Goal: Task Accomplishment & Management: Complete application form

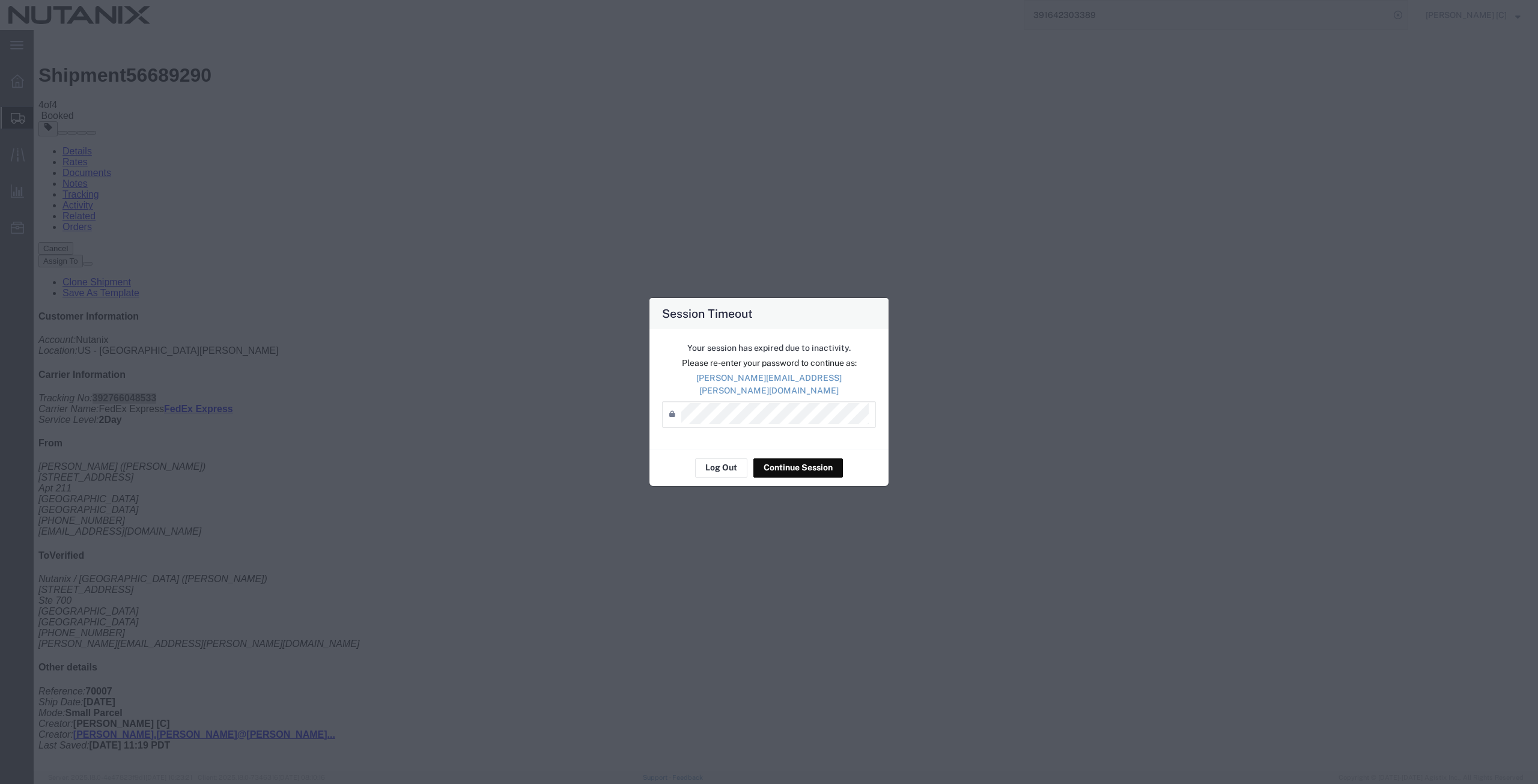
click at [773, 458] on button "Continue Session" at bounding box center [798, 468] width 89 height 19
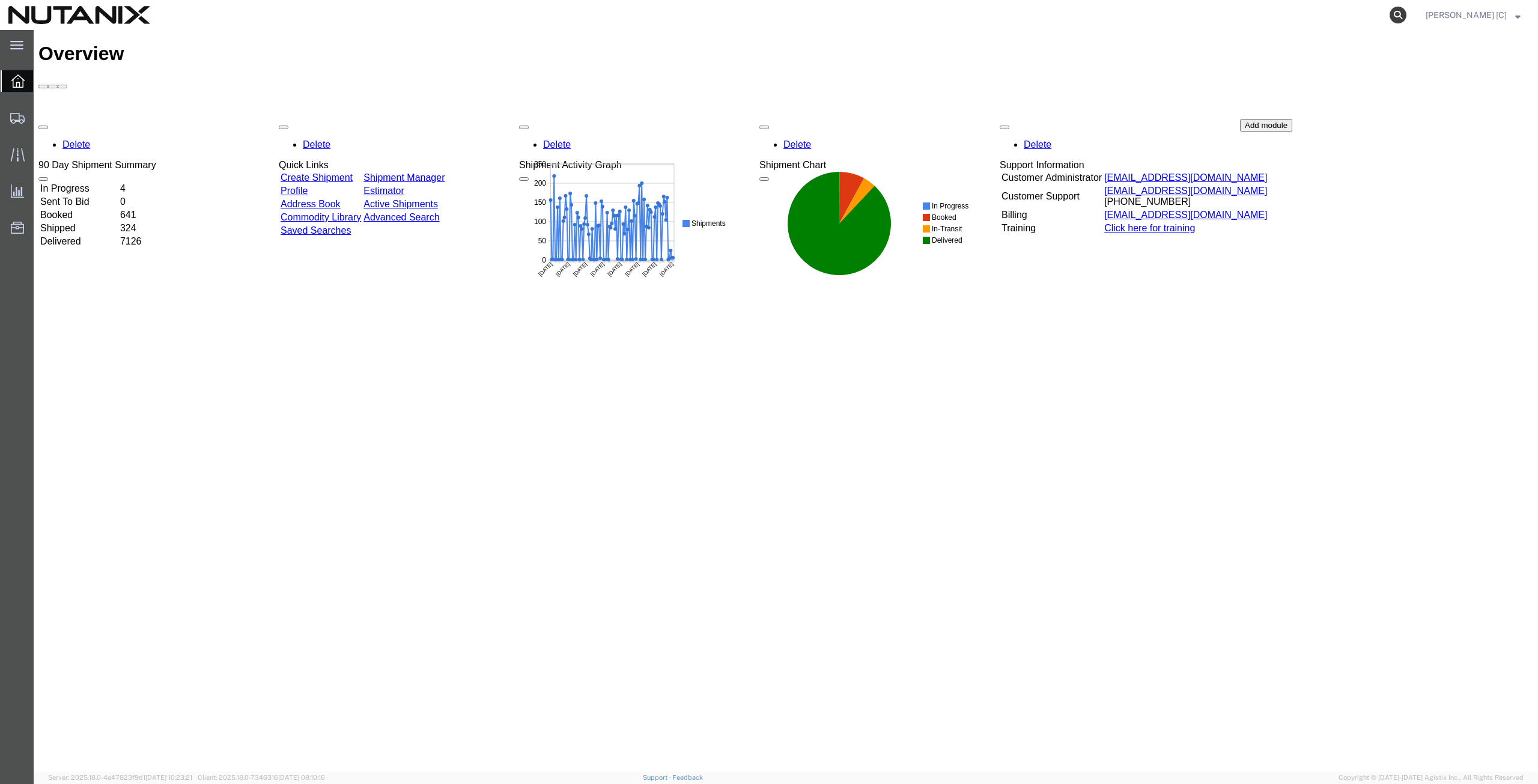
click at [1407, 12] on icon at bounding box center [1397, 15] width 17 height 16
click at [1046, 12] on input "search" at bounding box center [1207, 15] width 366 height 29
paste input "55901733"
type input "55901733"
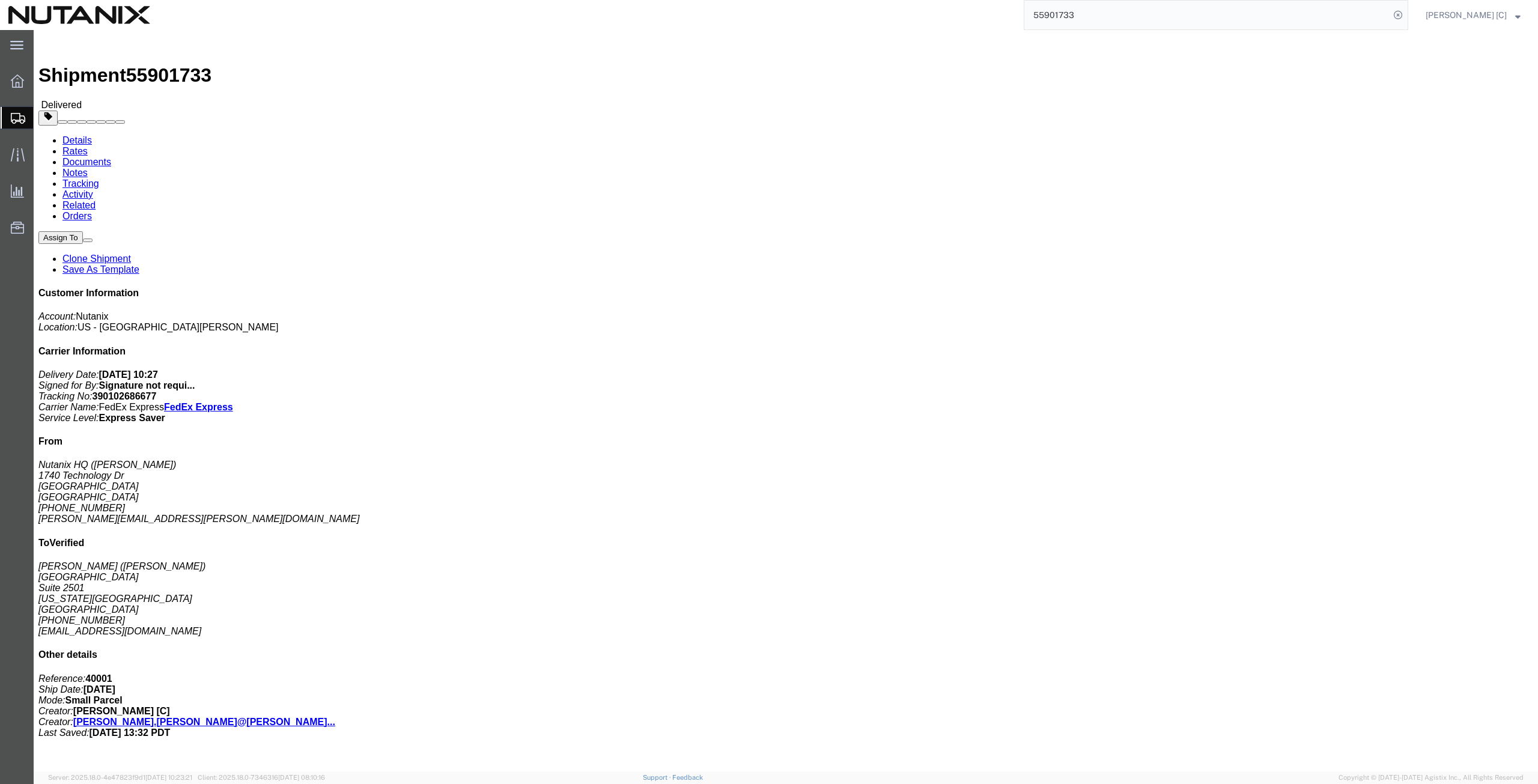
click link "Clone Shipment"
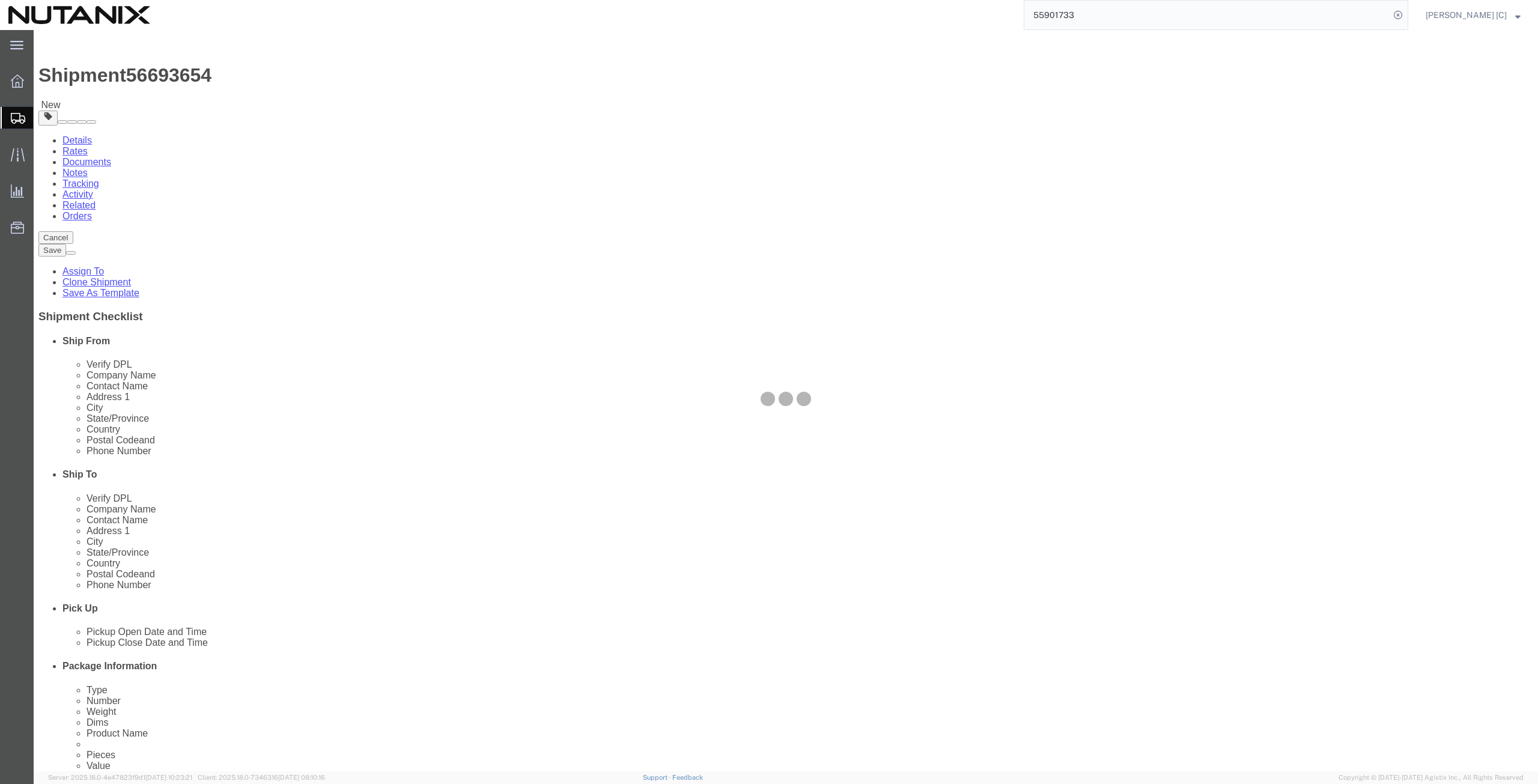
select select "36123"
select select
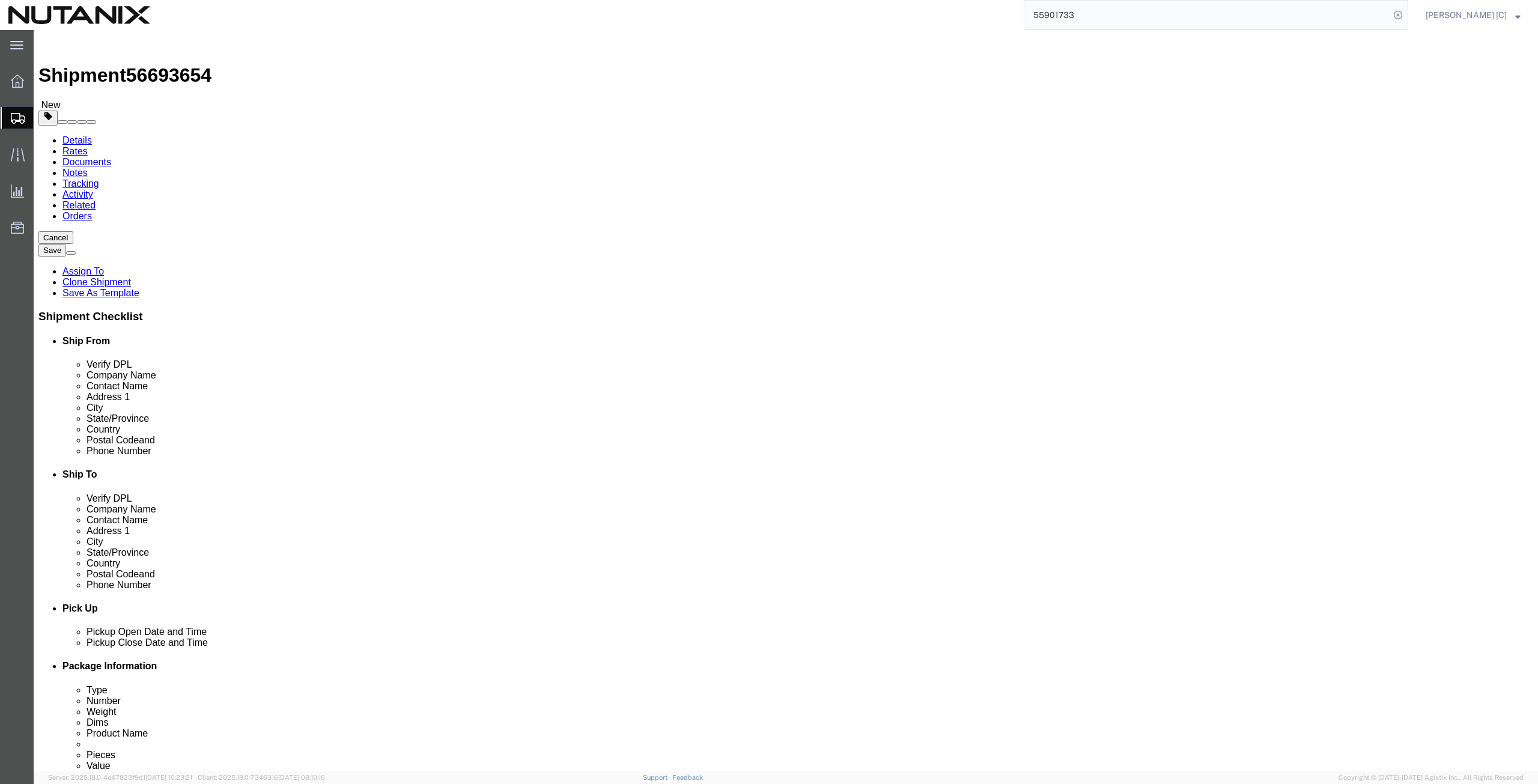
drag, startPoint x: 931, startPoint y: 231, endPoint x: 762, endPoint y: 259, distance: 171.3
click div "Location My Profile Location [GEOGRAPHIC_DATA] - [GEOGRAPHIC_DATA] [GEOGRAPHIC_…"
paste input "[PERSON_NAME]"
type input "[PERSON_NAME]"
drag, startPoint x: 917, startPoint y: 248, endPoint x: 623, endPoint y: 269, distance: 294.7
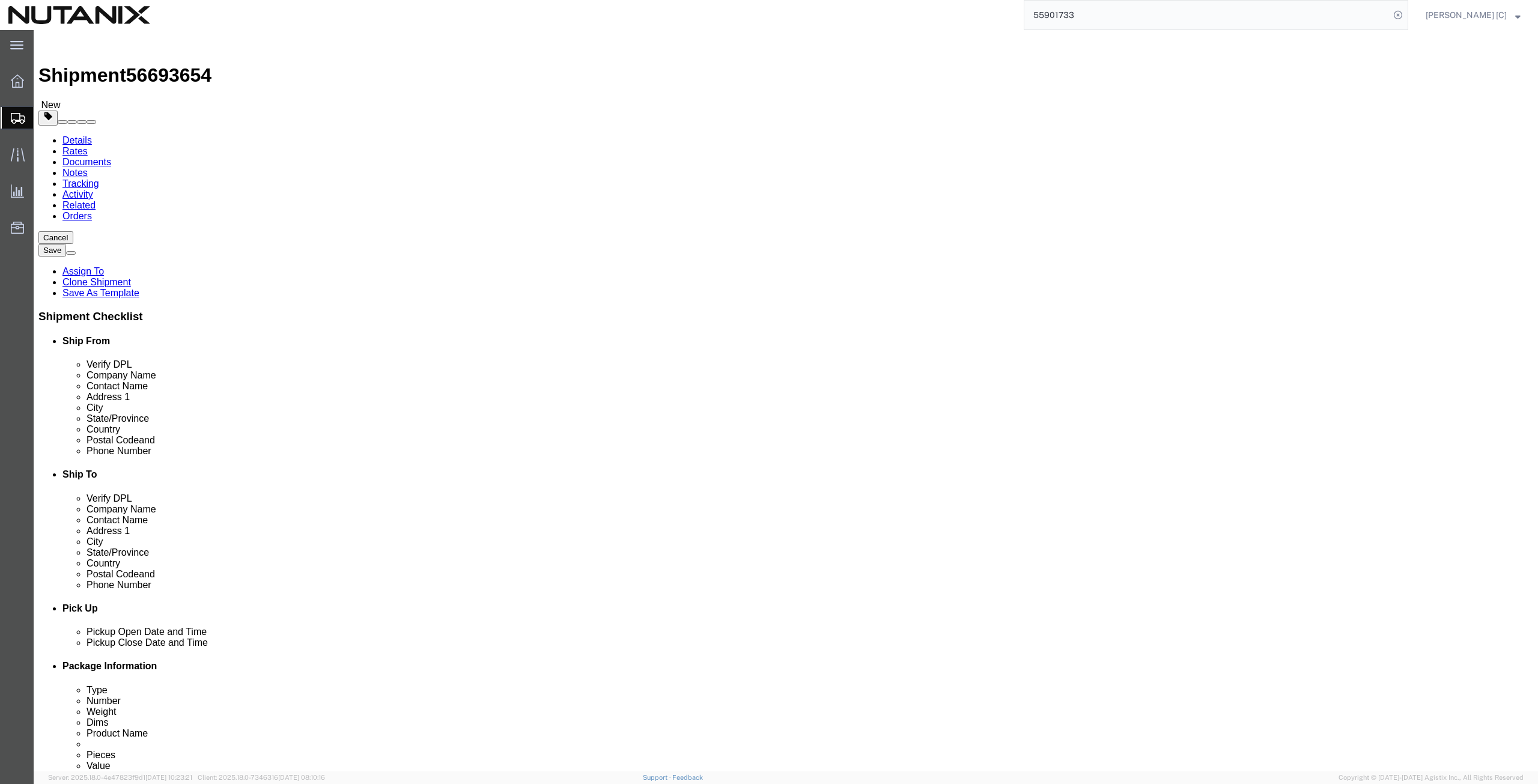
click div "Ship From Location Location [GEOGRAPHIC_DATA] - Master My Profile Location [GEO…"
paste input "[PERSON_NAME]"
type input "[PERSON_NAME]"
drag, startPoint x: 967, startPoint y: 434, endPoint x: 822, endPoint y: 444, distance: 145.3
click div "Location My Profile Location [GEOGRAPHIC_DATA] - [GEOGRAPHIC_DATA] [GEOGRAPHIC_…"
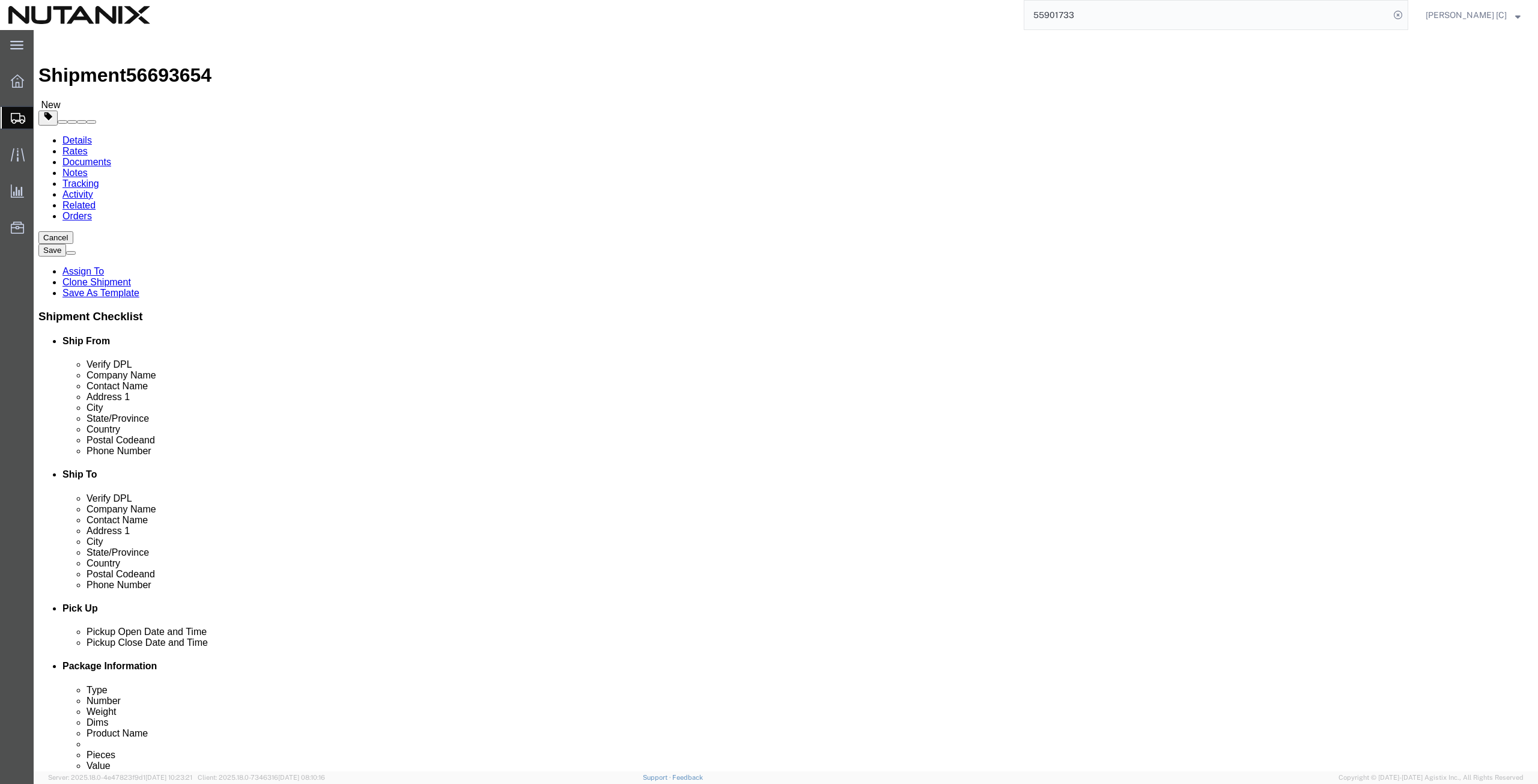
paste input "[PERSON_NAME][EMAIL_ADDRESS][PERSON_NAME][DOMAIN_NAME]"
type input "[PERSON_NAME][EMAIL_ADDRESS][PERSON_NAME][DOMAIN_NAME]"
drag, startPoint x: 955, startPoint y: 406, endPoint x: 820, endPoint y: 406, distance: 135.0
click div "Location My Profile Location [GEOGRAPHIC_DATA] - [GEOGRAPHIC_DATA] [GEOGRAPHIC_…"
paste input "[PHONE_NUMBER]"
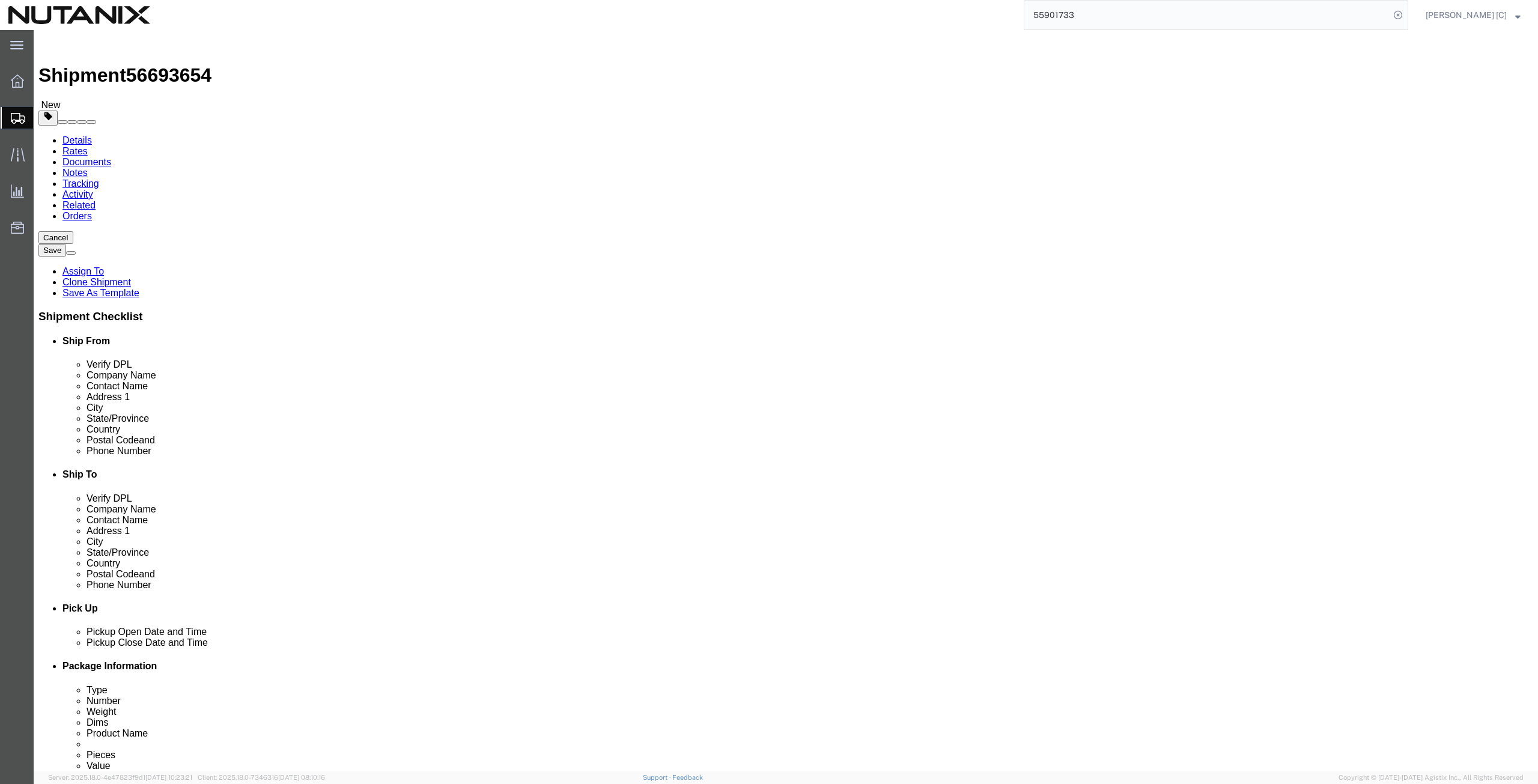
type input "[PHONE_NUMBER]"
drag, startPoint x: 931, startPoint y: 273, endPoint x: 828, endPoint y: 266, distance: 103.2
click div "Address [STREET_ADDRESS]"
paste input "[STREET_ADDRESS]"
type input "[STREET_ADDRESS]"
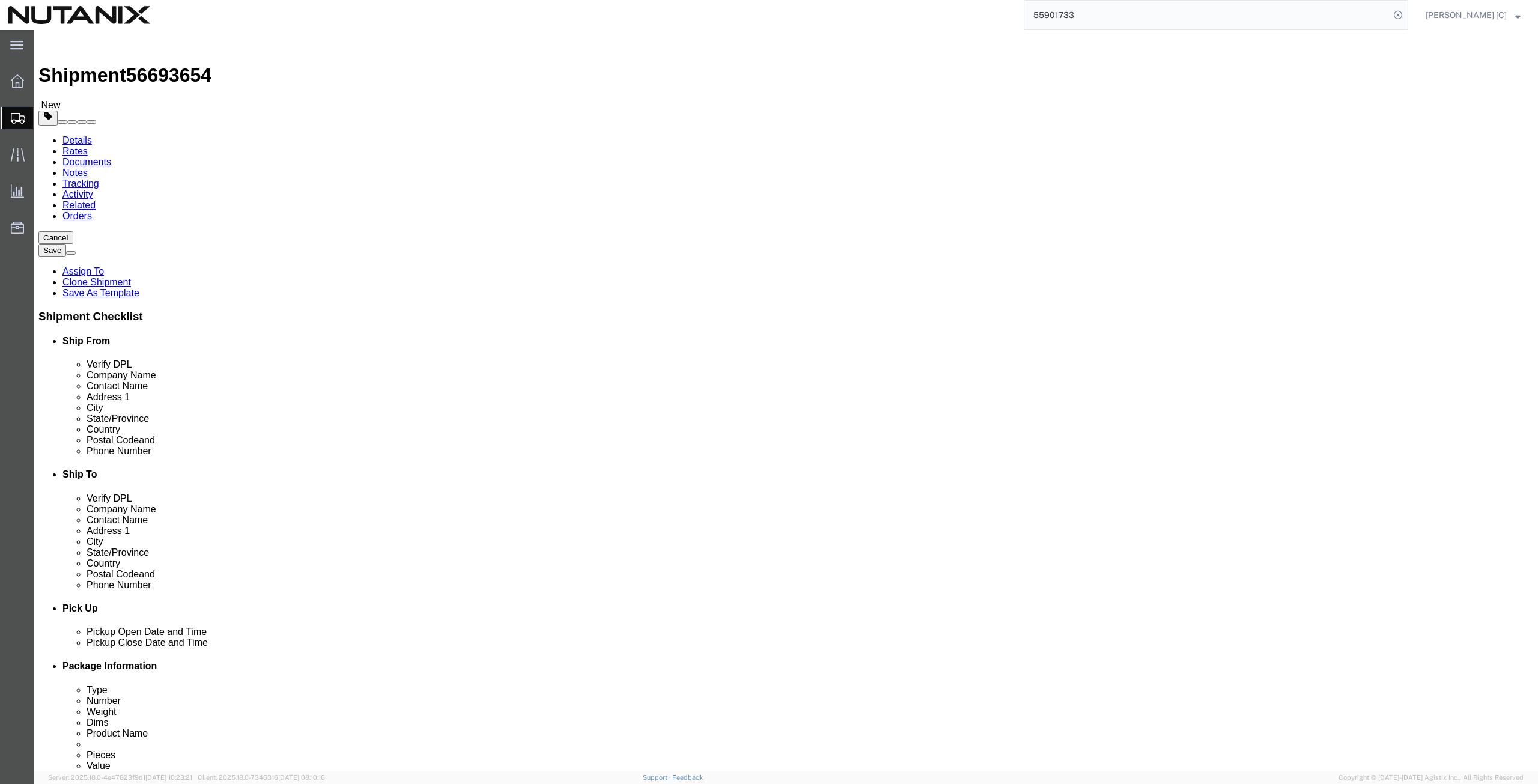
select select
drag, startPoint x: 828, startPoint y: 287, endPoint x: 789, endPoint y: 292, distance: 39.3
click div "Address [STREET_ADDRESS]"
drag, startPoint x: 904, startPoint y: 314, endPoint x: 767, endPoint y: 319, distance: 137.1
click div "City [US_STATE]"
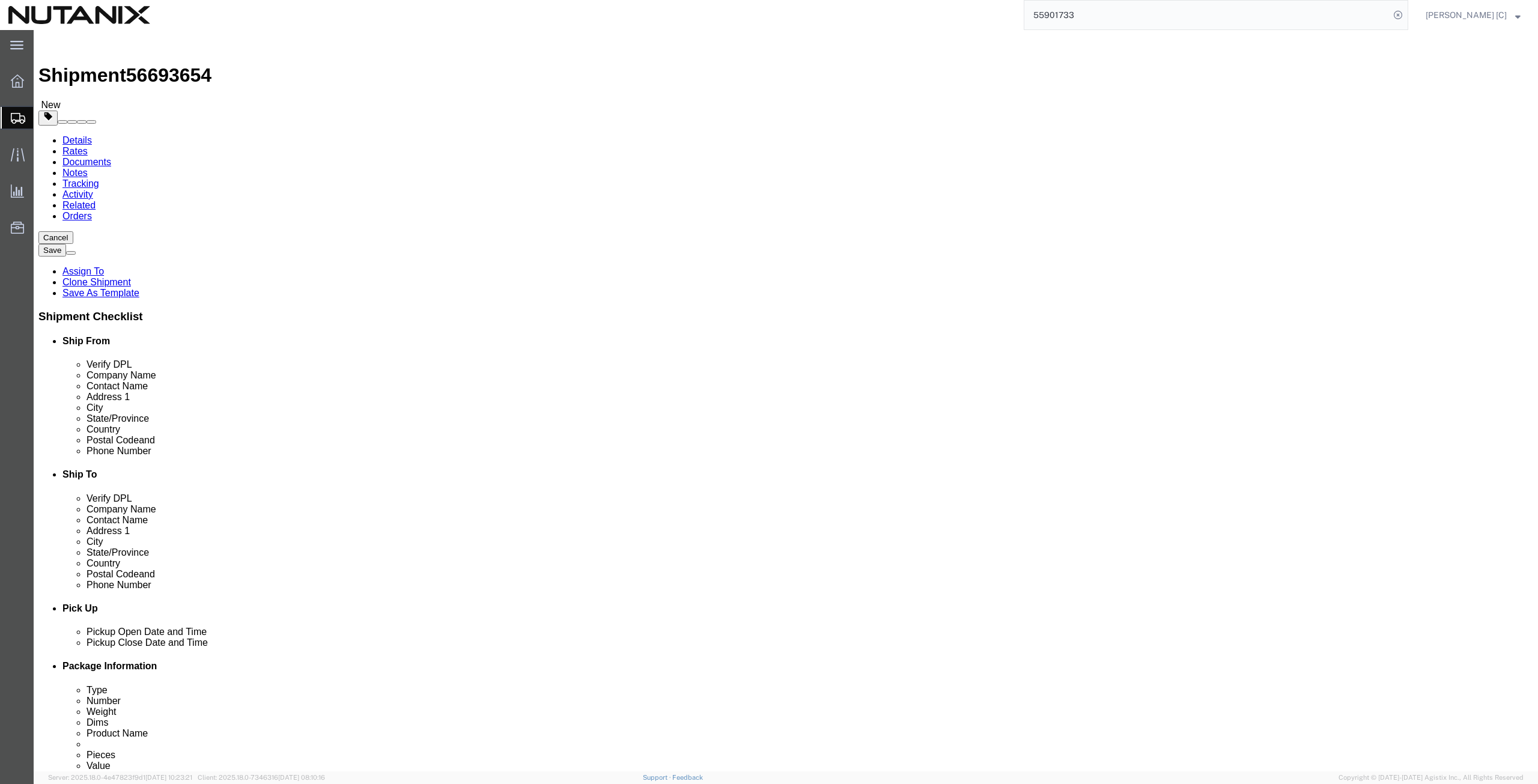
paste input "Scituate"
type input "Scituate"
select select
type input "mass"
select select
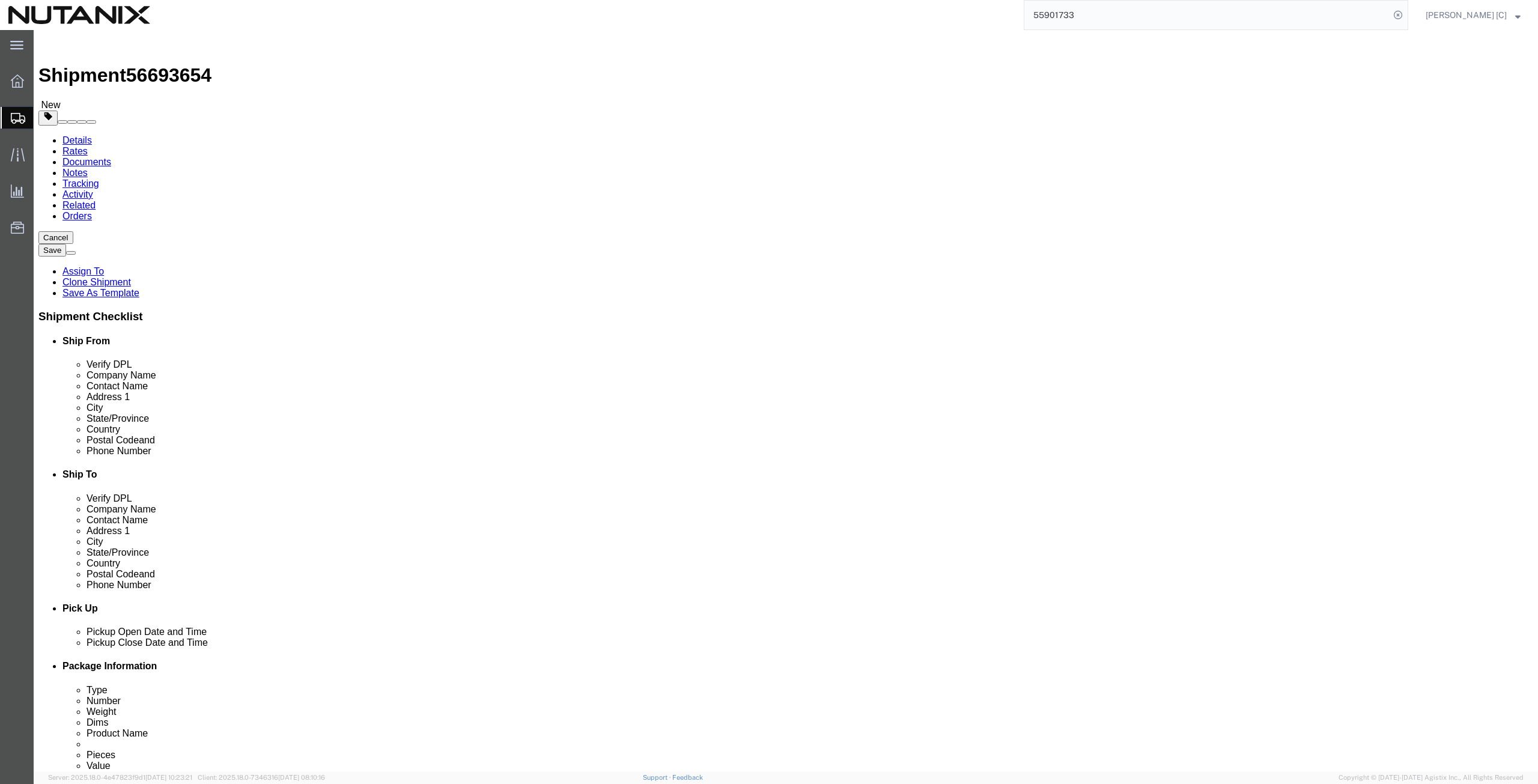
select select "MA"
drag, startPoint x: 894, startPoint y: 387, endPoint x: 738, endPoint y: 381, distance: 156.1
click div "Postal Code 10119"
paste input "02066"
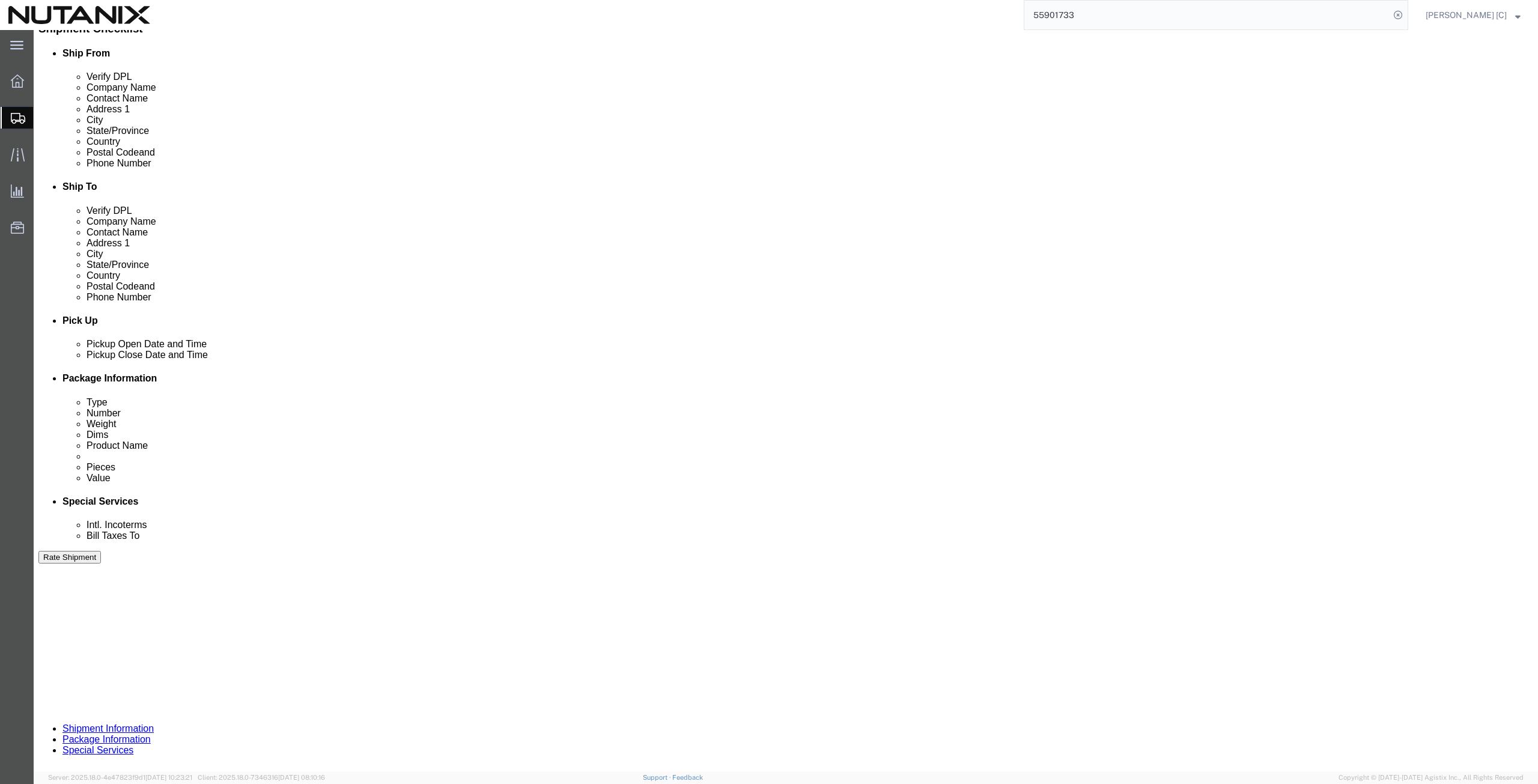
scroll to position [290, 0]
type input "02066"
select select
drag, startPoint x: 1220, startPoint y: 698, endPoint x: 1211, endPoint y: 699, distance: 9.1
click button "Continue"
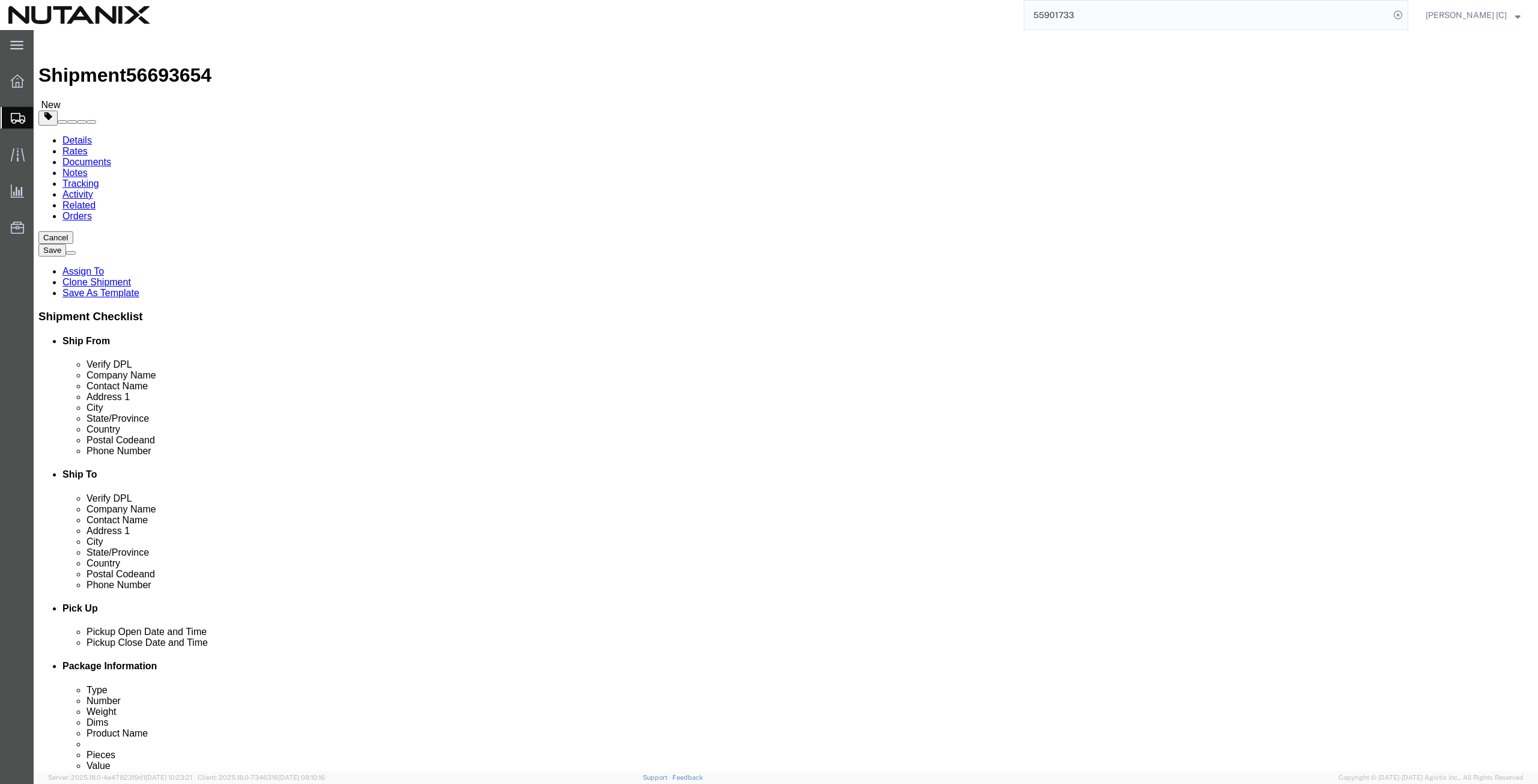
drag, startPoint x: 259, startPoint y: 279, endPoint x: 7, endPoint y: 311, distance: 254.0
click div "1 x Your Packaging Package Type Select Envelope Large Box Medium Box PAK Rack S…"
type input "5.9"
click dd "246.00 USD"
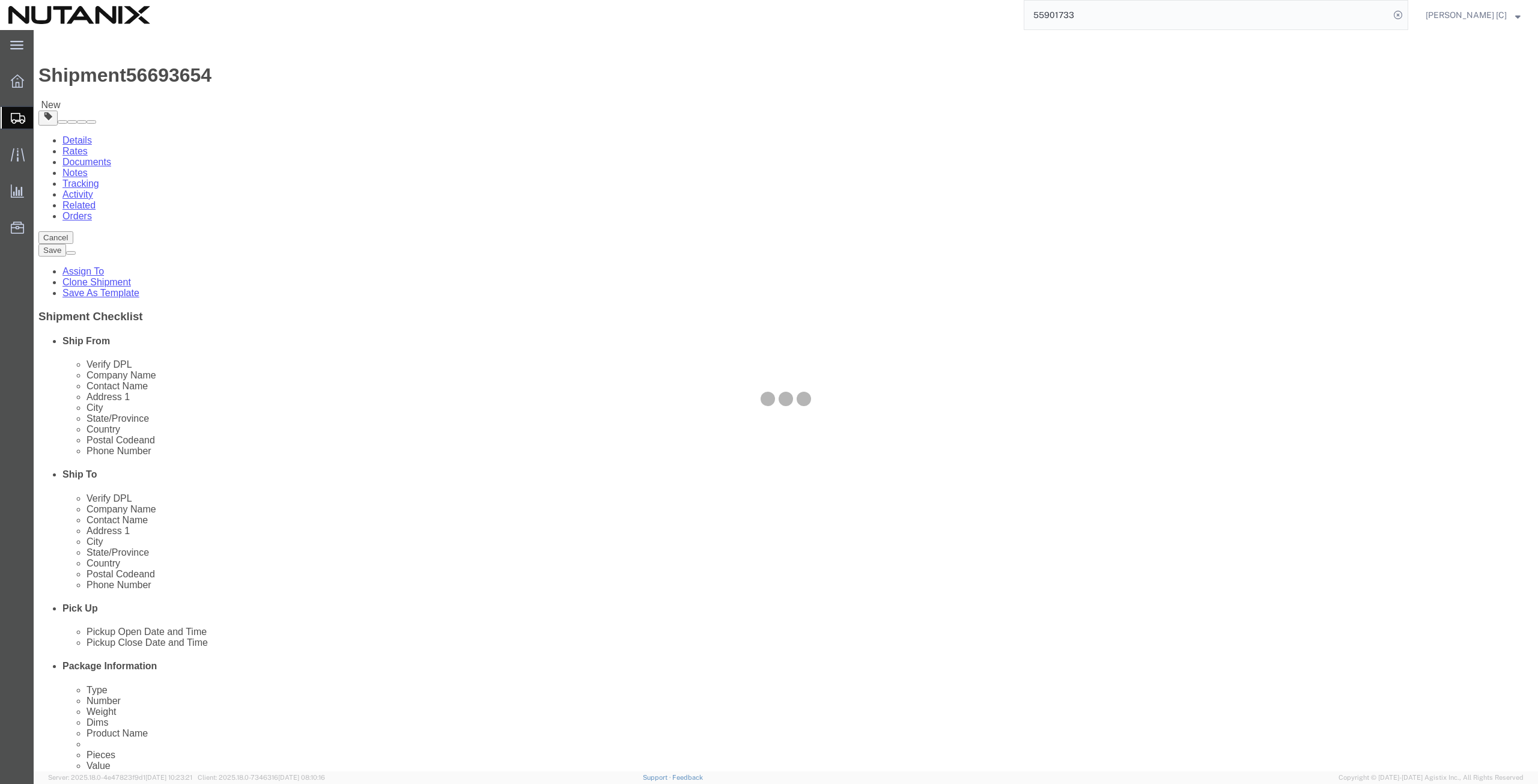
click at [300, 390] on div at bounding box center [786, 401] width 1504 height 741
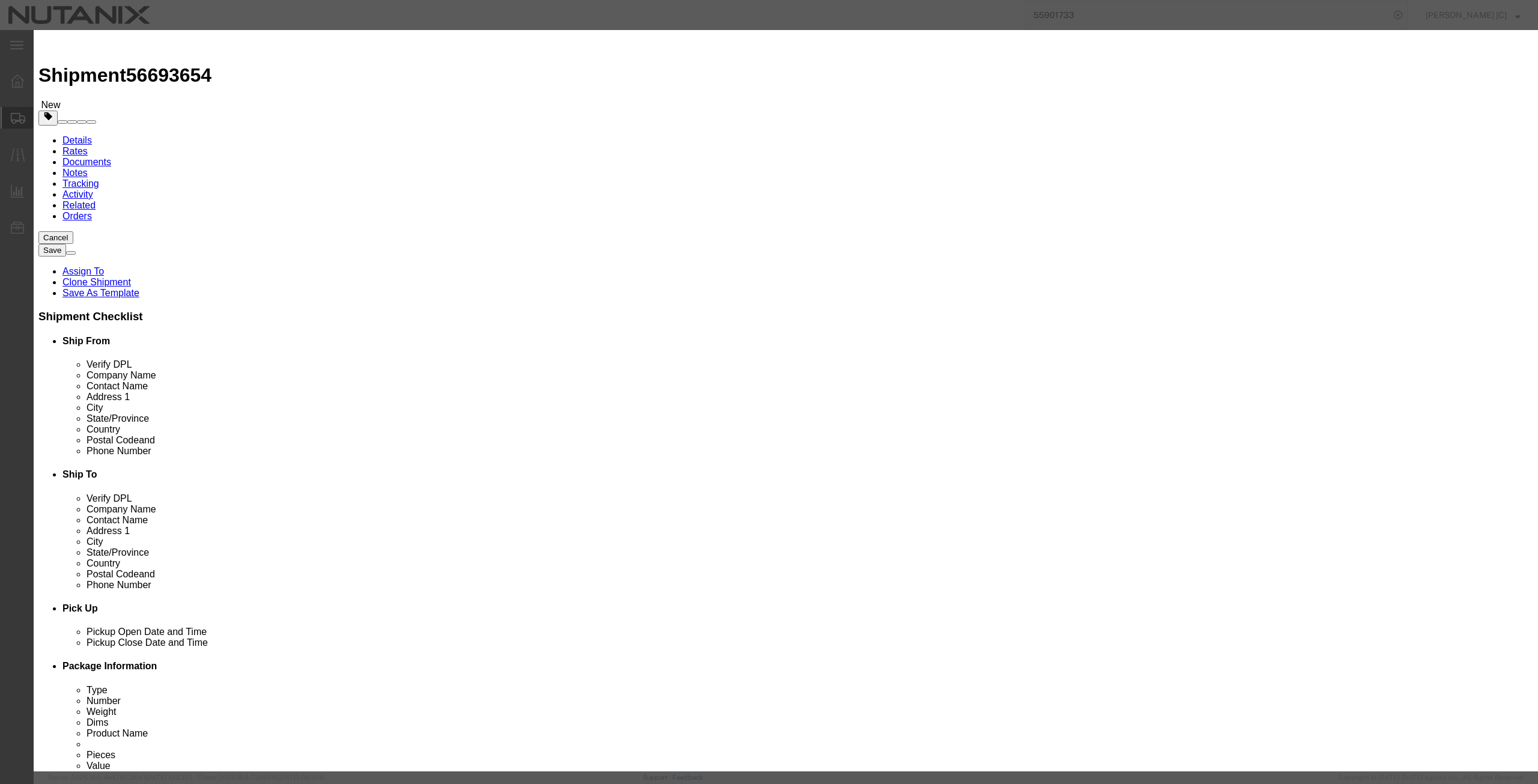
click button "Save & Close"
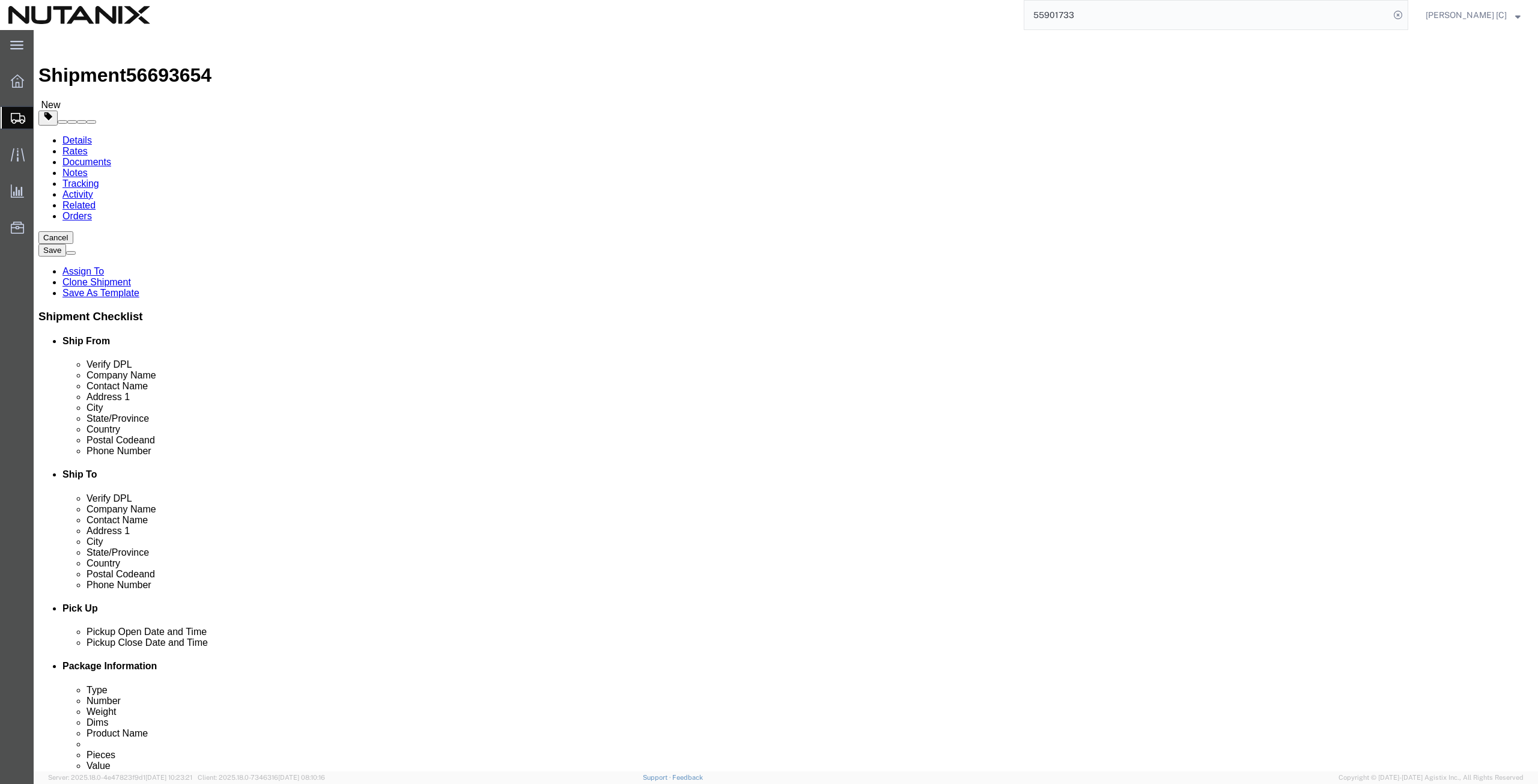
click button "Continue"
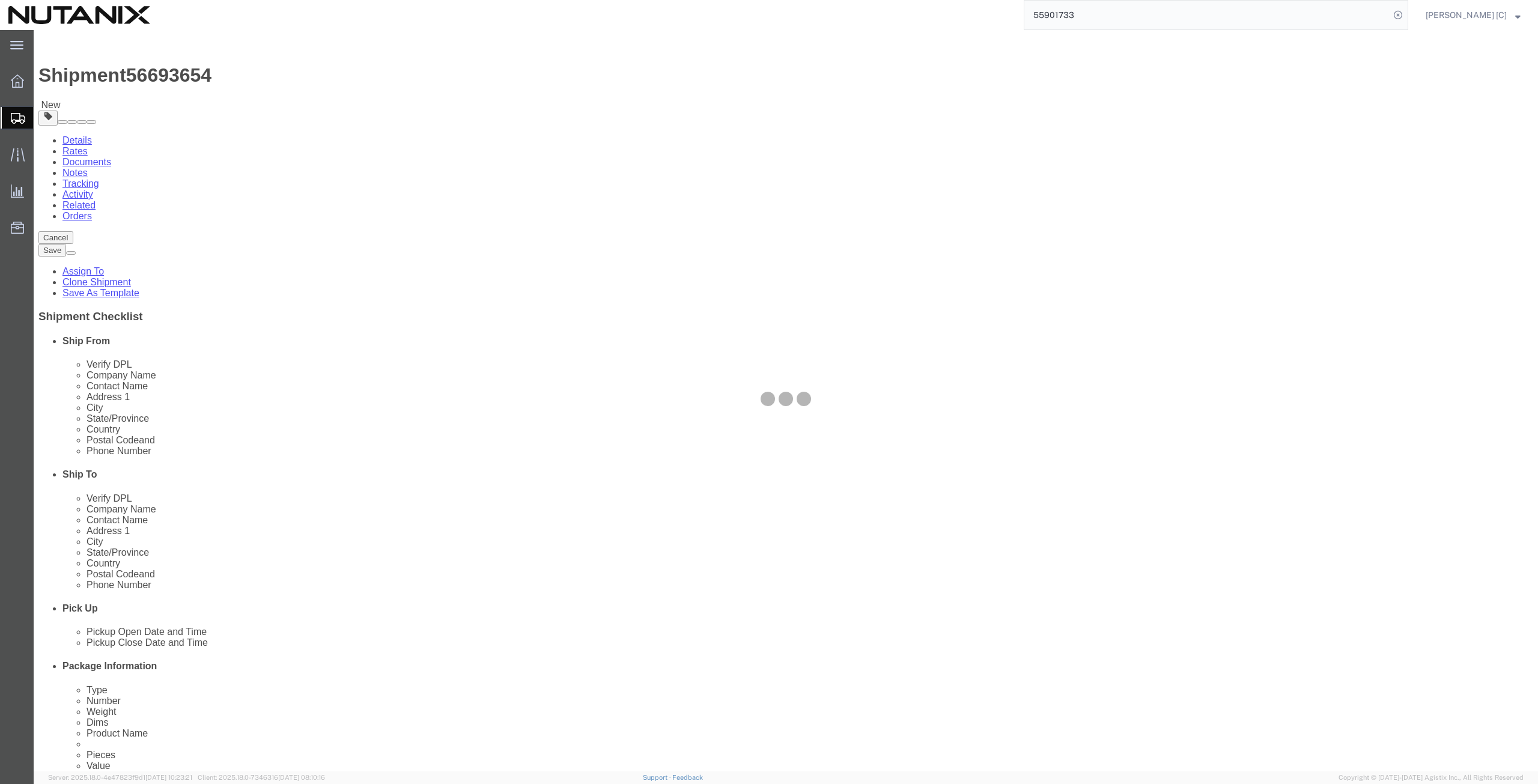
select select
select select "COSTCENTER"
select select "48694"
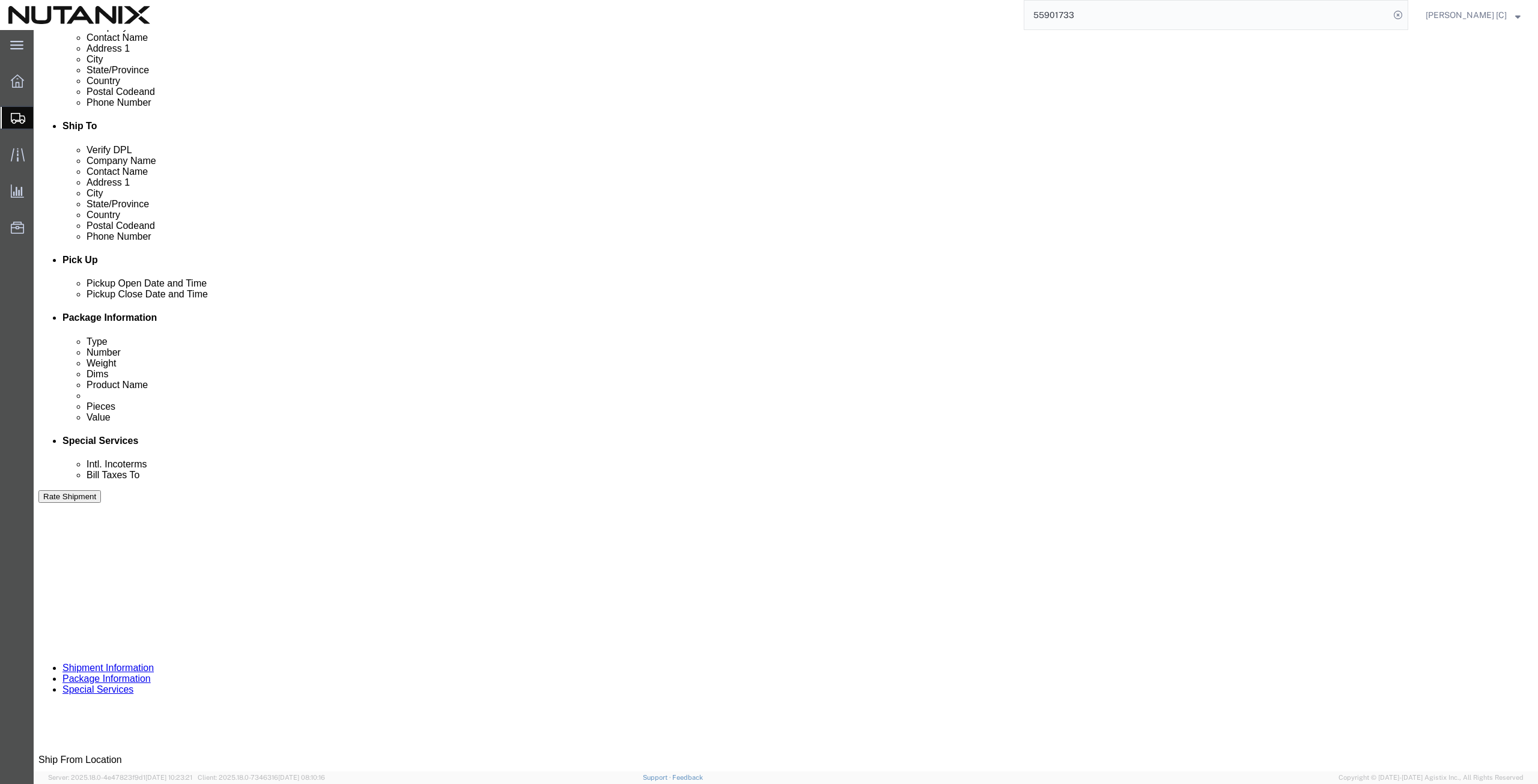
scroll to position [418, 0]
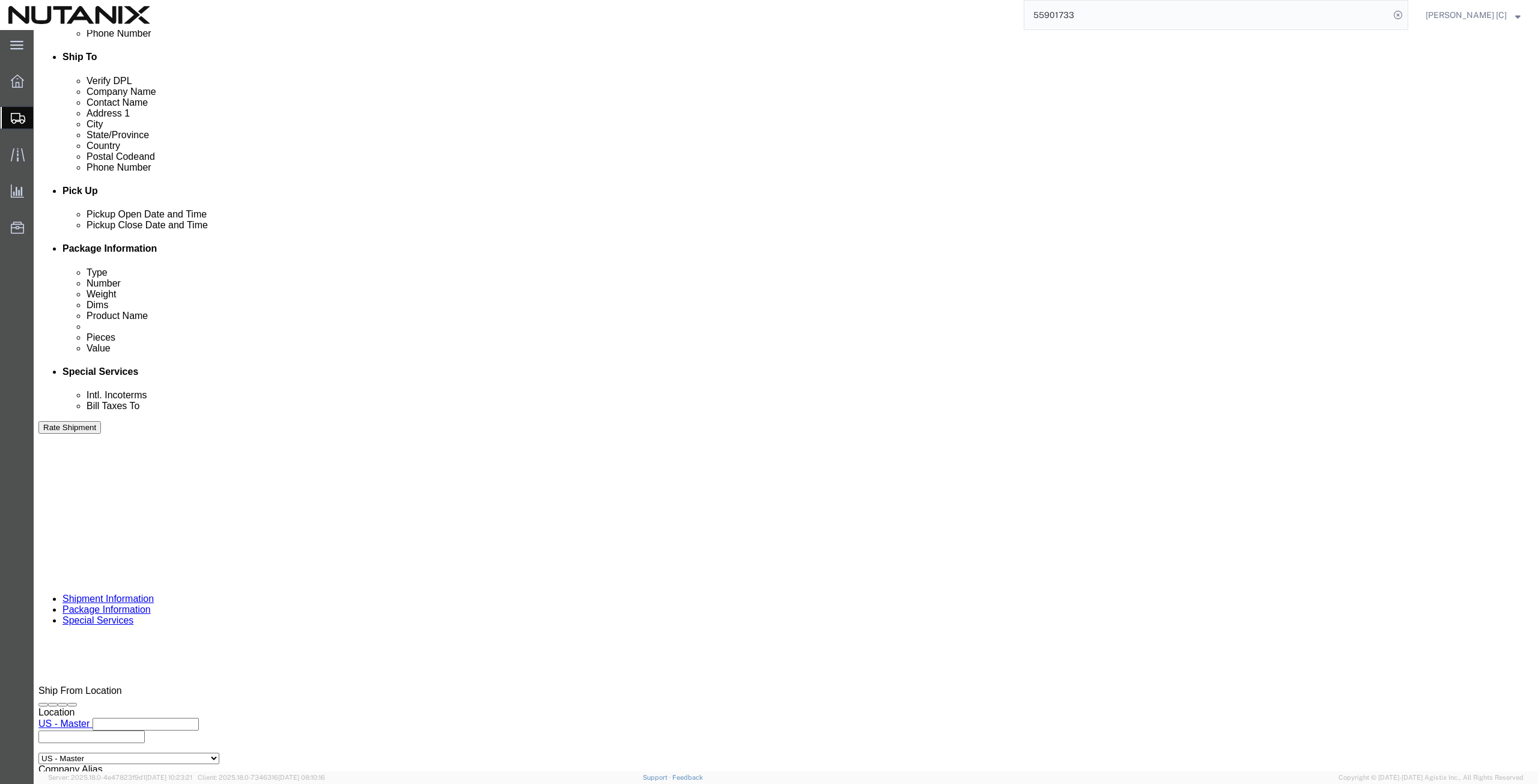
click button "Rate Shipment"
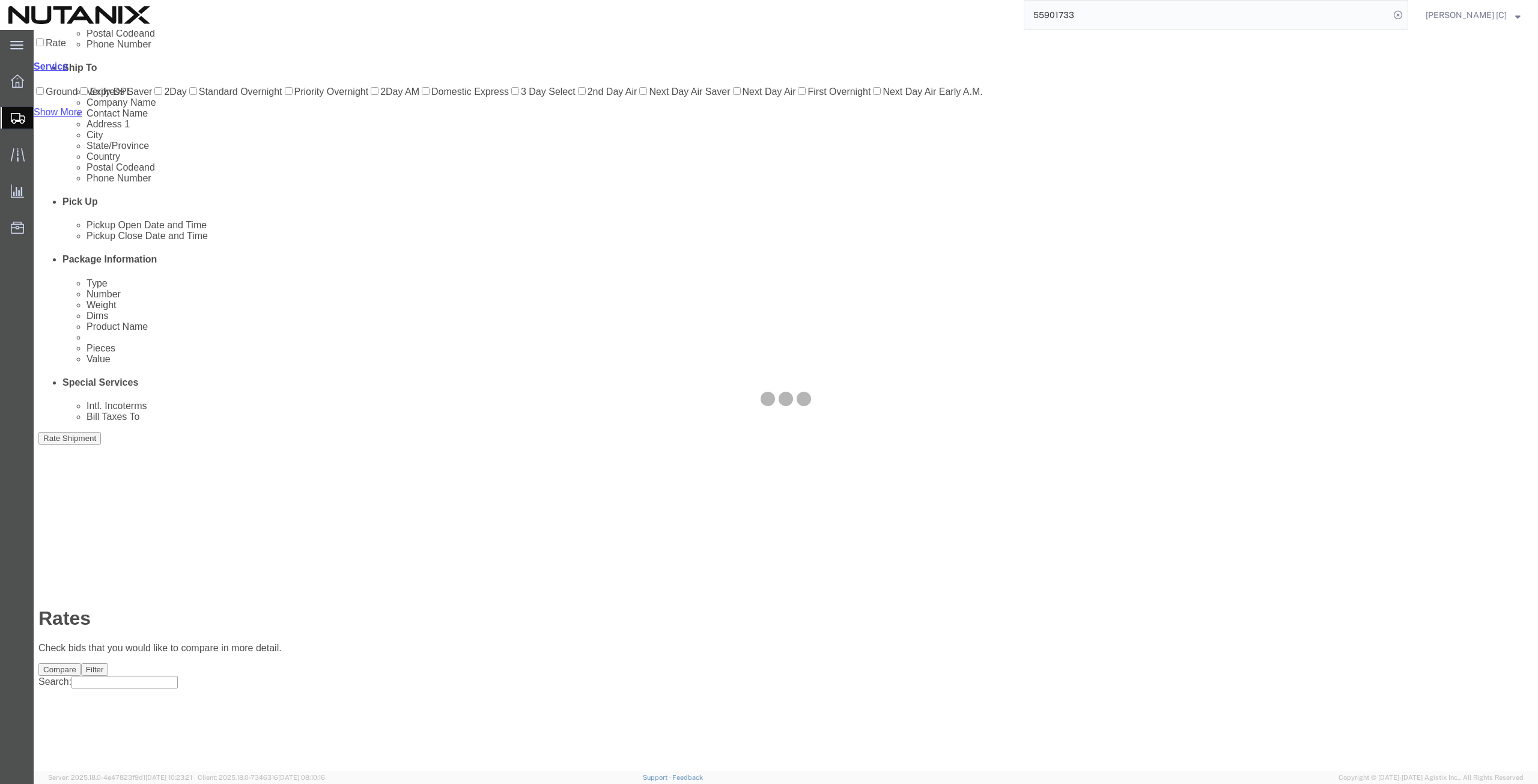
scroll to position [0, 0]
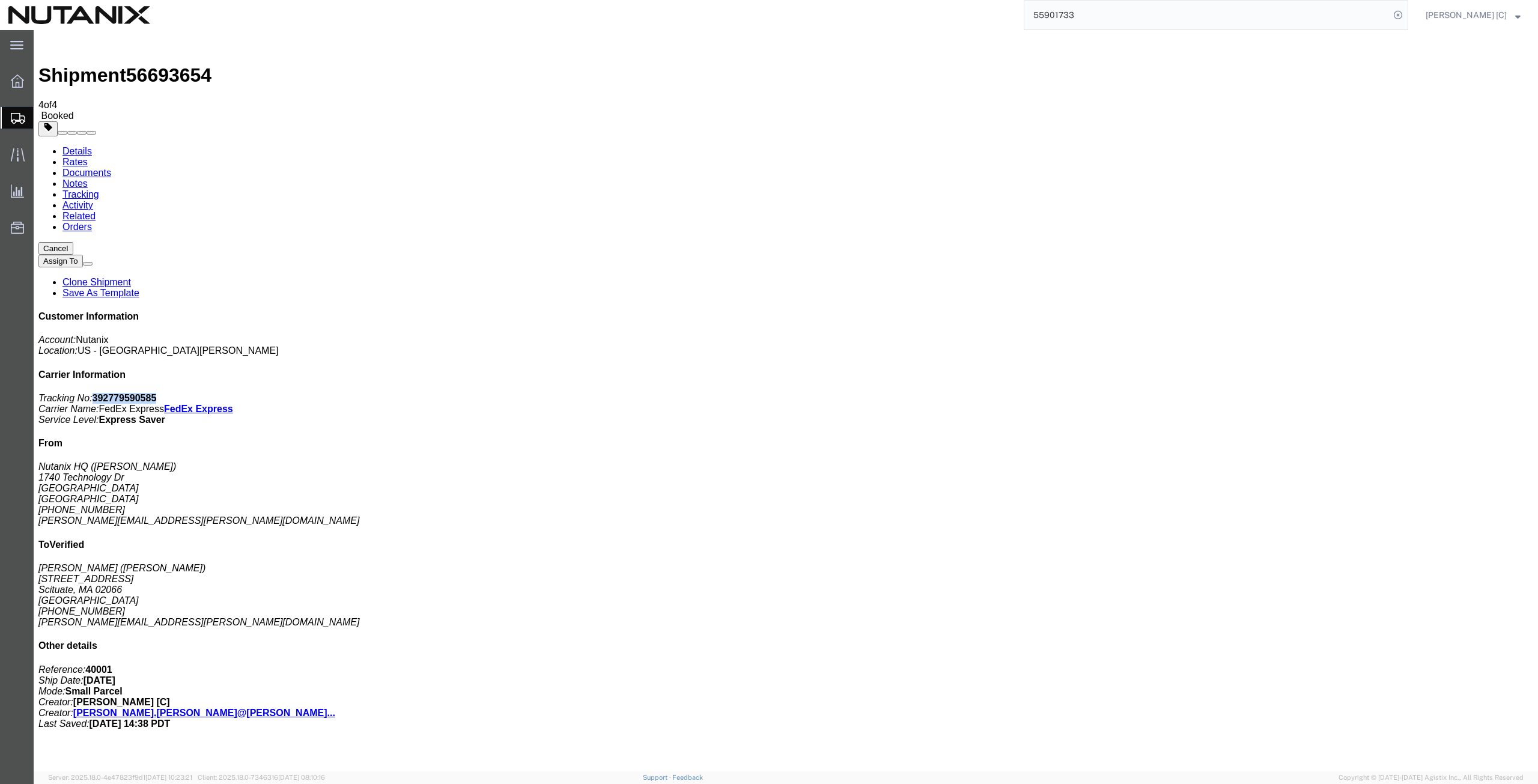
drag, startPoint x: 1372, startPoint y: 178, endPoint x: 1367, endPoint y: 188, distance: 11.2
click at [1367, 392] on p "Tracking No: 392779590585 Carrier Name: FedEx Express FedEx Express Service Lev…" at bounding box center [785, 408] width 1495 height 32
copy b "392779590585"
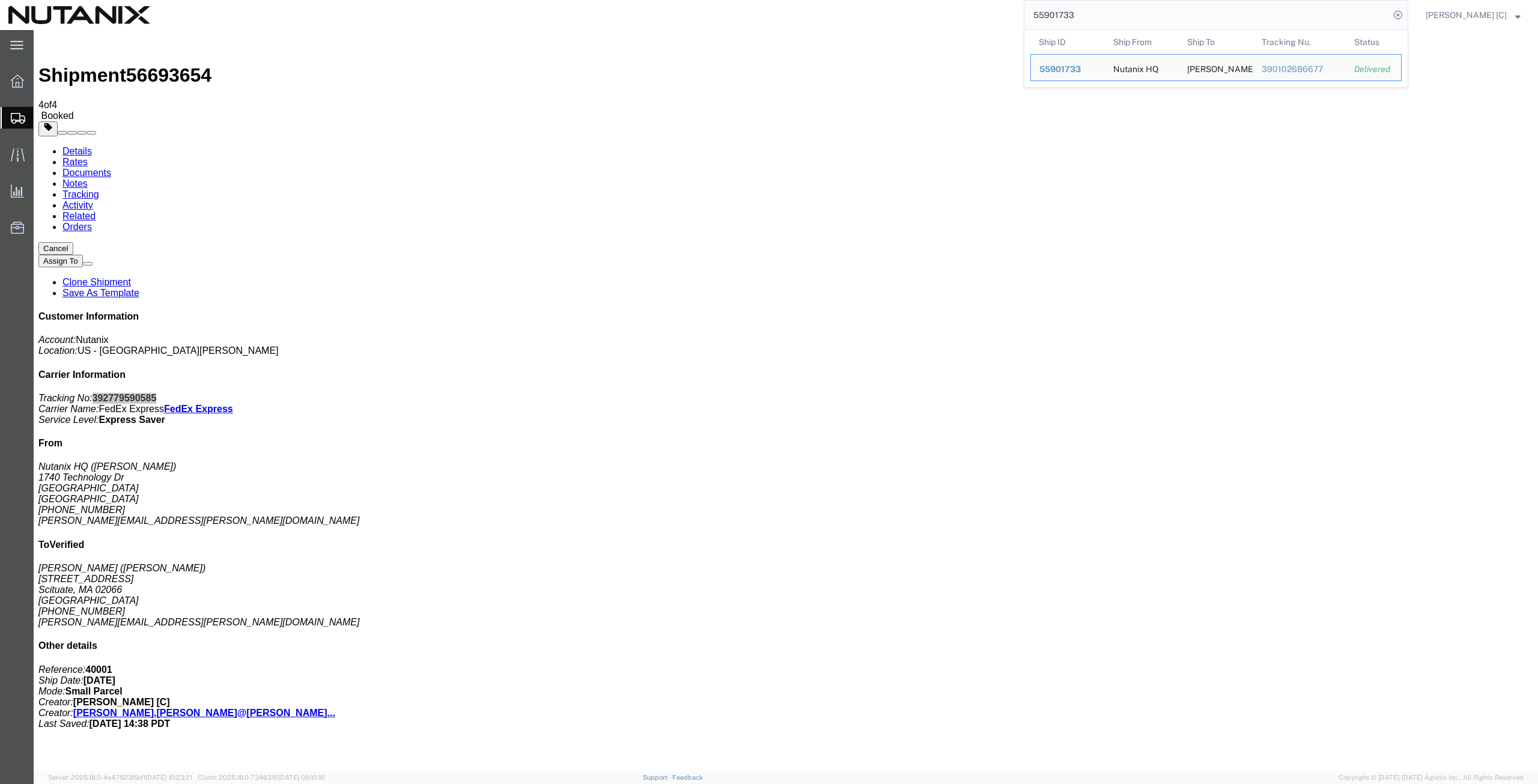
drag, startPoint x: 1093, startPoint y: 14, endPoint x: 974, endPoint y: 12, distance: 119.0
click at [975, 12] on div "55901733 Ship ID Ship From Ship To Tracking Nu. Status Ship ID 55901733 Ship Fr…" at bounding box center [783, 15] width 1250 height 30
paste input "6652578"
type input "56652578"
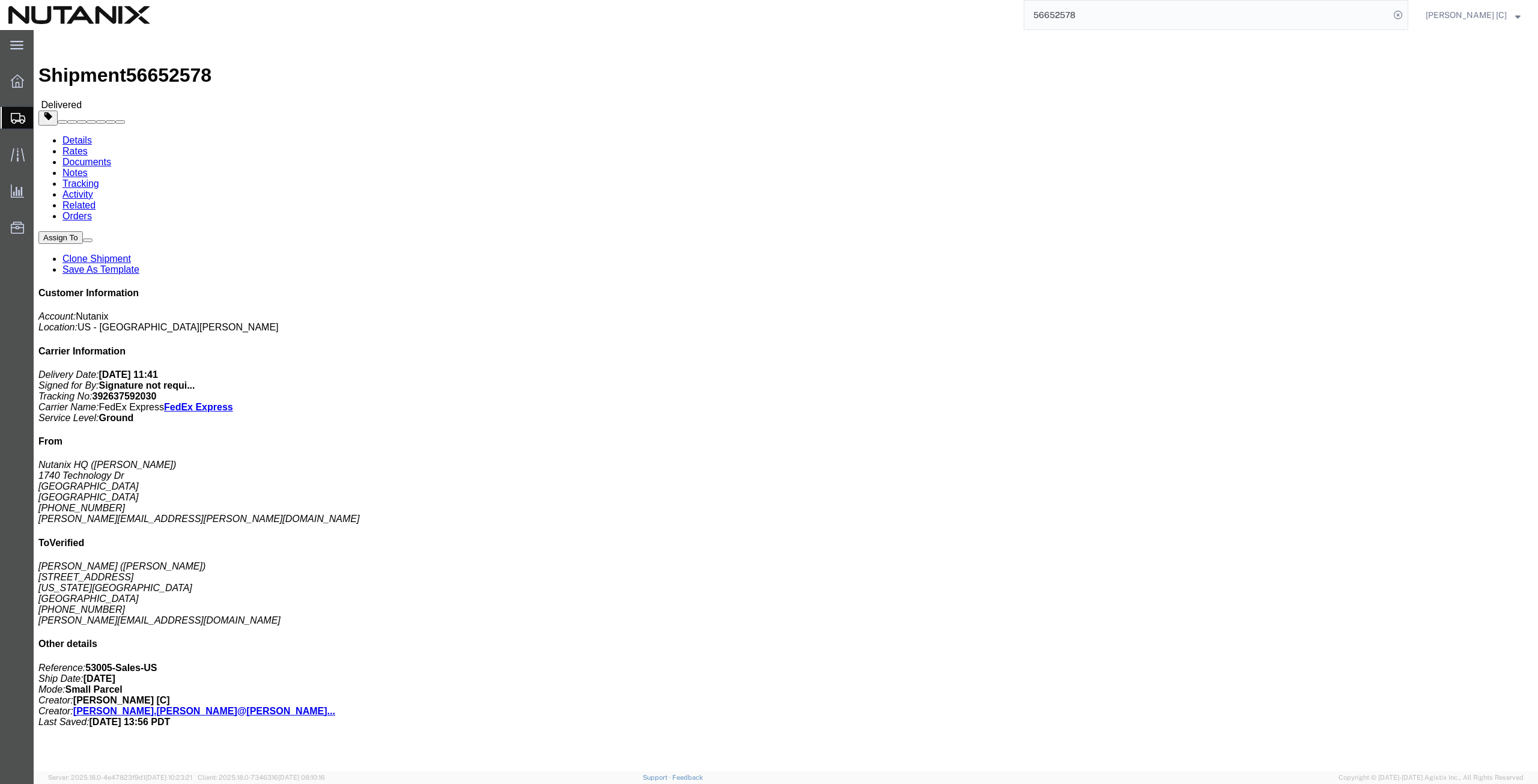
click link "Clone Shipment"
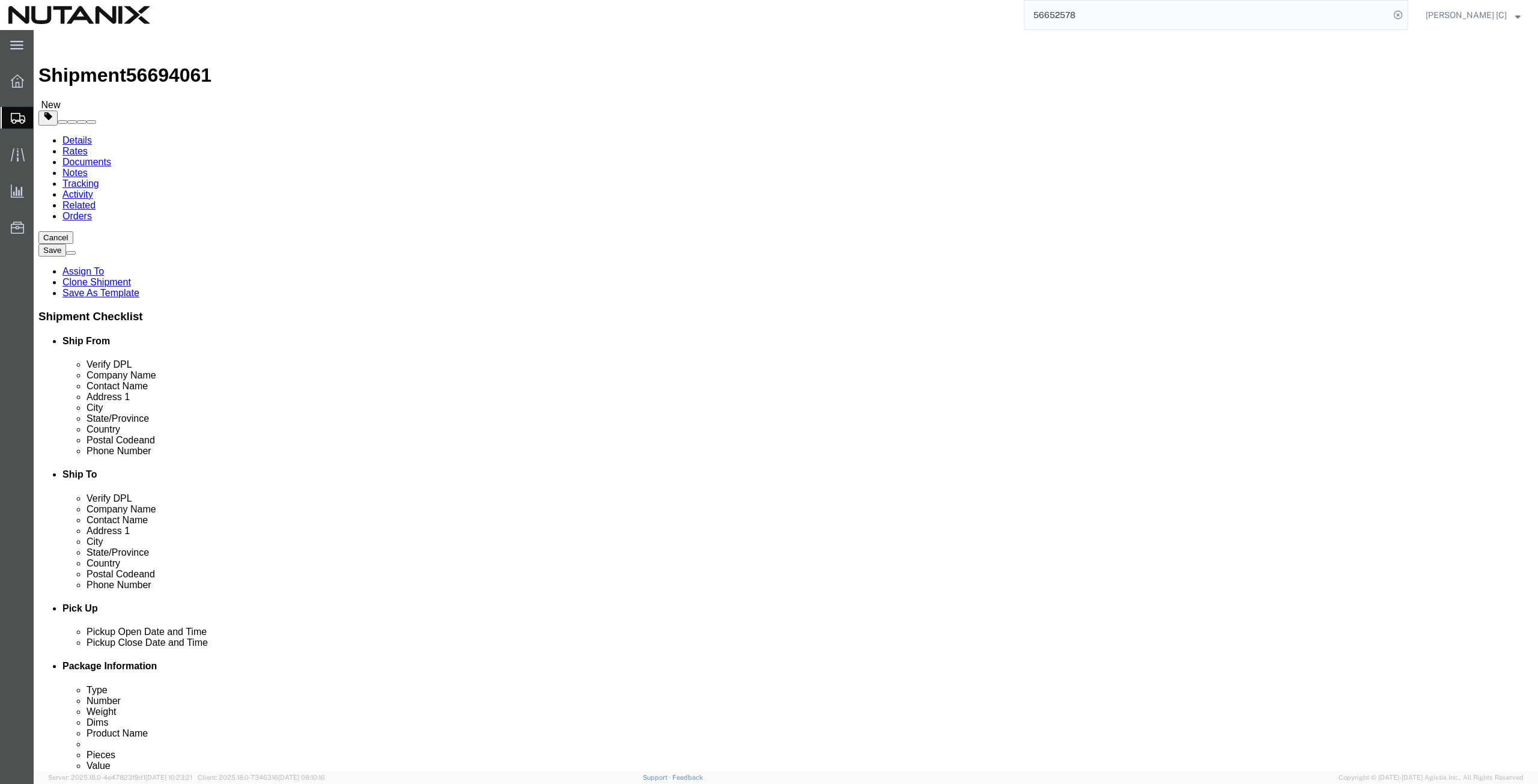
drag, startPoint x: 922, startPoint y: 224, endPoint x: 823, endPoint y: 225, distance: 99.0
click div "Company Name [PERSON_NAME]"
paste input "[PERSON_NAME]"
type input "[PERSON_NAME]"
drag, startPoint x: 913, startPoint y: 243, endPoint x: 783, endPoint y: 242, distance: 130.0
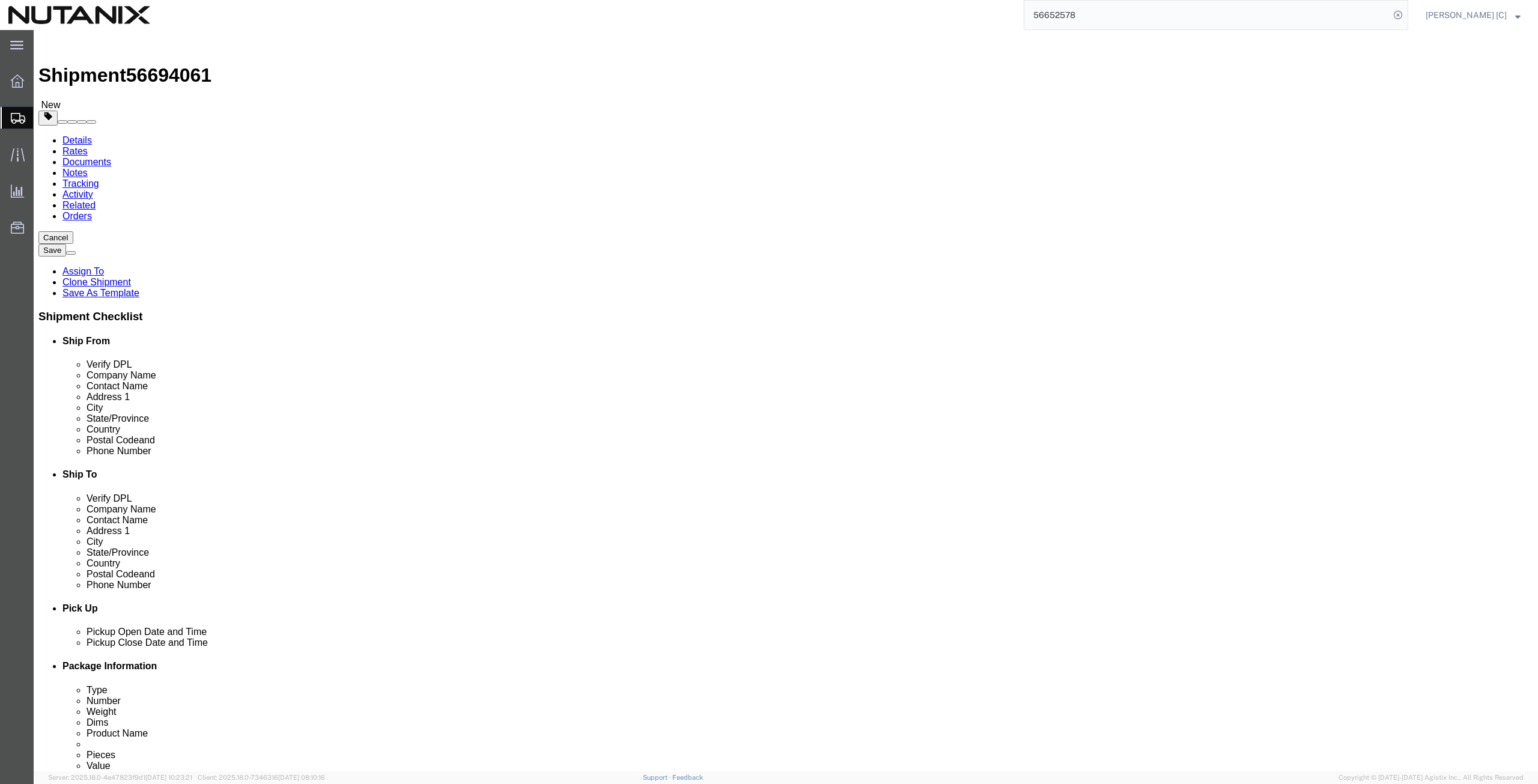
click div "Contact Name [PERSON_NAME]"
paste input "[PERSON_NAME]"
type input "[PERSON_NAME]"
drag, startPoint x: 954, startPoint y: 273, endPoint x: 771, endPoint y: 264, distance: 183.2
click div "Address [STREET_ADDRESS]"
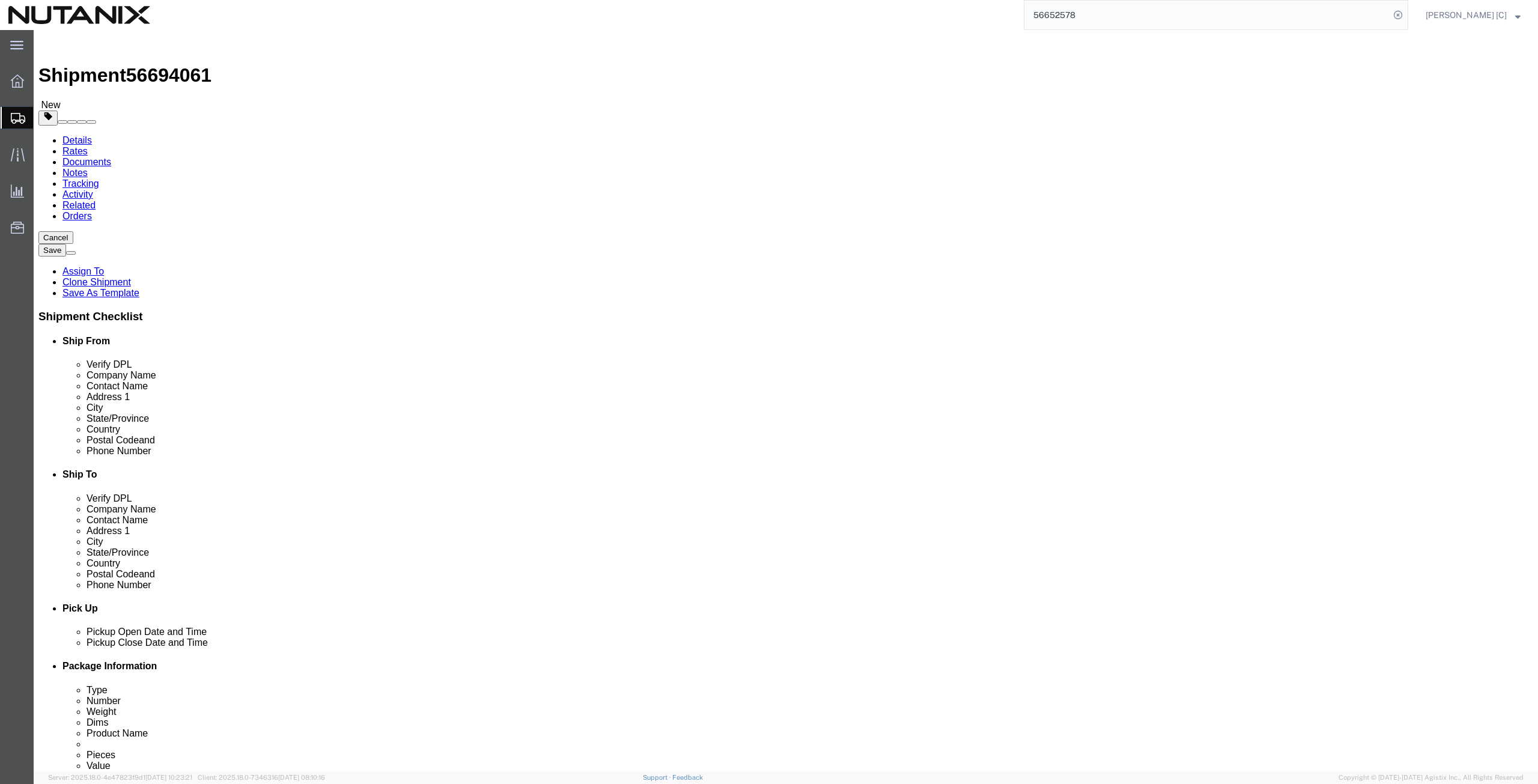
paste input "[STREET_ADDRESS][PERSON_NAME]"
type input "[STREET_ADDRESS][PERSON_NAME]"
drag, startPoint x: 934, startPoint y: 313, endPoint x: 721, endPoint y: 293, distance: 213.9
click div "Location Select Select My Profile Location [GEOGRAPHIC_DATA] - [GEOGRAPHIC_DATA…"
paste input "[PERSON_NAME]"
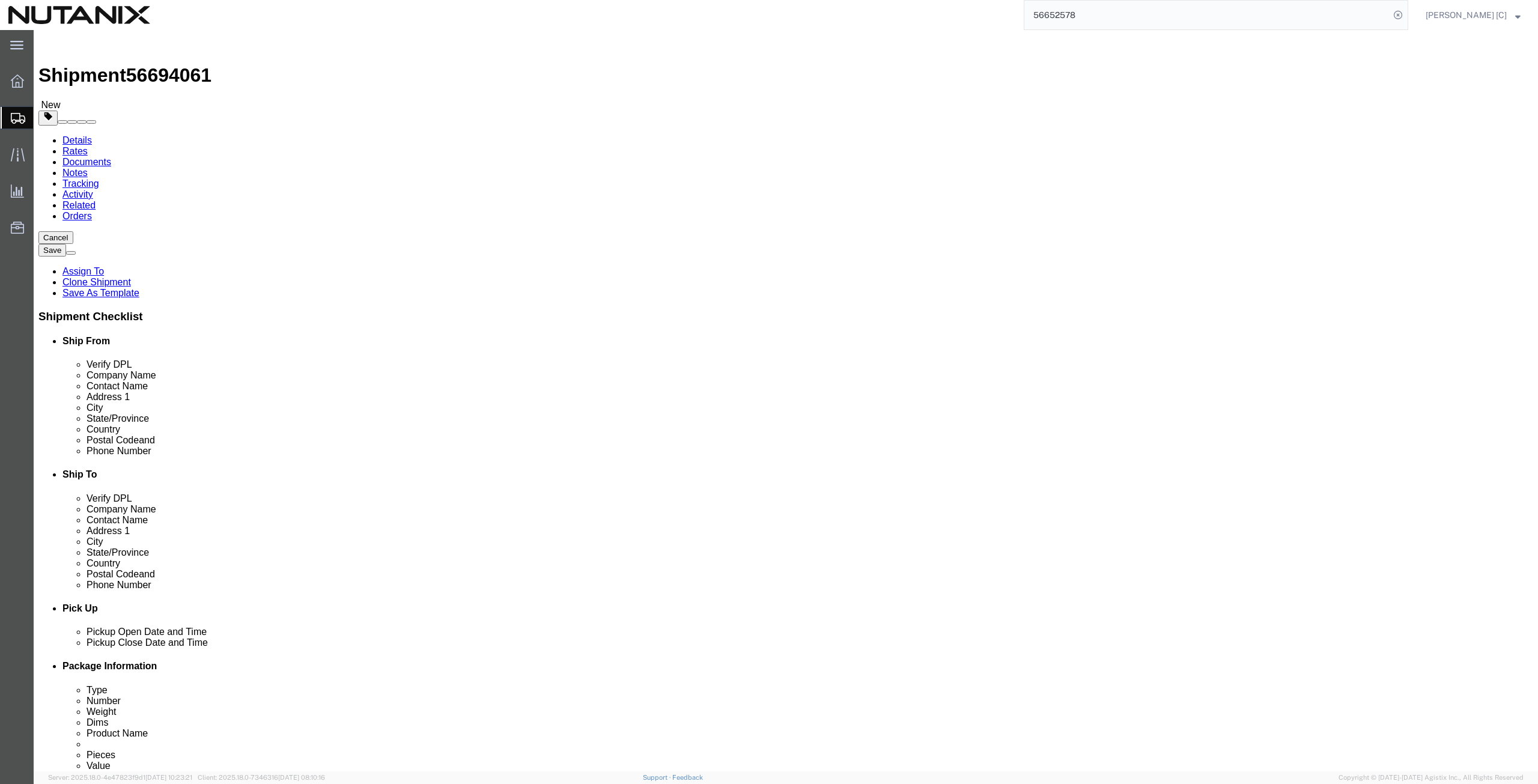
type input "[PERSON_NAME]"
type input "tex"
drag, startPoint x: 896, startPoint y: 381, endPoint x: 783, endPoint y: 377, distance: 113.1
click div "Postal Code 80921"
paste input "77336"
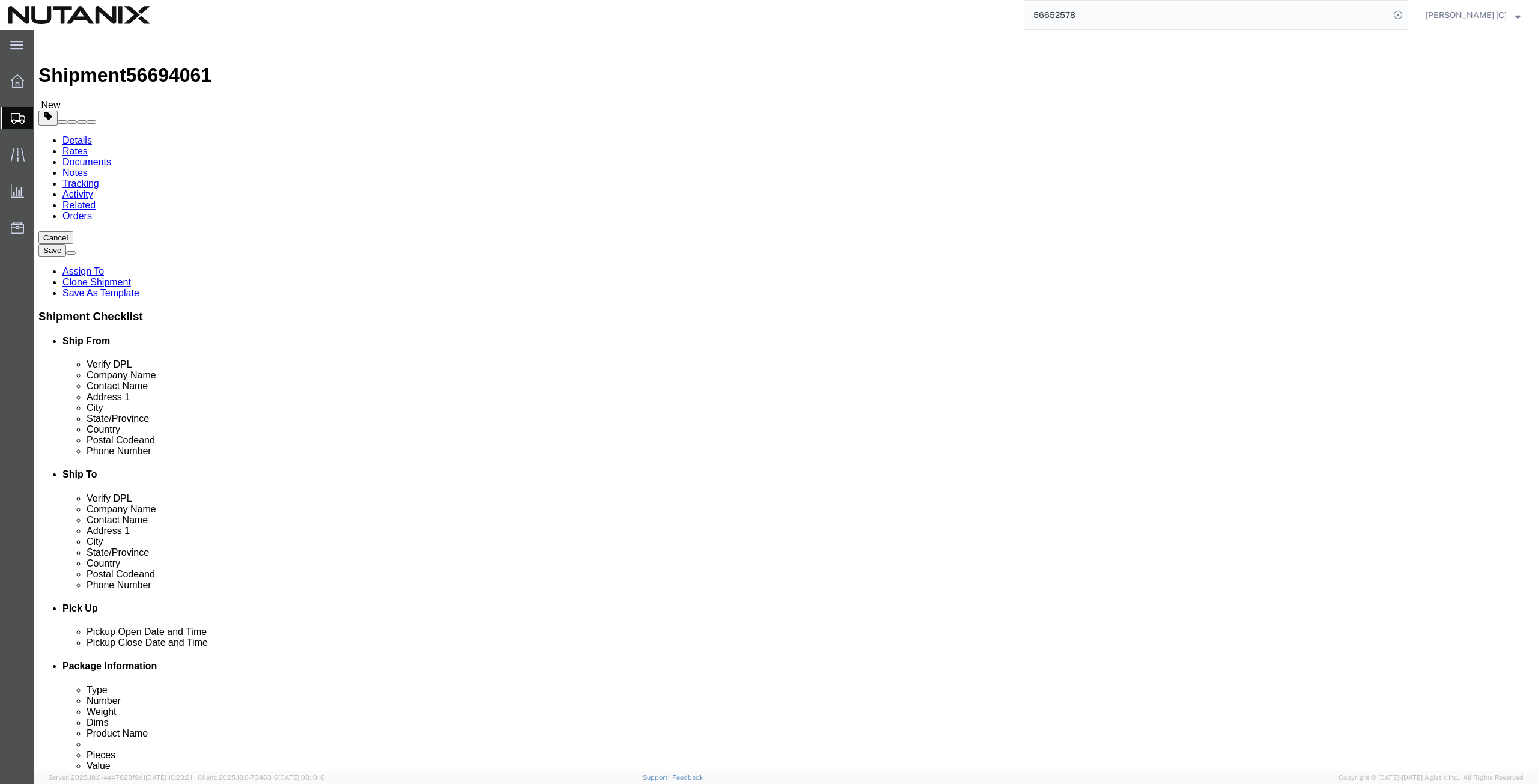
type input "77336"
drag, startPoint x: 950, startPoint y: 411, endPoint x: 855, endPoint y: 399, distance: 95.8
click input "[PHONE_NUMBER]"
paste input "512) 743-7452"
type input "[PHONE_NUMBER]"
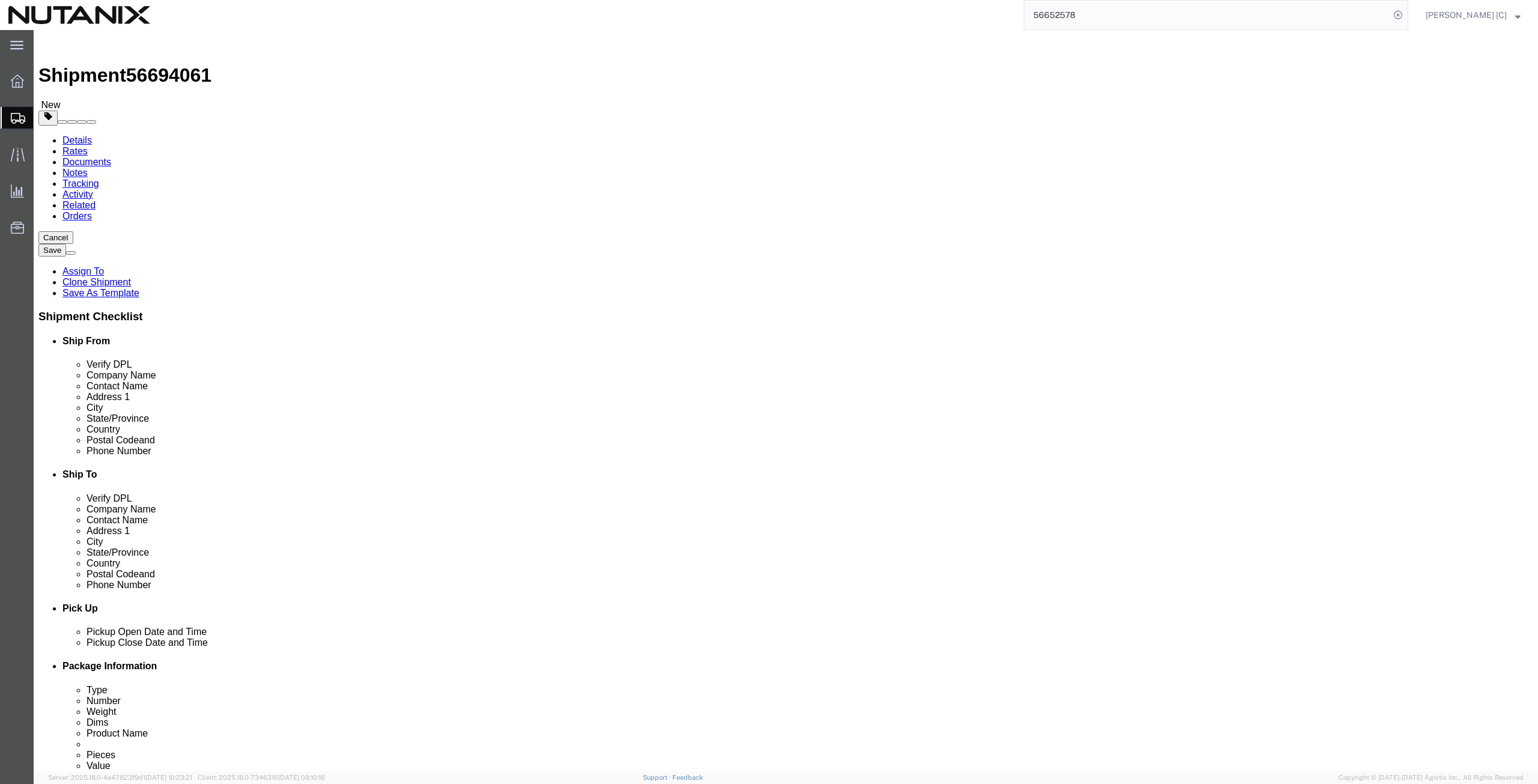
drag, startPoint x: 984, startPoint y: 429, endPoint x: 713, endPoint y: 455, distance: 272.2
click div "Location Select Select My Profile Location [GEOGRAPHIC_DATA] - [GEOGRAPHIC_DATA…"
paste input "[PERSON_NAME].[PERSON_NAME]"
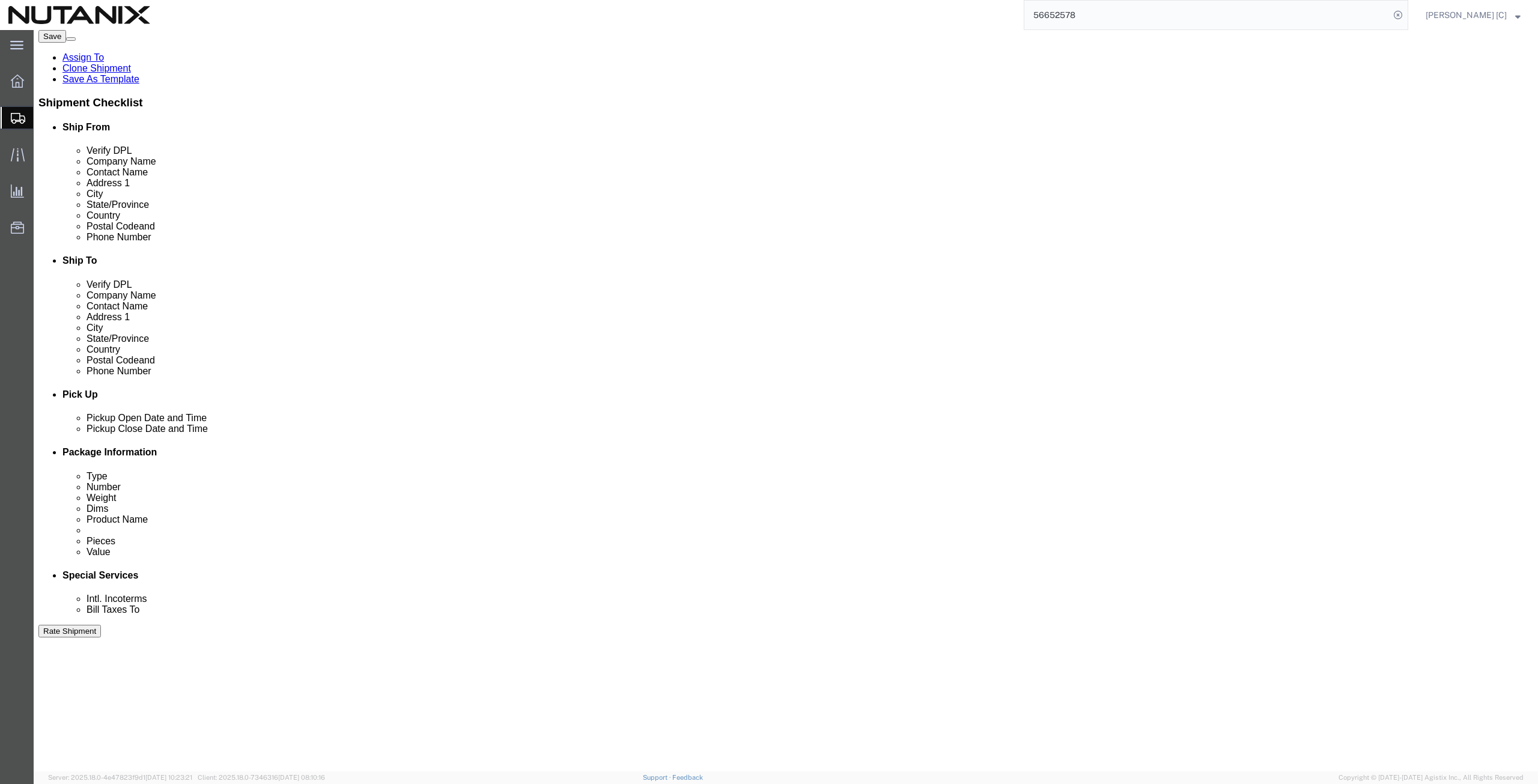
scroll to position [290, 0]
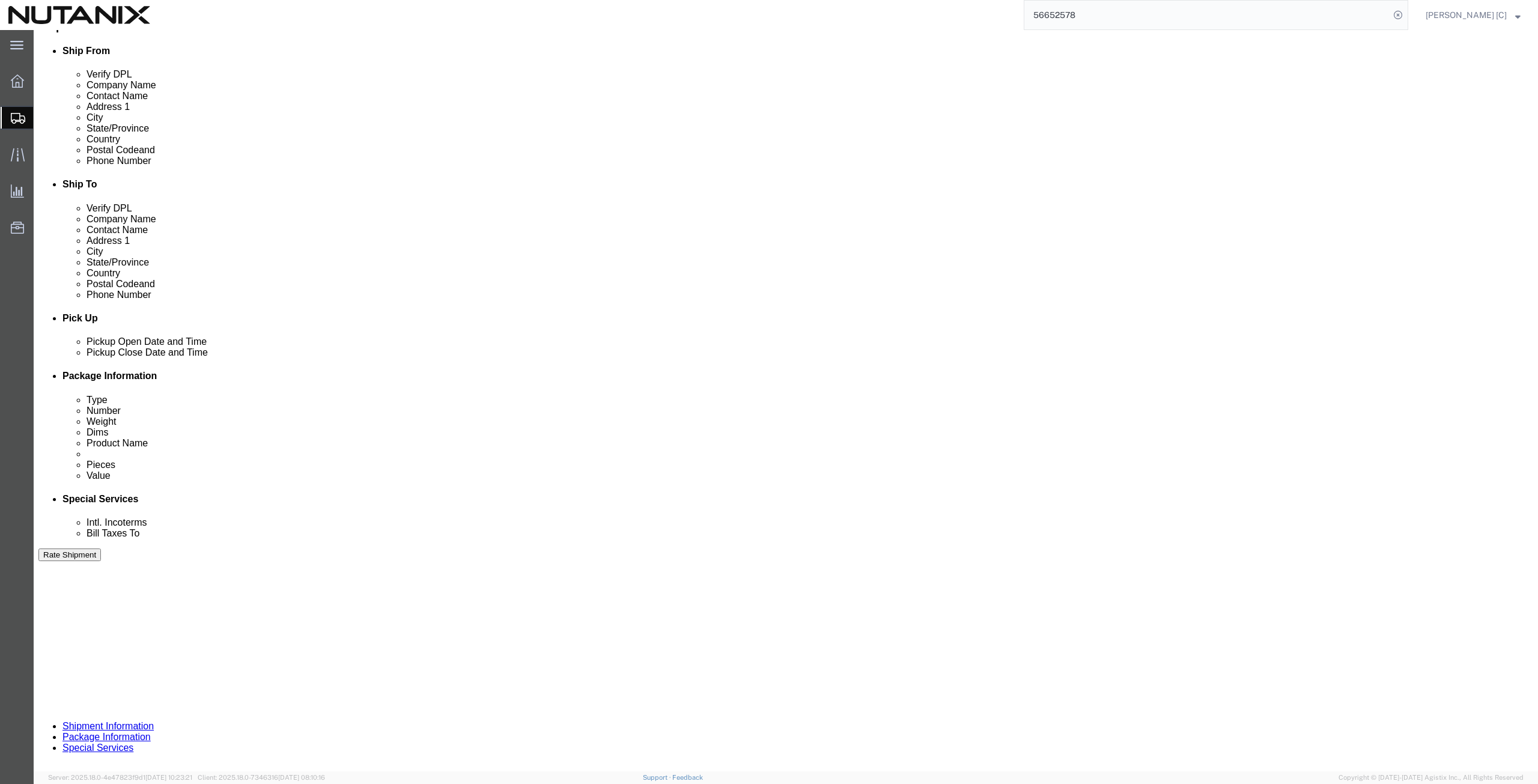
type input "[PERSON_NAME][EMAIL_ADDRESS][PERSON_NAME][DOMAIN_NAME]"
click button "Continue"
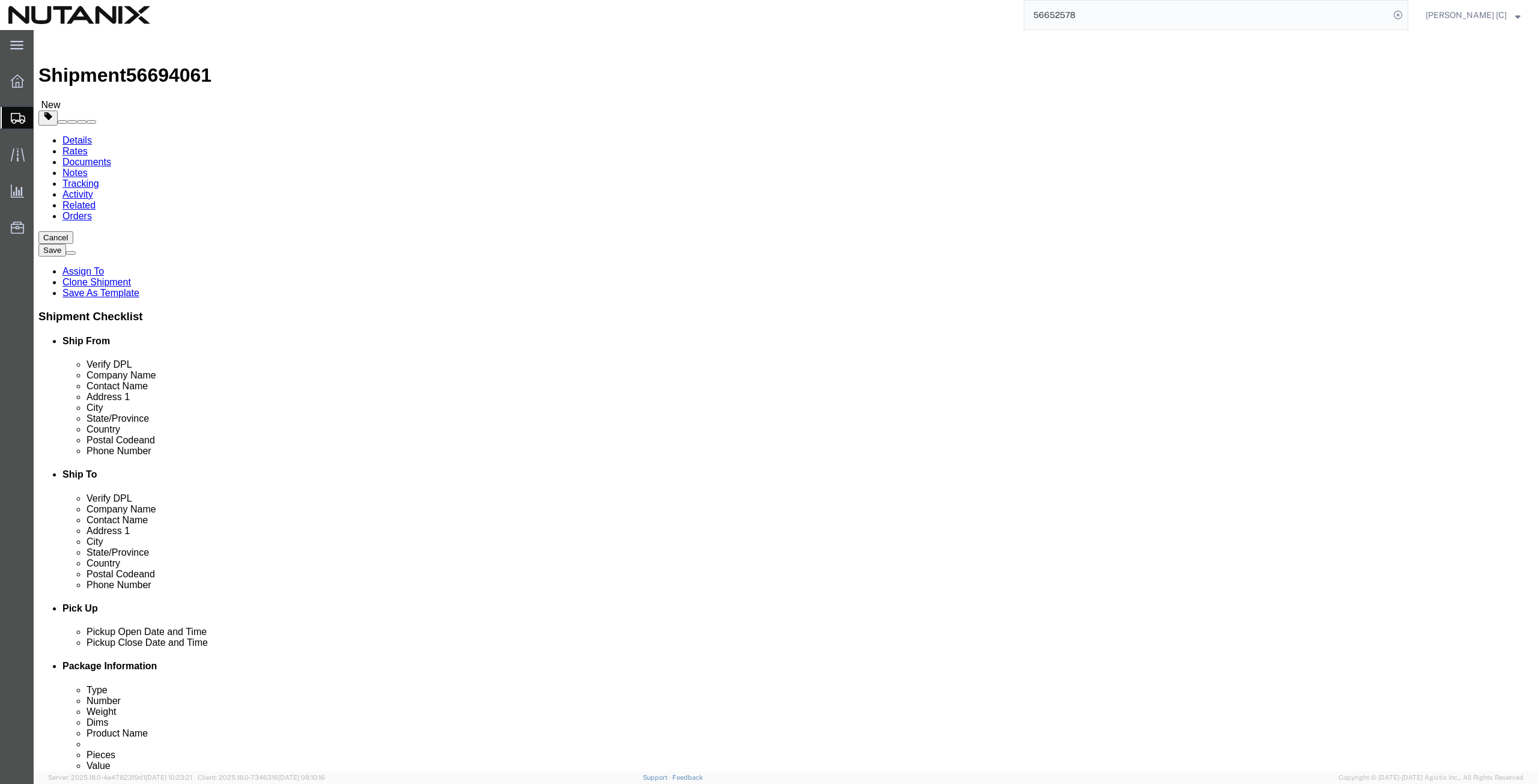
drag, startPoint x: 254, startPoint y: 281, endPoint x: 209, endPoint y: 278, distance: 45.1
click div "Weight 2.60 Select kgs lbs Ship. t°"
type input "1.4"
click dd "2.00 Each"
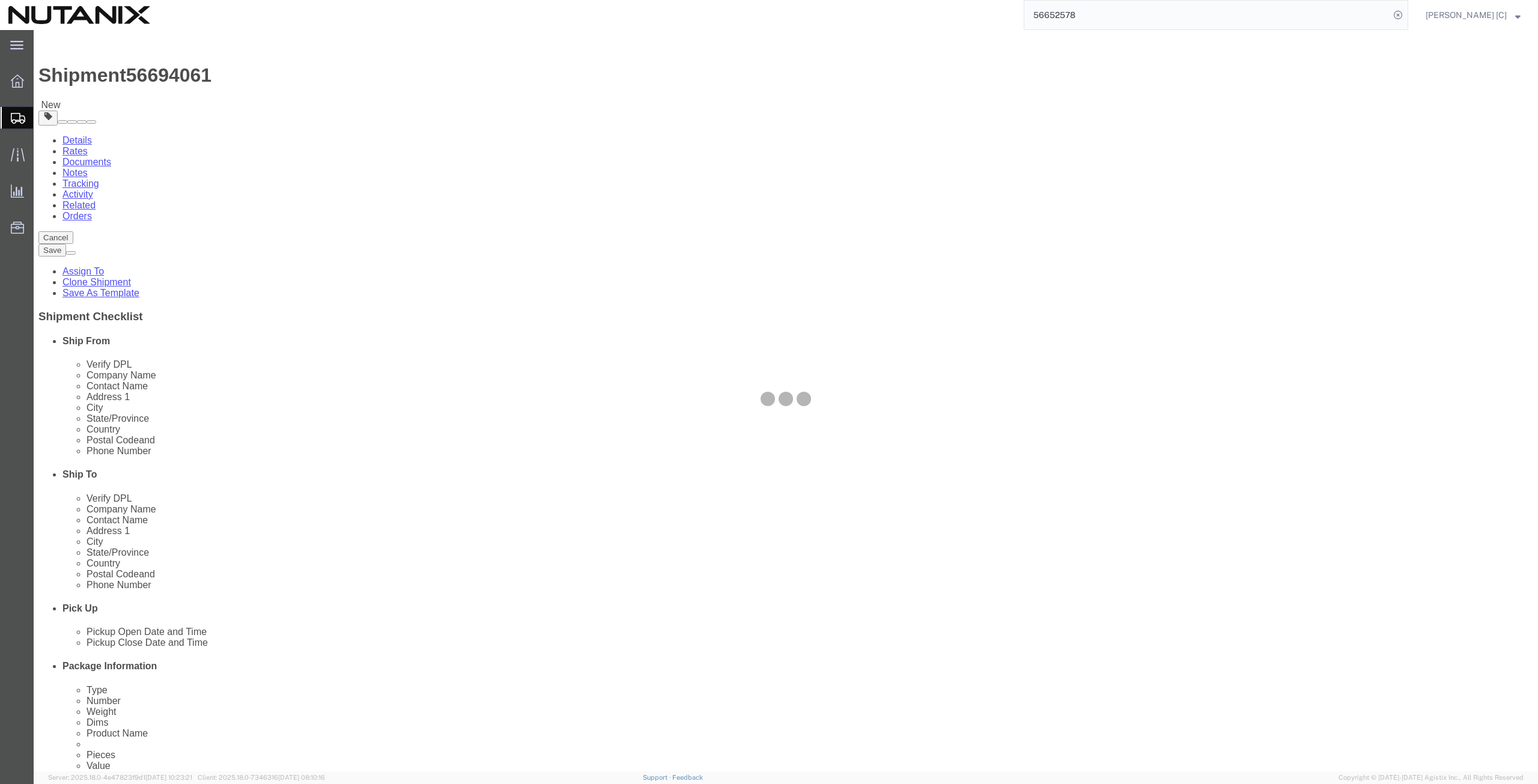
click at [220, 374] on div at bounding box center [786, 401] width 1504 height 741
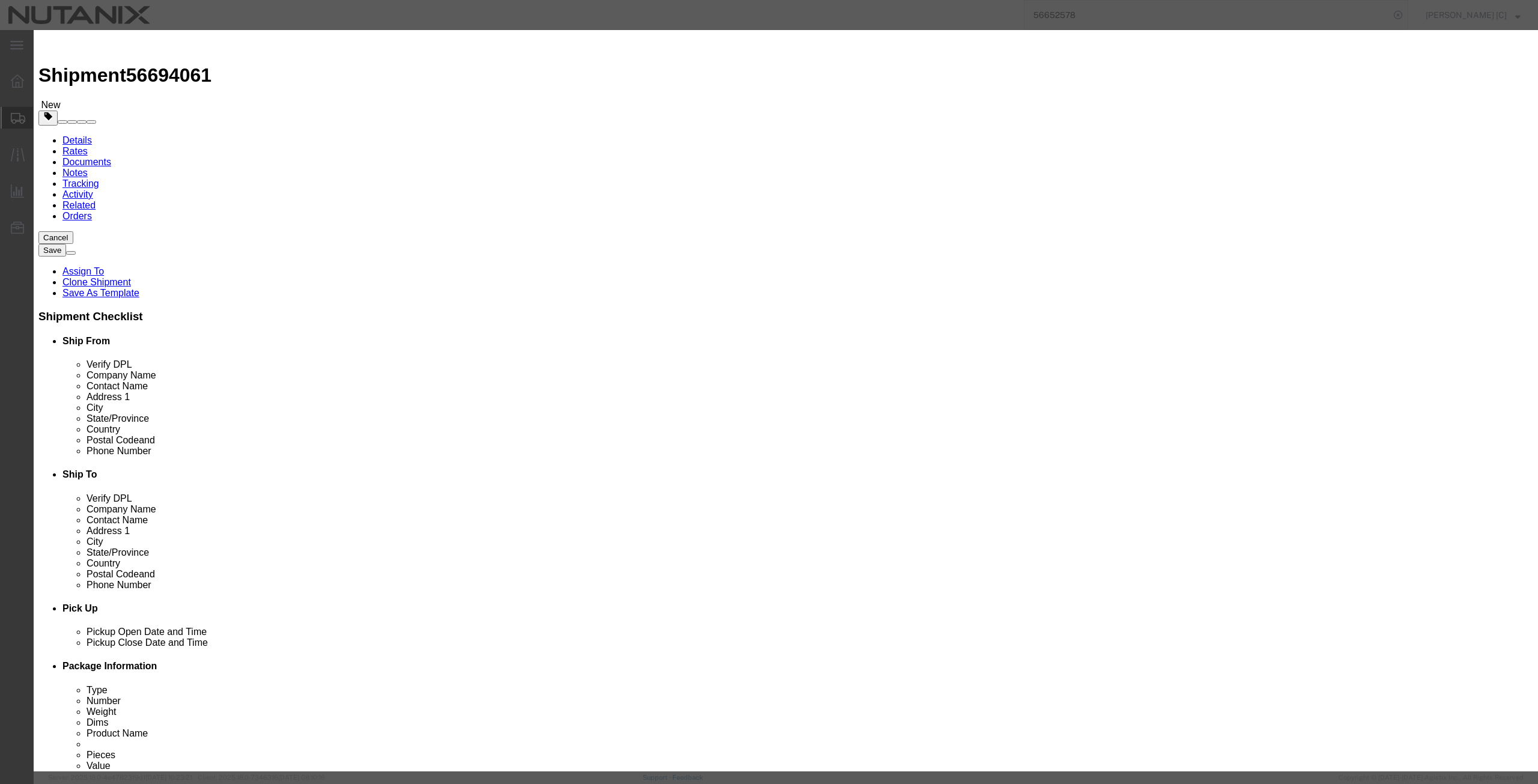
drag, startPoint x: 574, startPoint y: 109, endPoint x: 471, endPoint y: 128, distance: 104.7
click div "Product Name business cards Pieces 2.00 Select Bag Barrels 100Board Feet Bottle…"
type input "1"
type input "10"
click button "Save & Close"
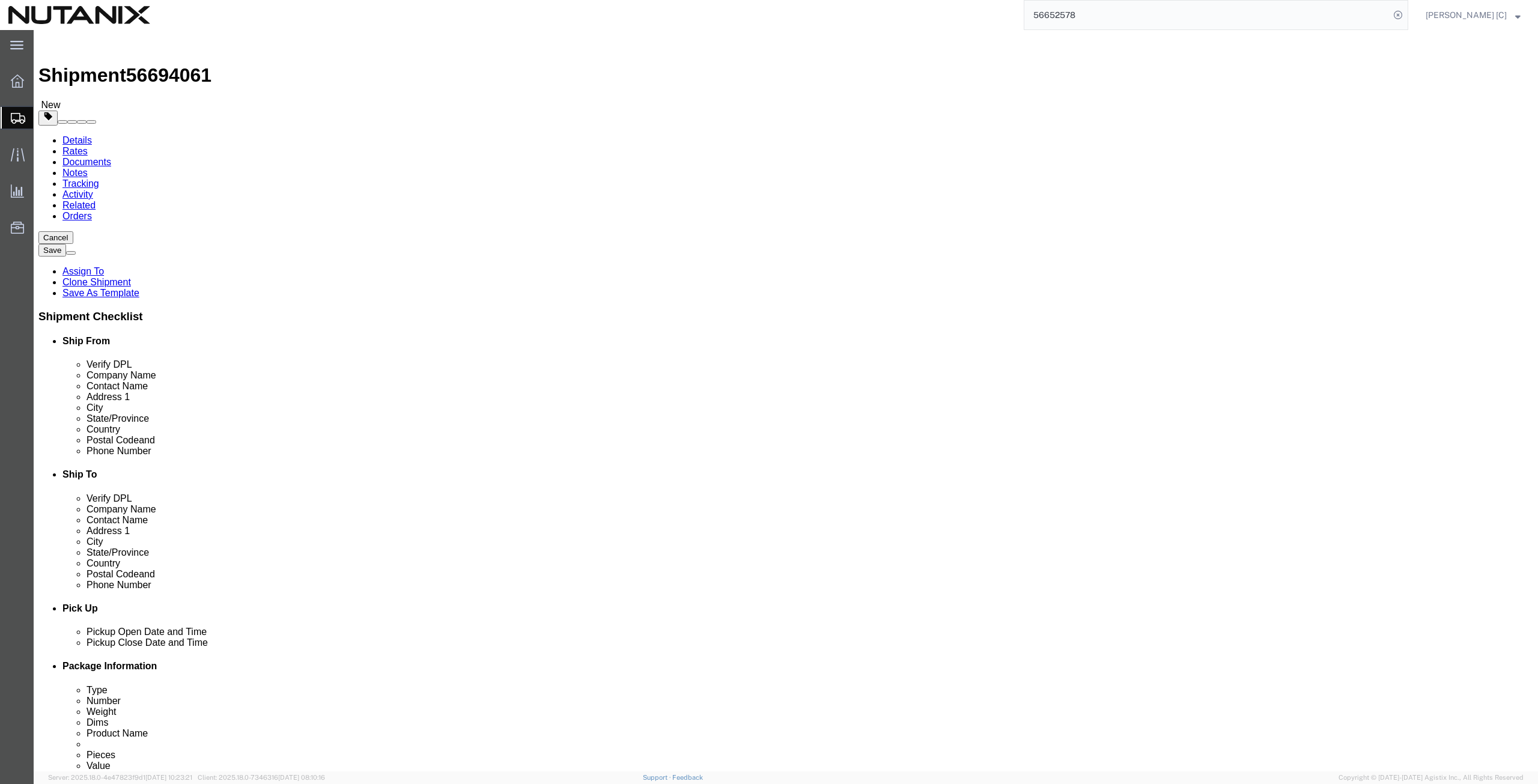
click button "Continue"
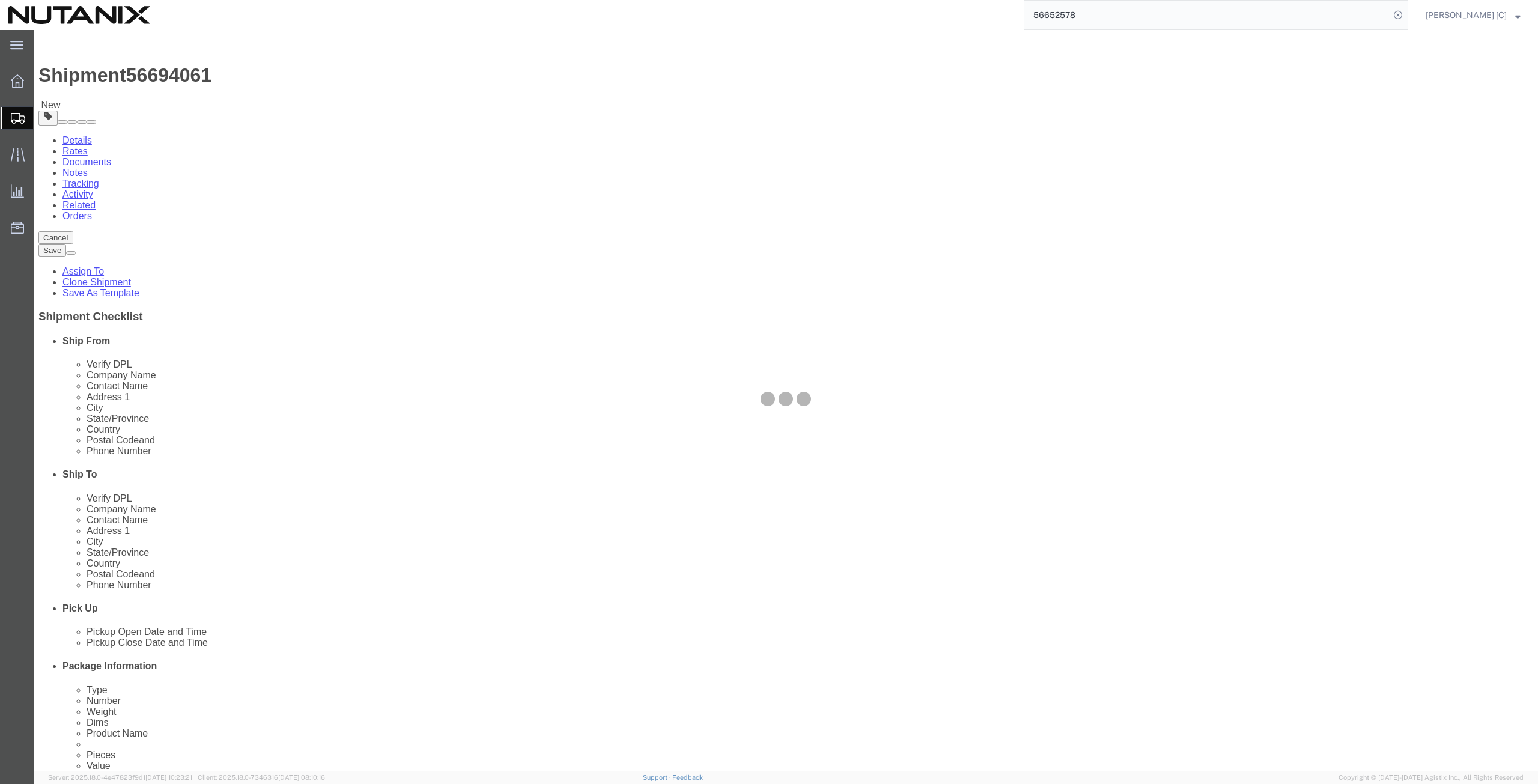
select select
select select "COSTCENTER"
select select "48694"
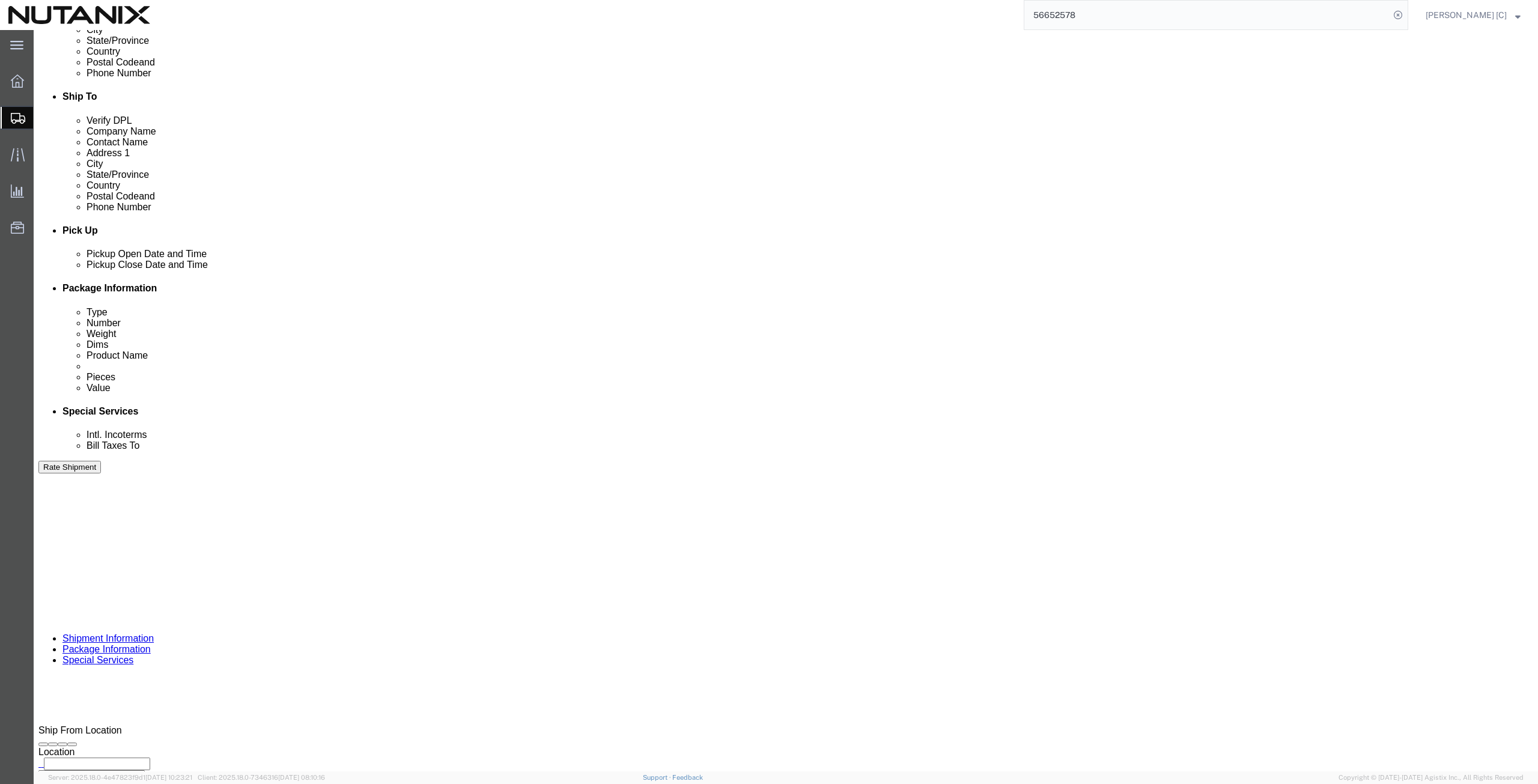
scroll to position [418, 0]
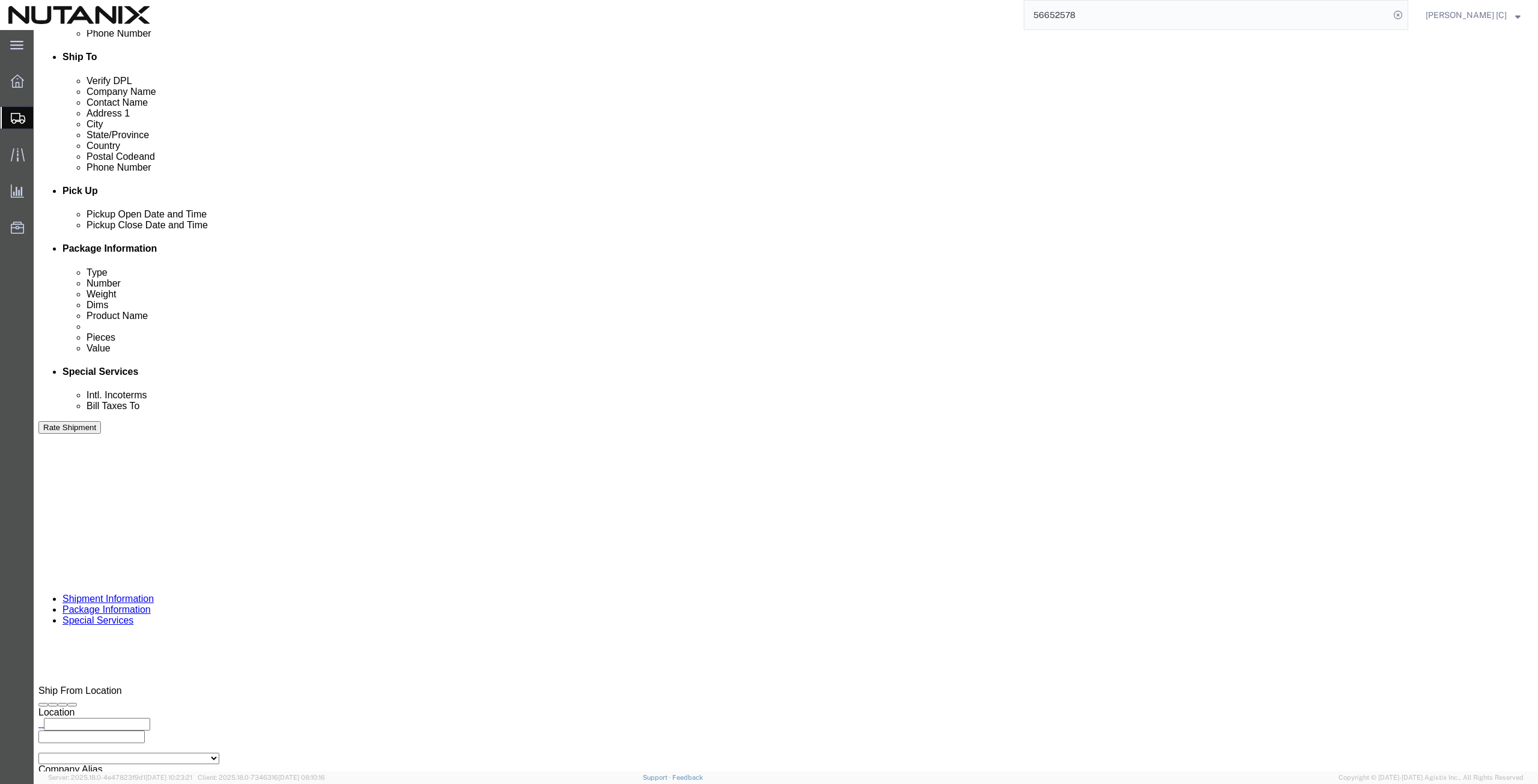
click button "Rate Shipment"
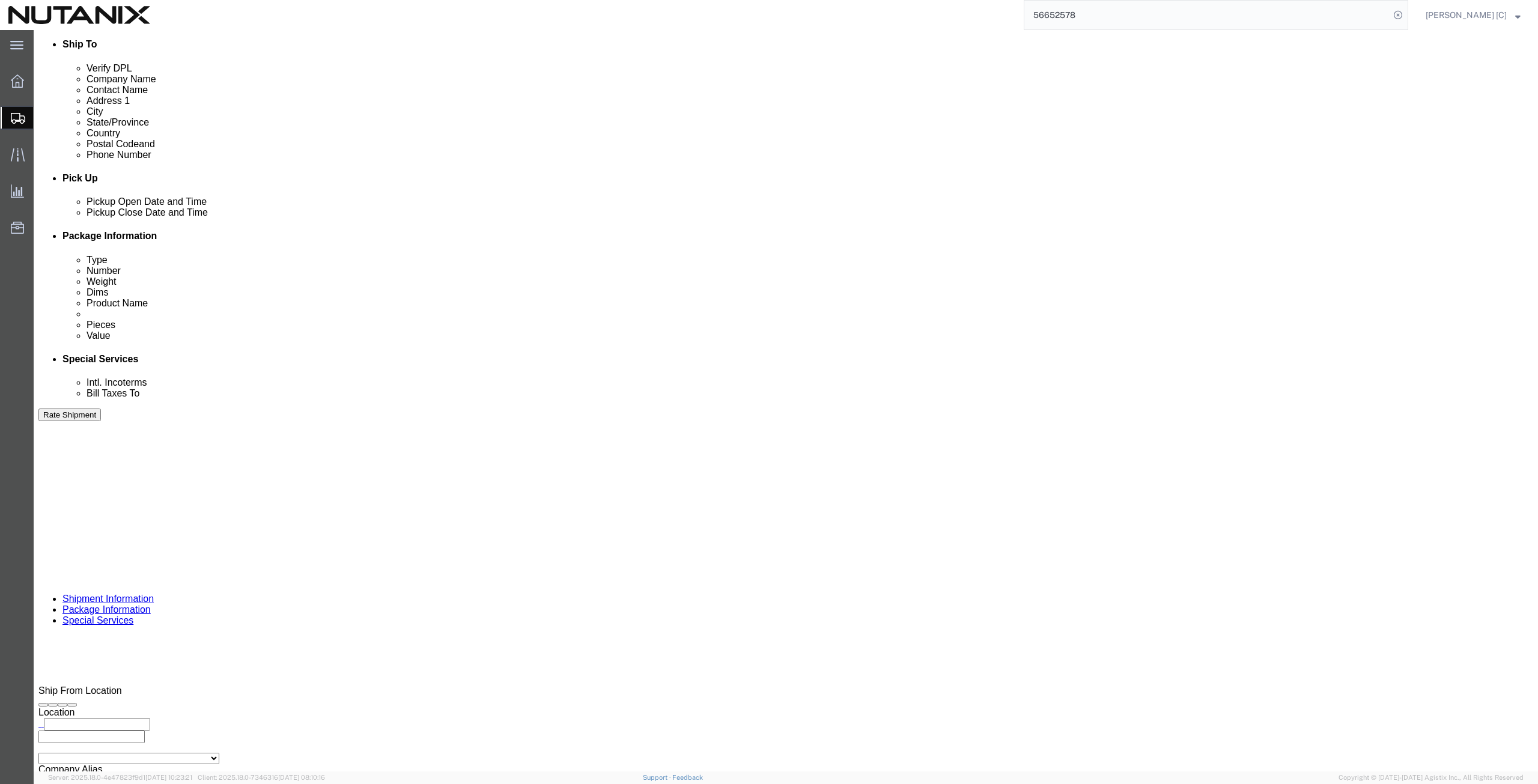
click button "Rate Shipment"
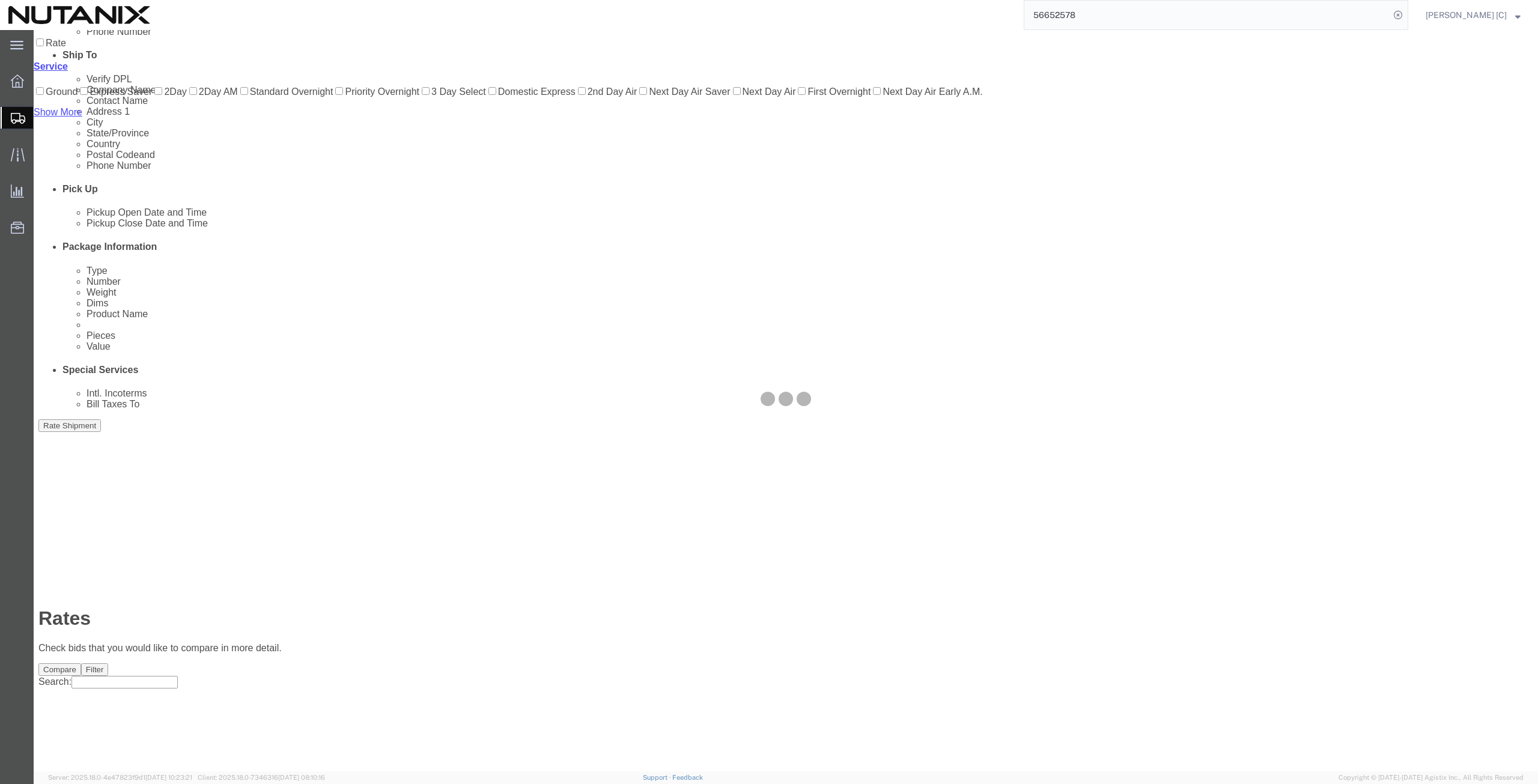
scroll to position [0, 0]
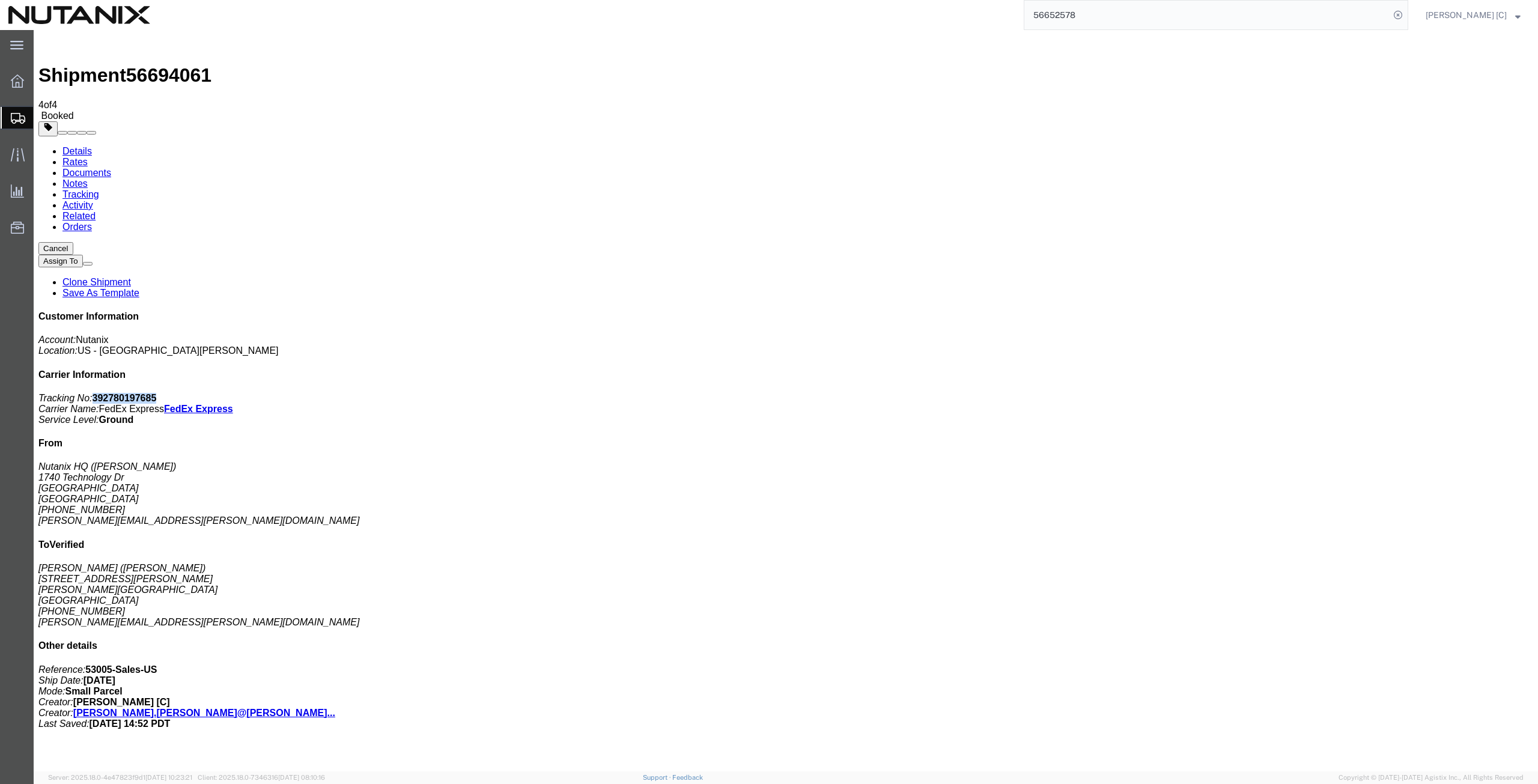
drag, startPoint x: 1431, startPoint y: 181, endPoint x: 1370, endPoint y: 188, distance: 61.4
click at [1370, 392] on p "Tracking No: 392780197685 Carrier Name: FedEx Express FedEx Express Service Lev…" at bounding box center [785, 408] width 1495 height 32
copy b "392780197685"
drag, startPoint x: 706, startPoint y: 239, endPoint x: 700, endPoint y: 264, distance: 25.7
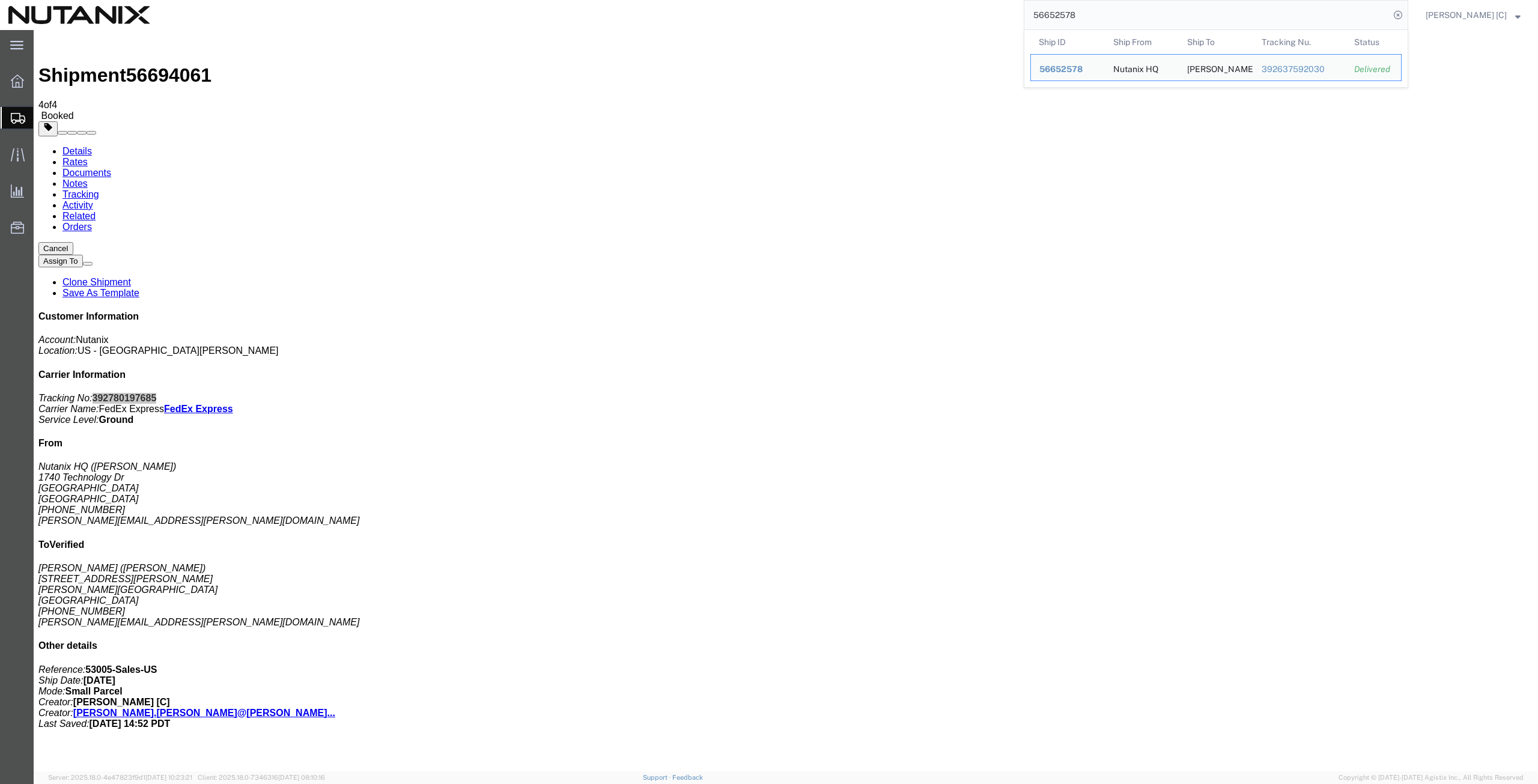
drag, startPoint x: 1144, startPoint y: 48, endPoint x: 963, endPoint y: 36, distance: 181.4
paste input "5683023"
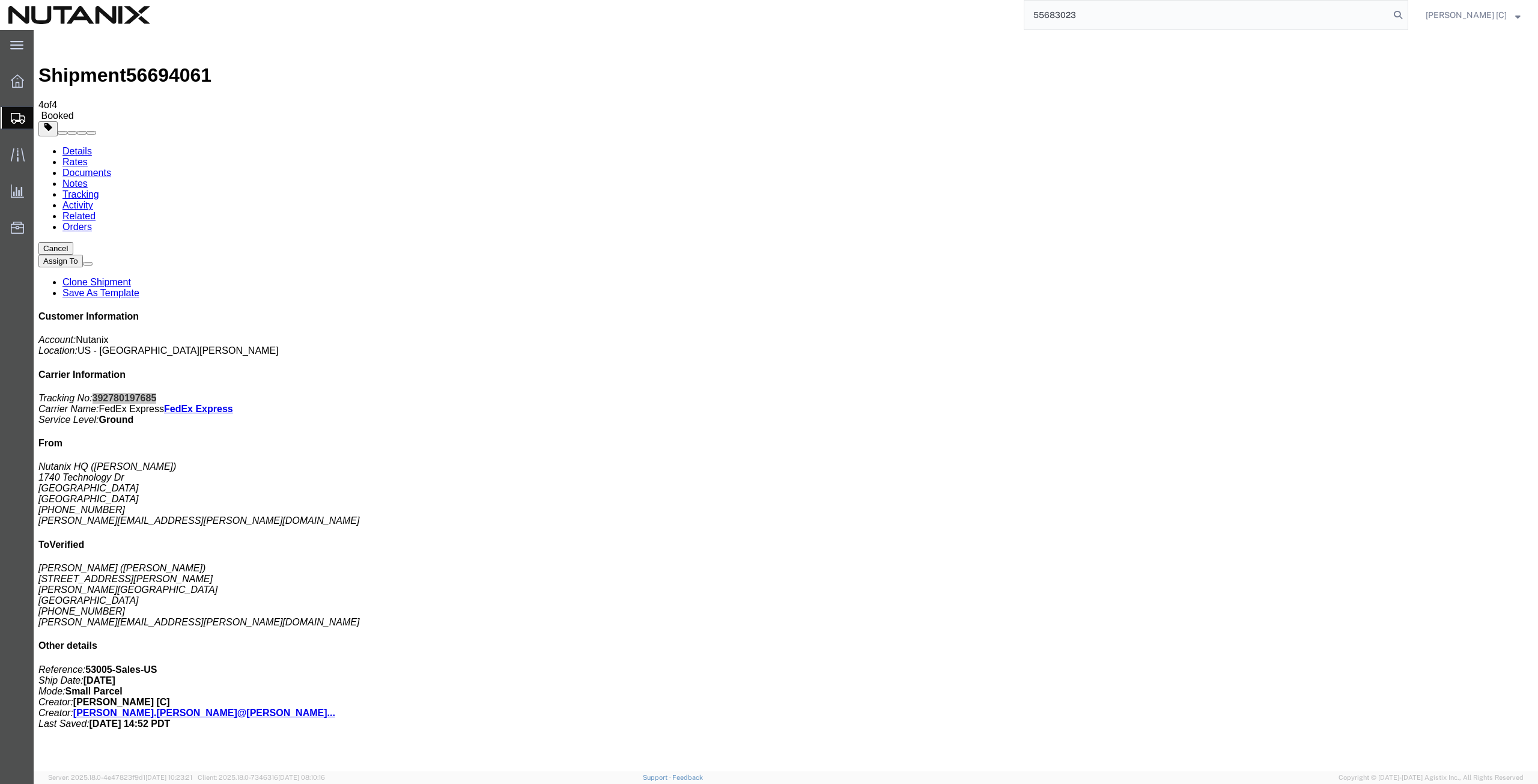
type input "55683023"
click at [1093, 14] on input "55683023" at bounding box center [1207, 15] width 366 height 29
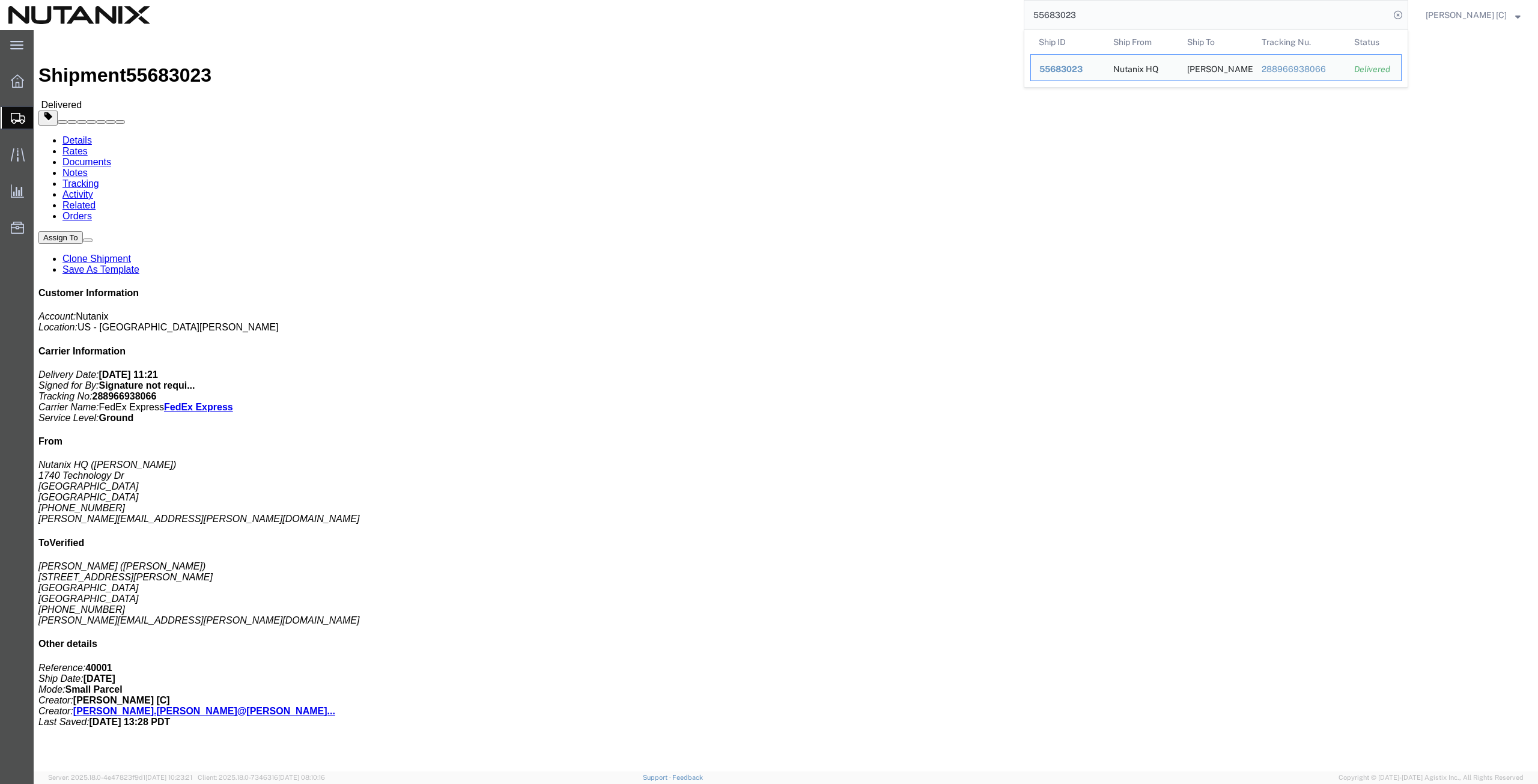
click link "Clone Shipment"
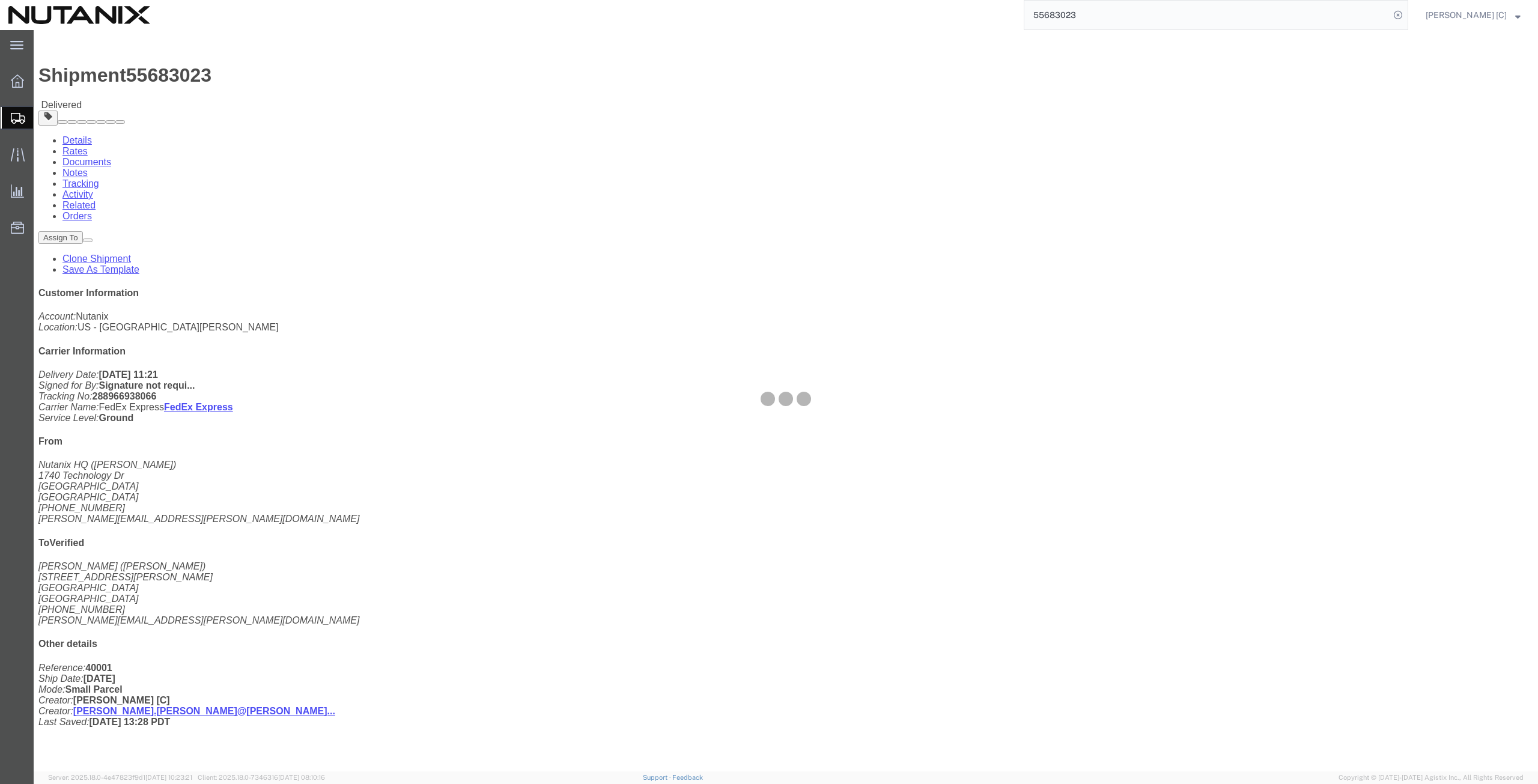
select select "36123"
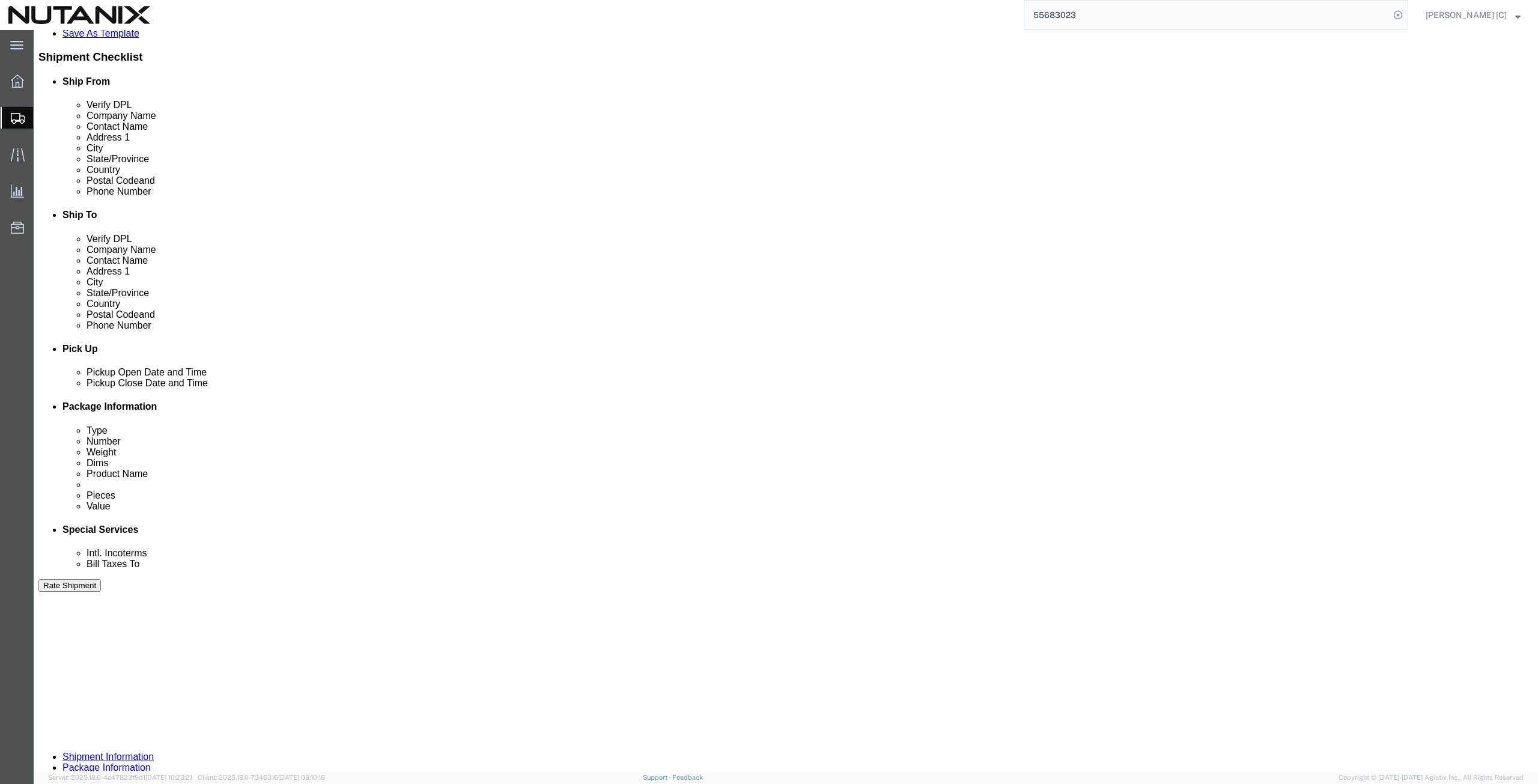
scroll to position [290, 0]
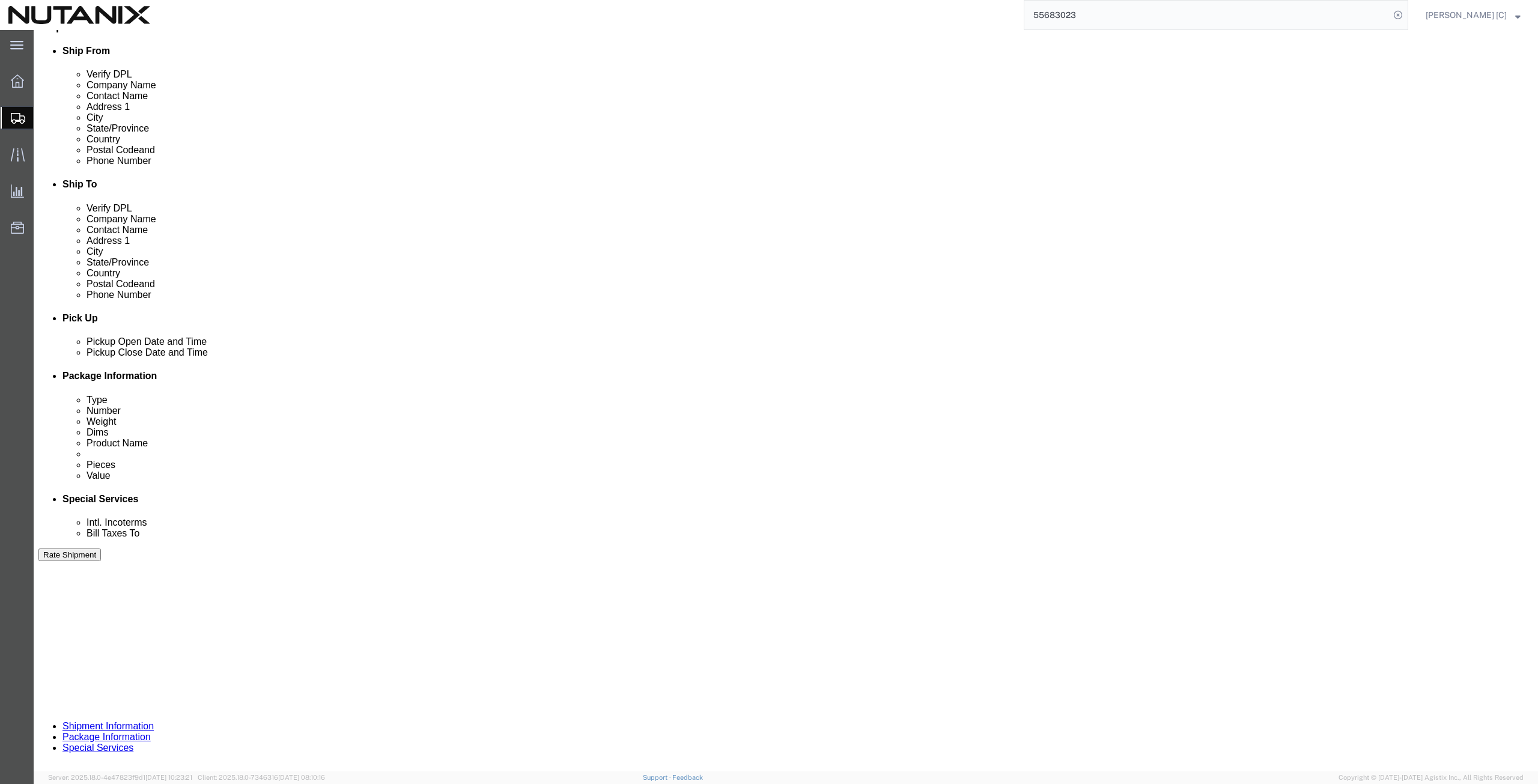
click button "Continue"
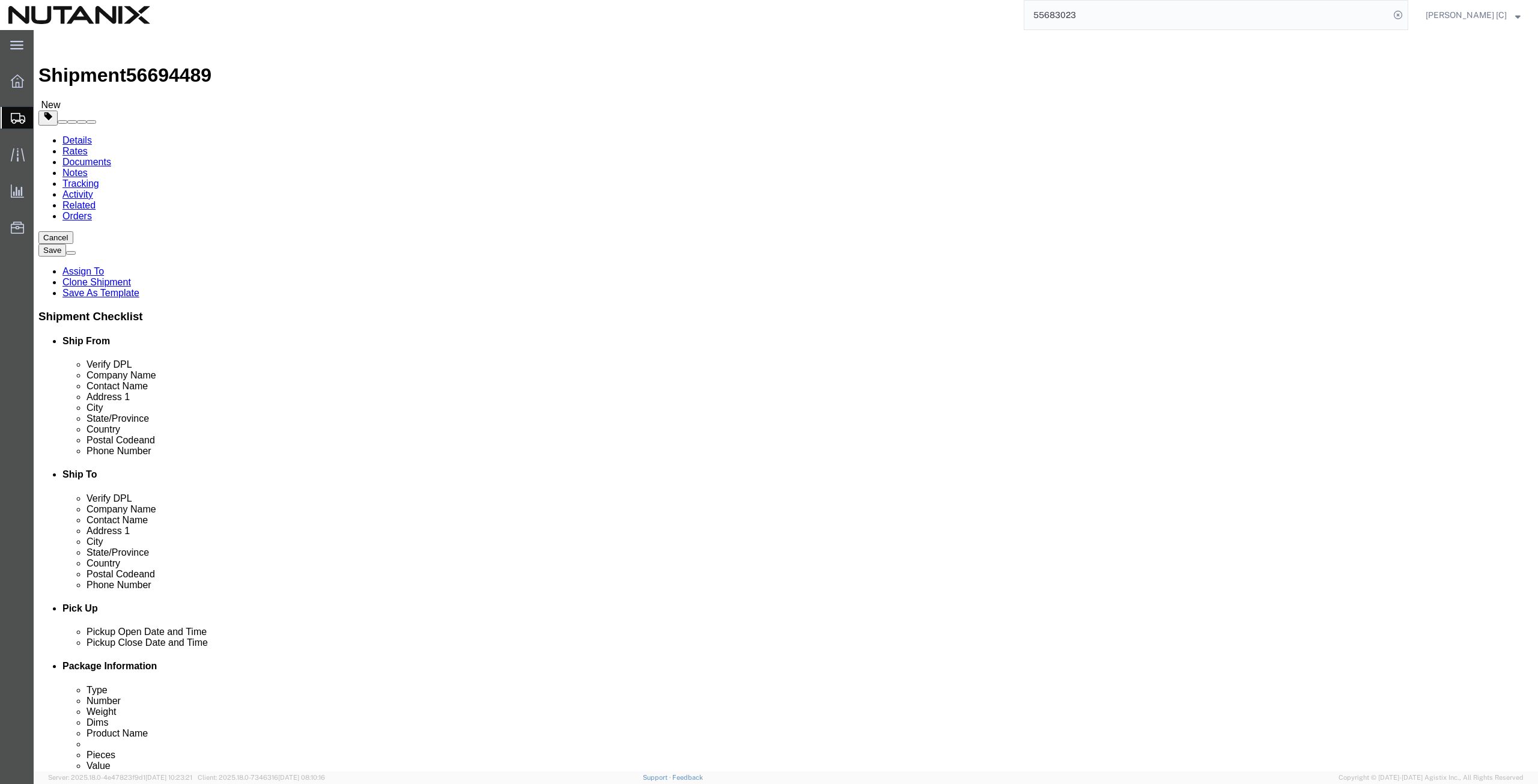
click button "Continue"
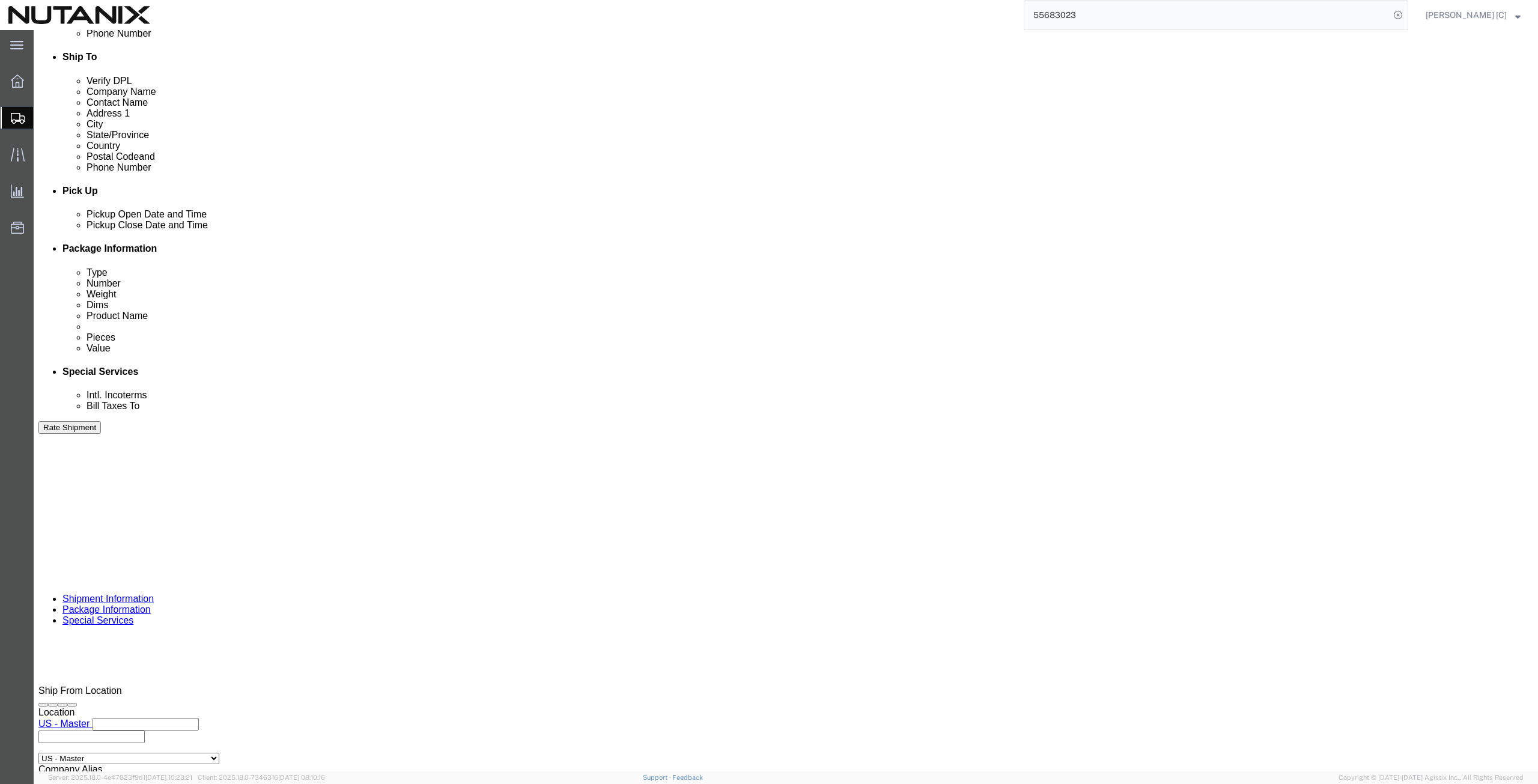
click icon
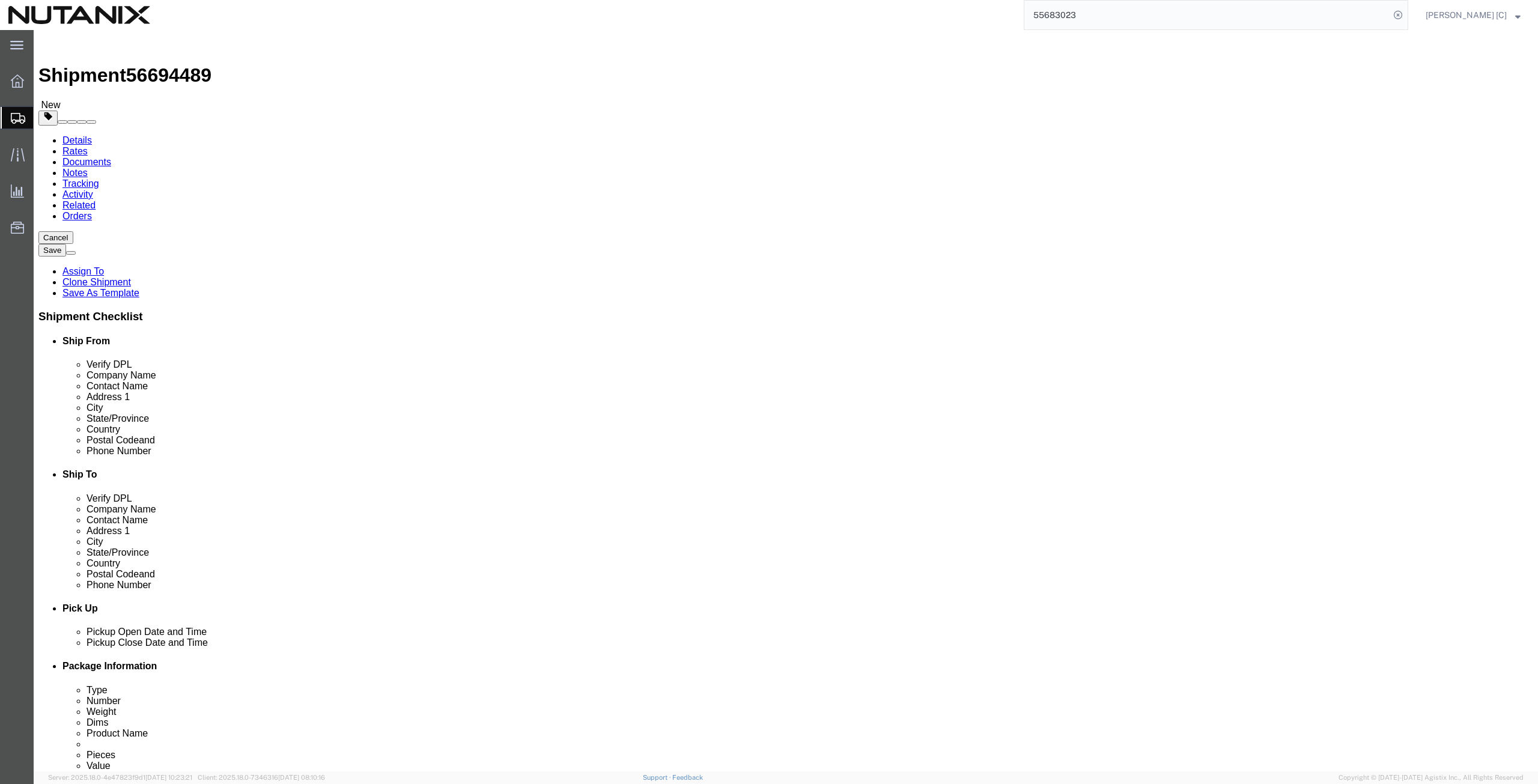
click button "Rate Shipment"
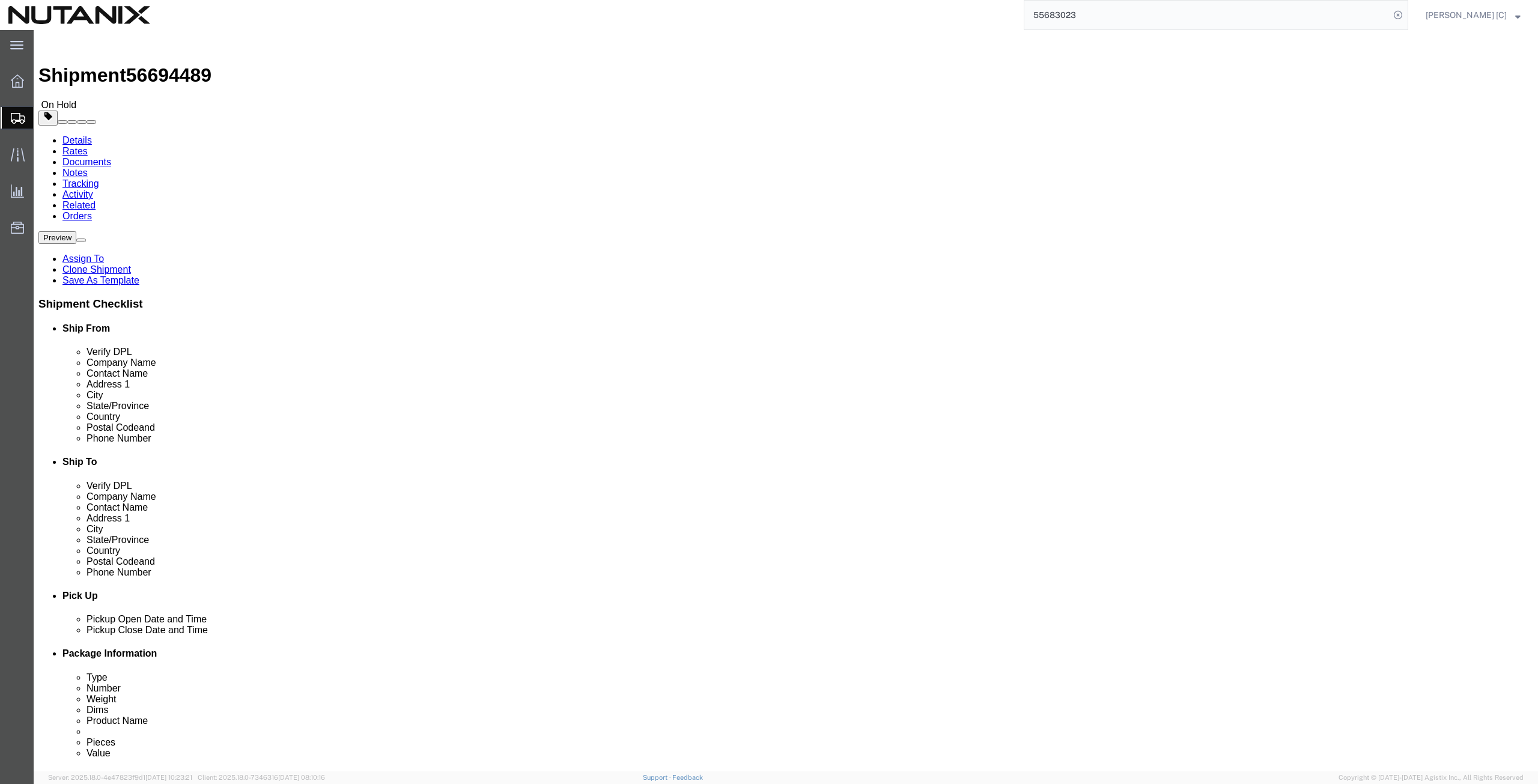
click button "Rate Shipment"
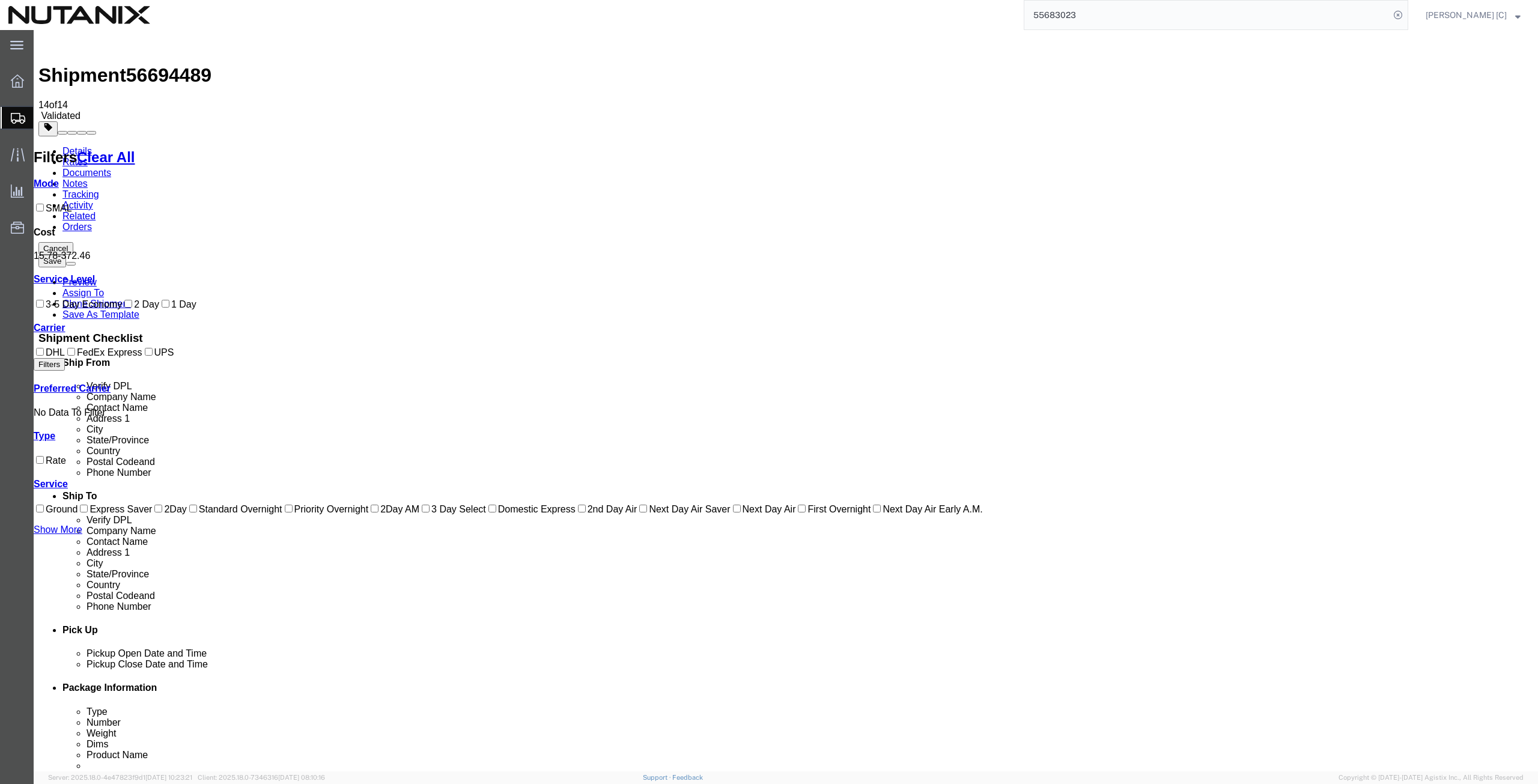
click at [78, 146] on link "Details" at bounding box center [77, 151] width 30 height 10
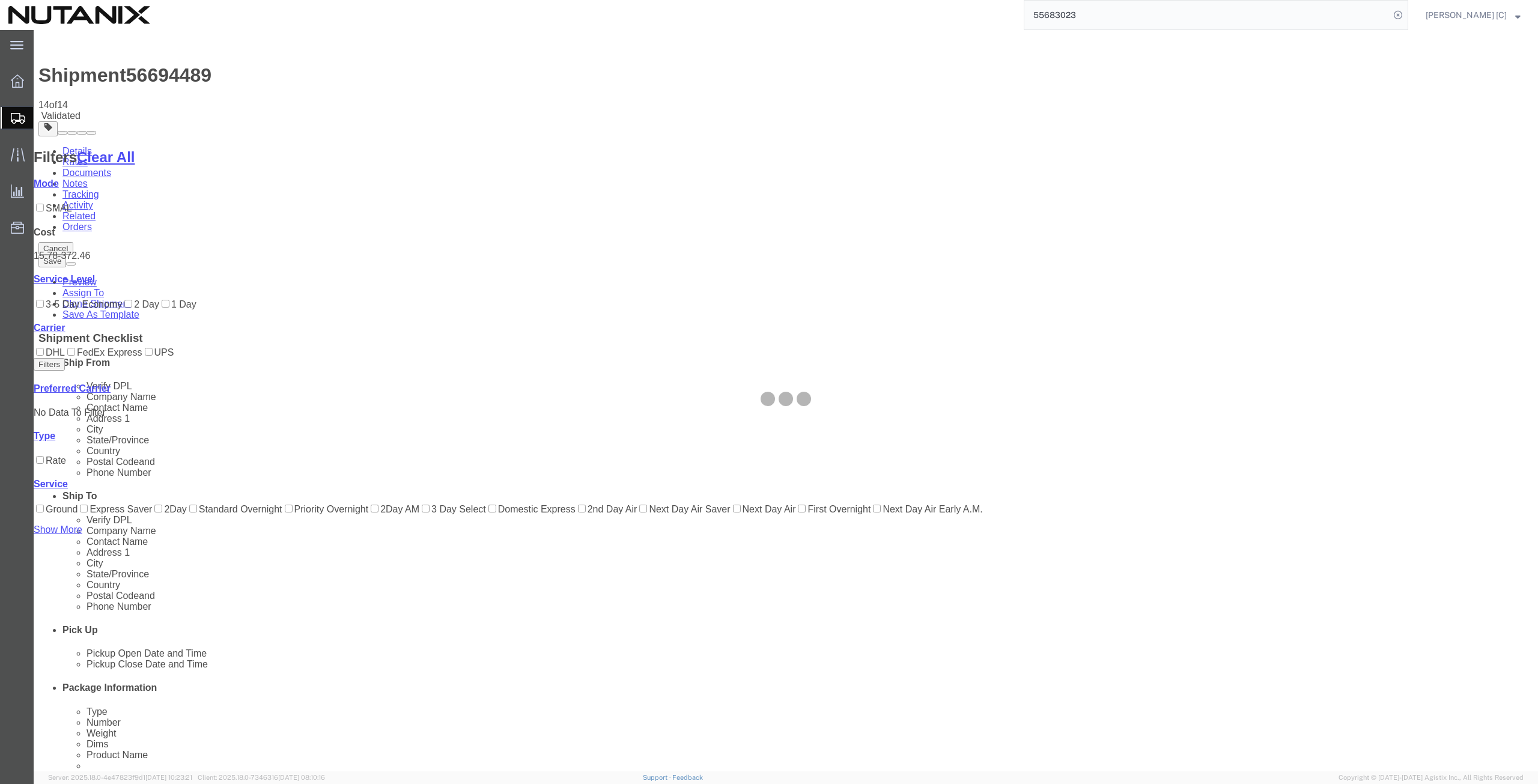
select select "36123"
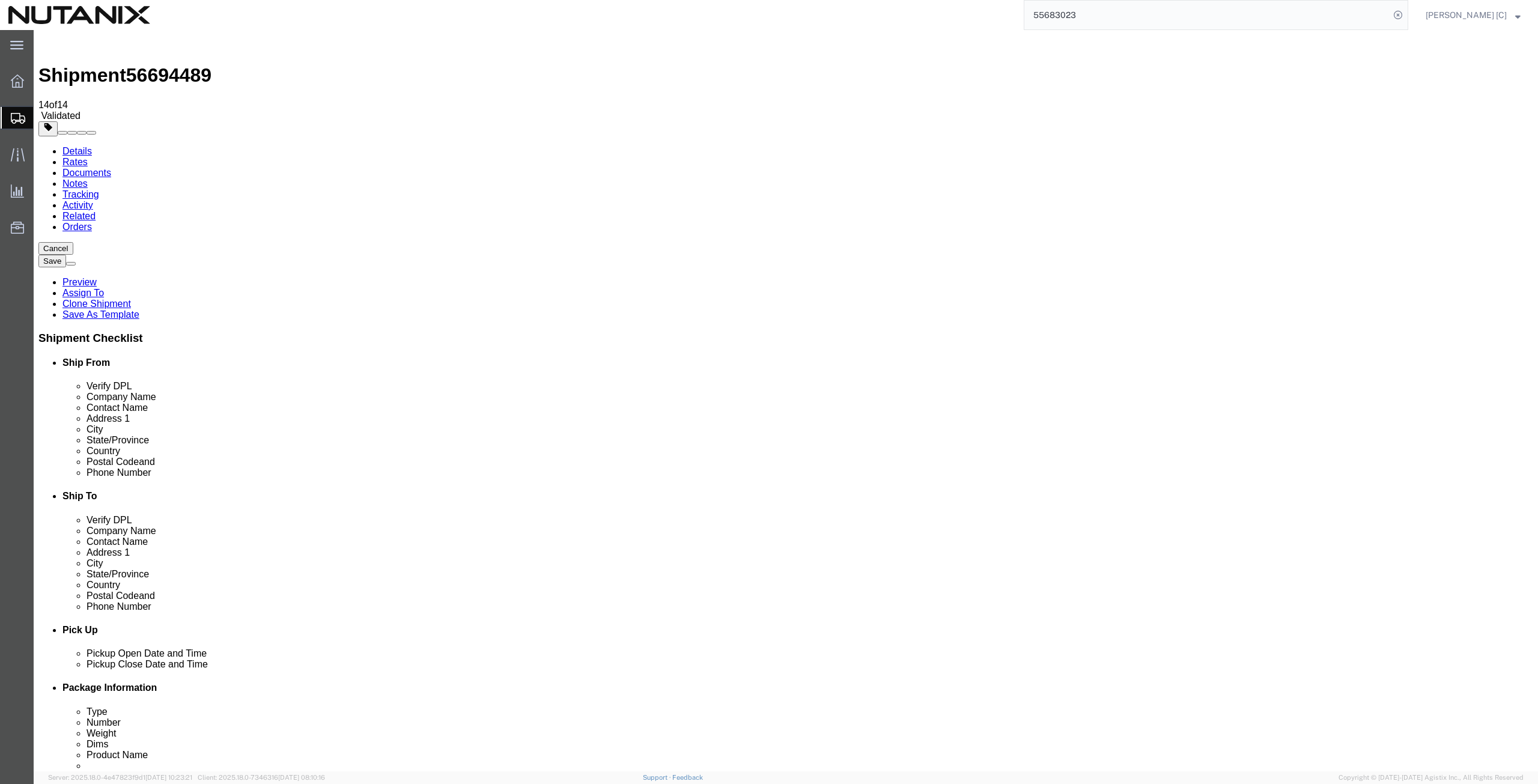
click link "Documents"
click at [90, 146] on link "Details" at bounding box center [77, 151] width 30 height 10
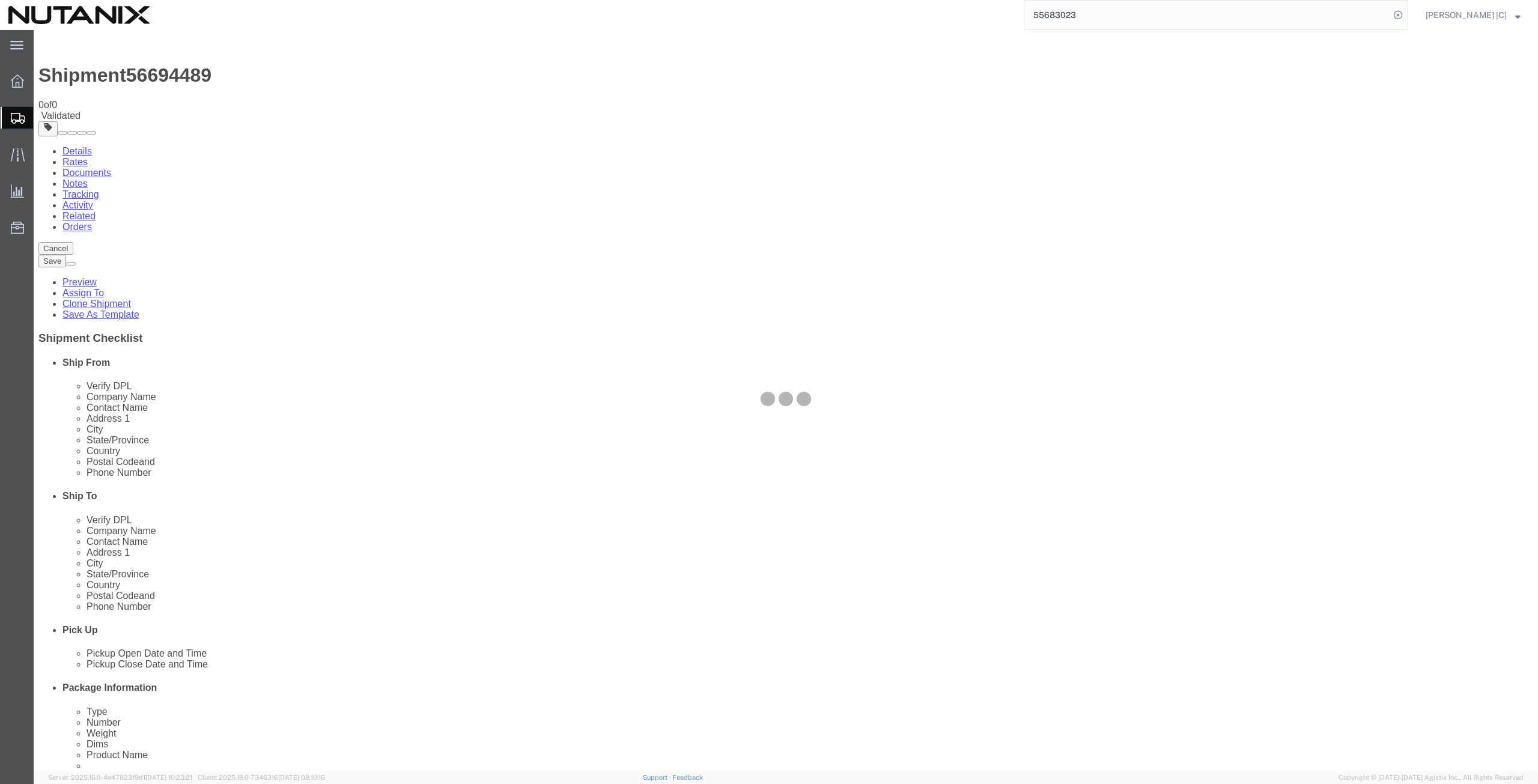
select select "36123"
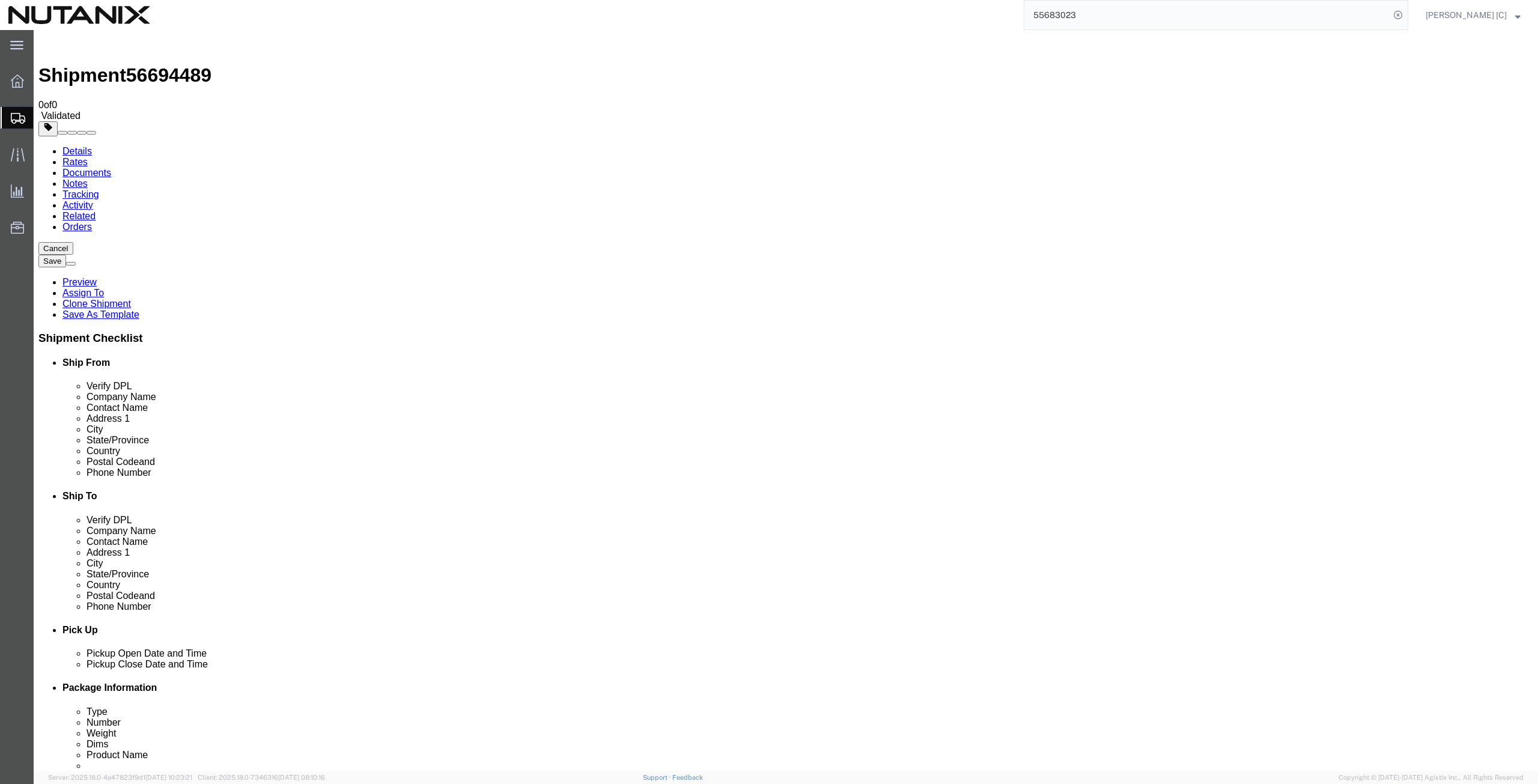
click button "Rate Shipment"
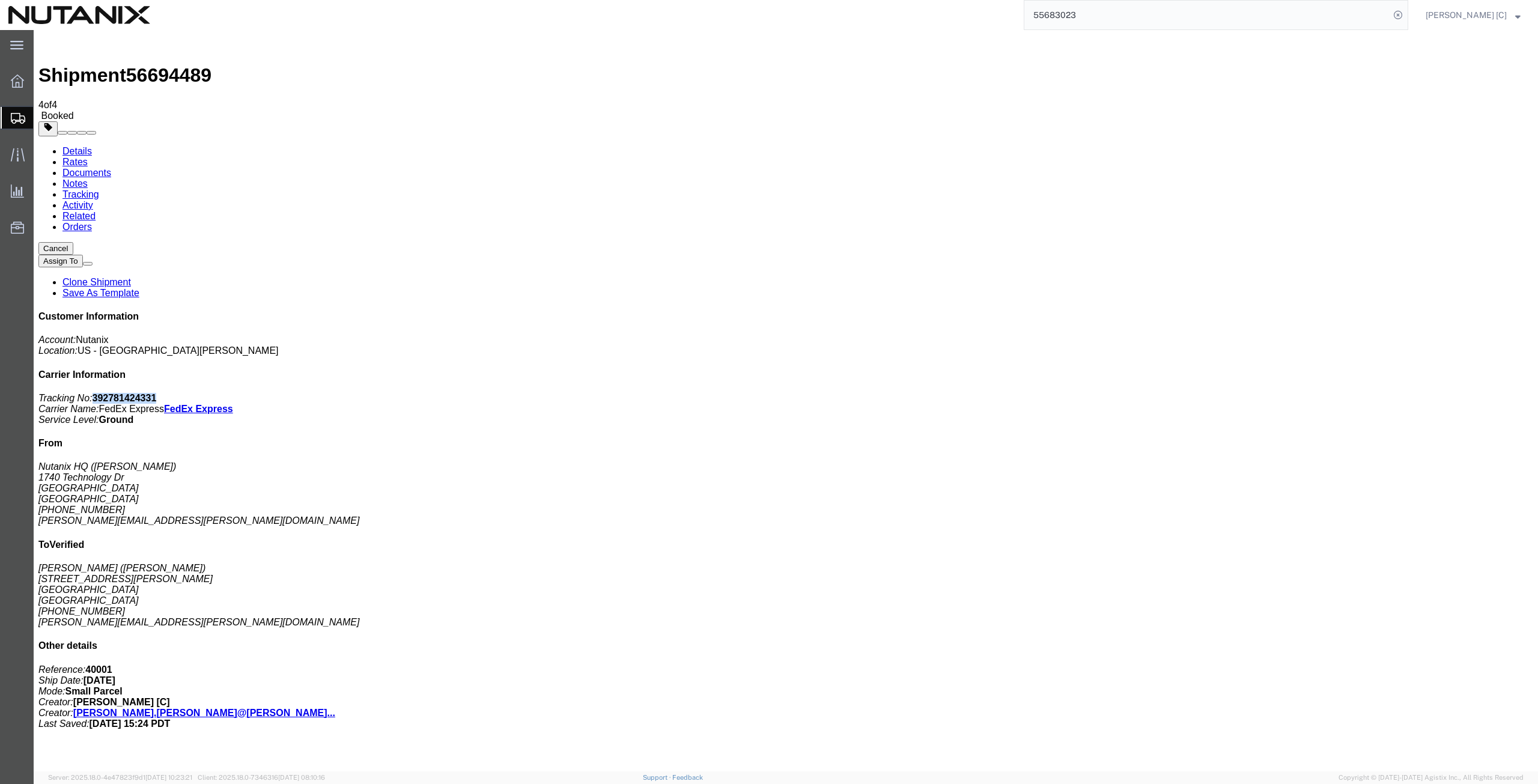
drag, startPoint x: 1427, startPoint y: 186, endPoint x: 1371, endPoint y: 188, distance: 56.0
click at [1371, 392] on p "Tracking No: 392781424331 Carrier Name: FedEx Express FedEx Express Service Lev…" at bounding box center [785, 408] width 1495 height 32
copy b "392781424331"
drag, startPoint x: 1106, startPoint y: 16, endPoint x: 1057, endPoint y: 23, distance: 49.5
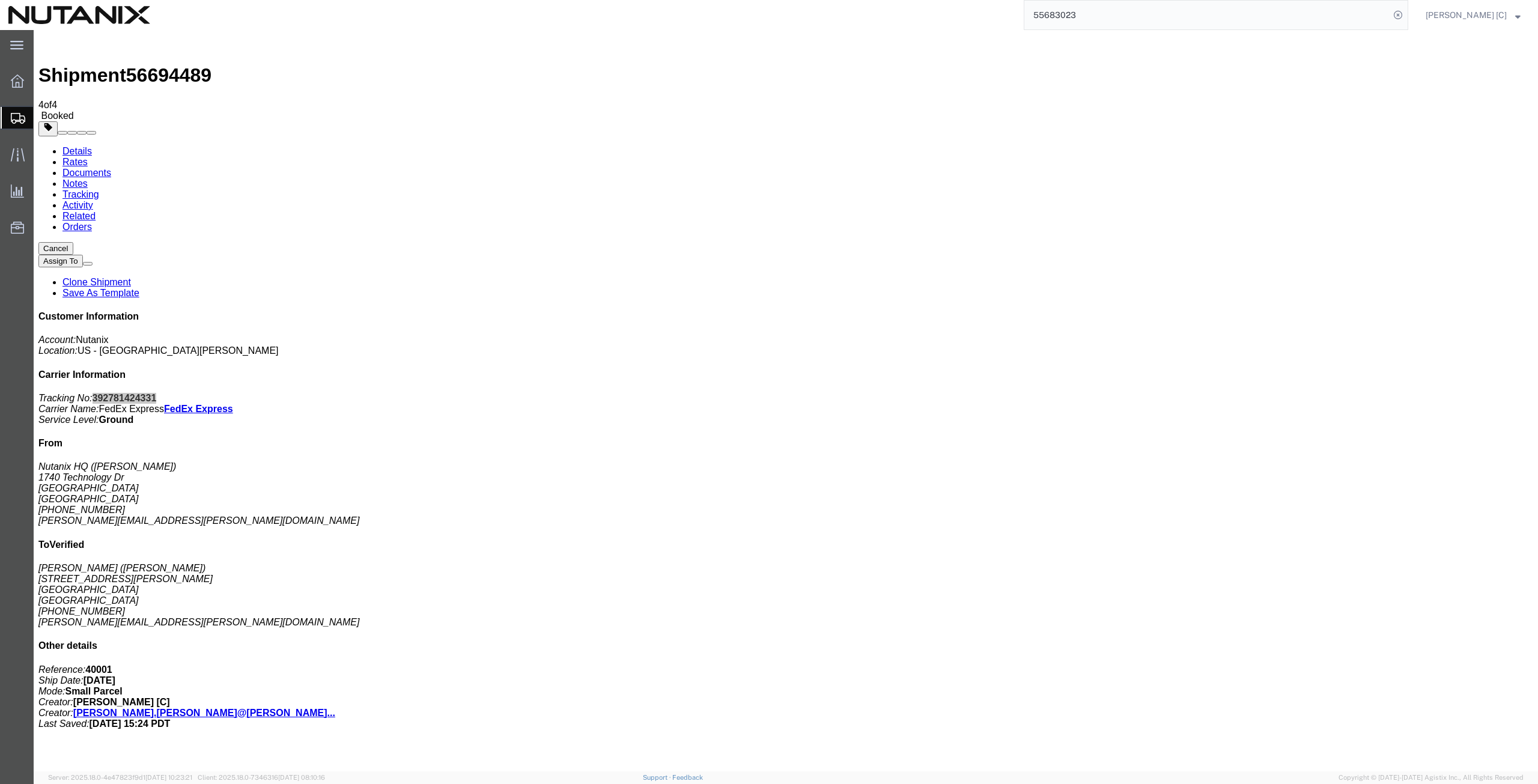
click at [1057, 23] on input "55683023" at bounding box center [1207, 15] width 366 height 29
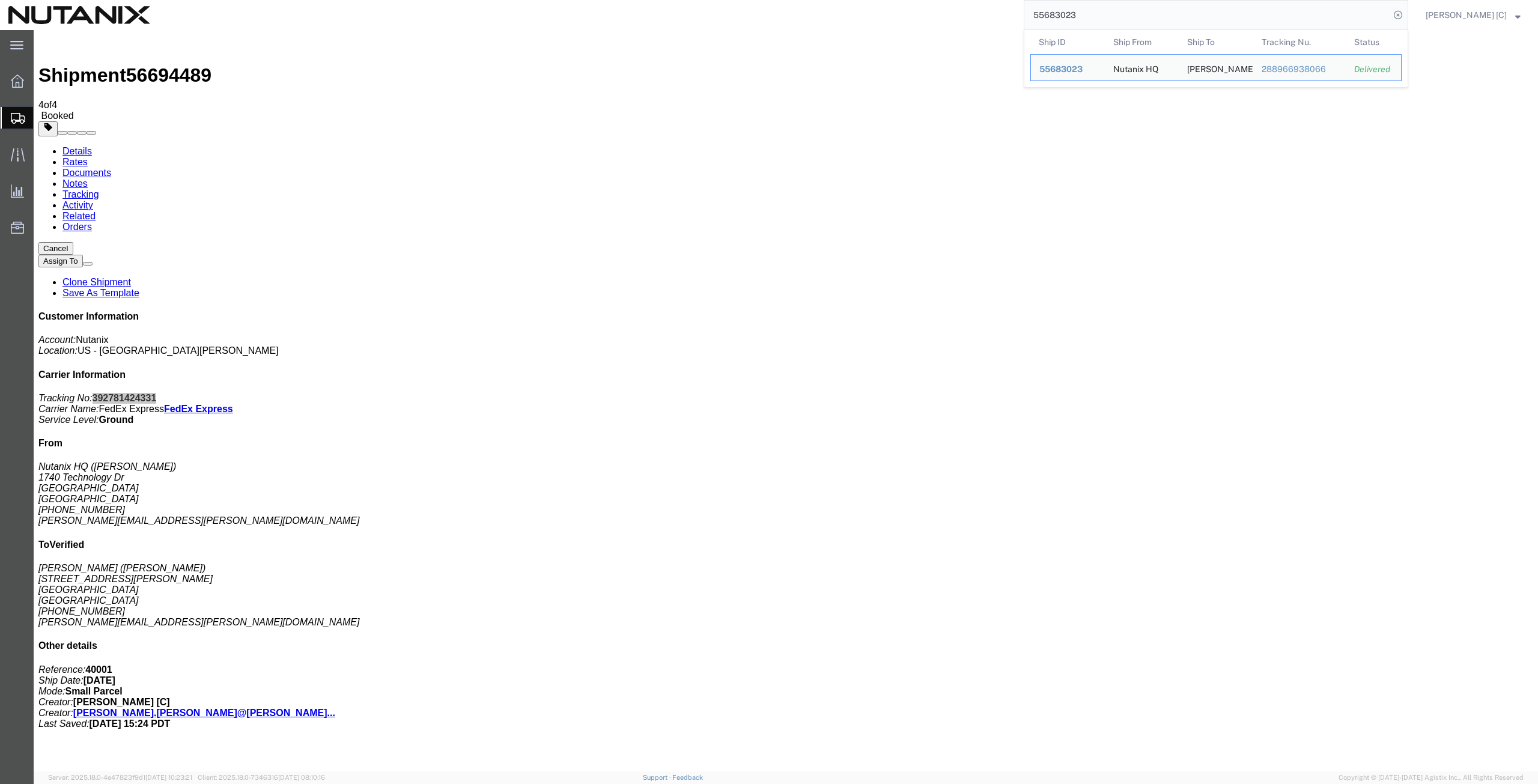
click at [1121, 20] on input "55683023" at bounding box center [1207, 15] width 366 height 29
click at [1123, 16] on input "55683023" at bounding box center [1207, 15] width 366 height 29
drag, startPoint x: 1120, startPoint y: 3, endPoint x: 803, endPoint y: -7, distance: 317.2
click at [803, 0] on html "main_menu Created with Sketch. Collapse Menu Overview Shipments Shipment Manage…" at bounding box center [769, 392] width 1538 height 784
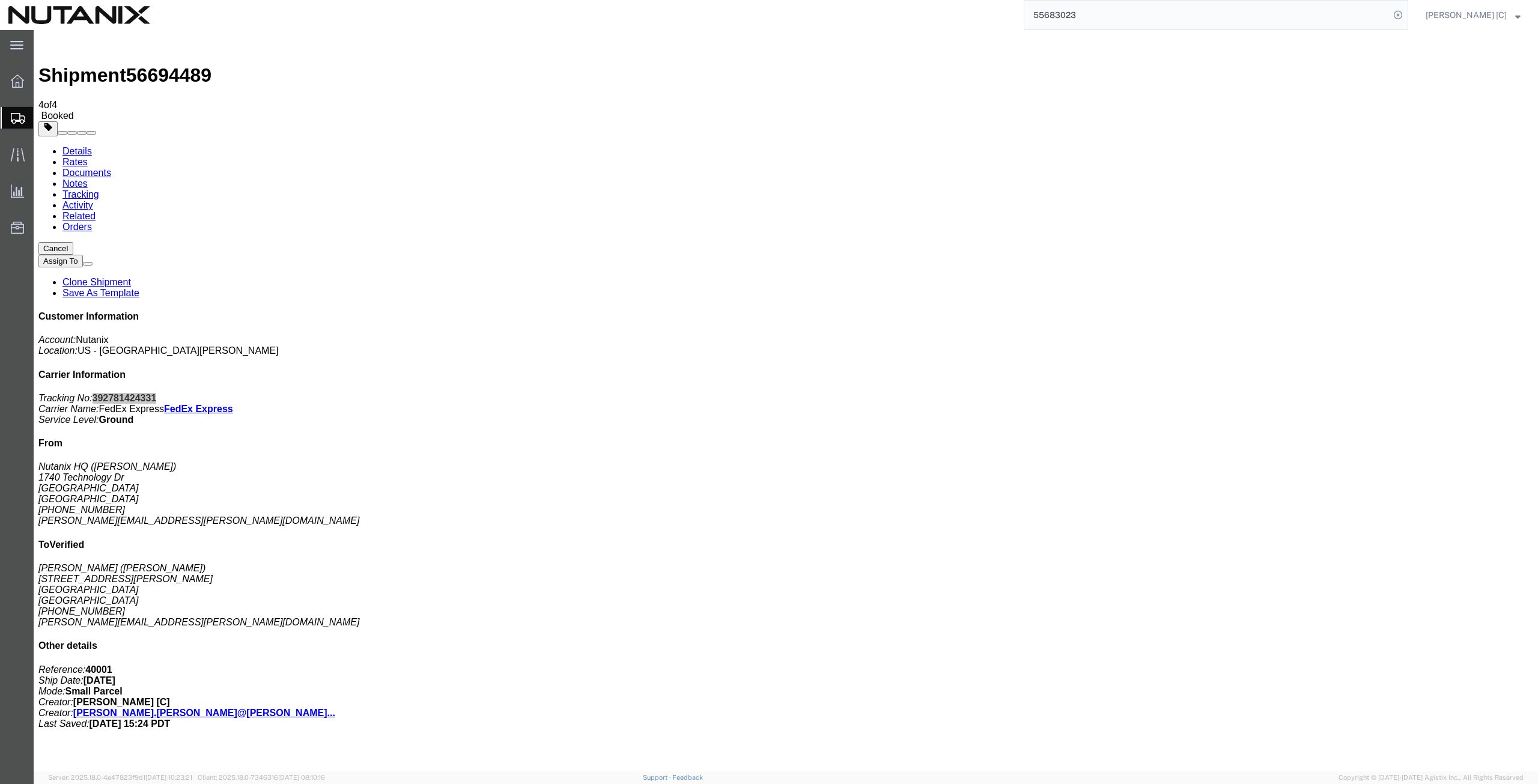
paste input "289117451170"
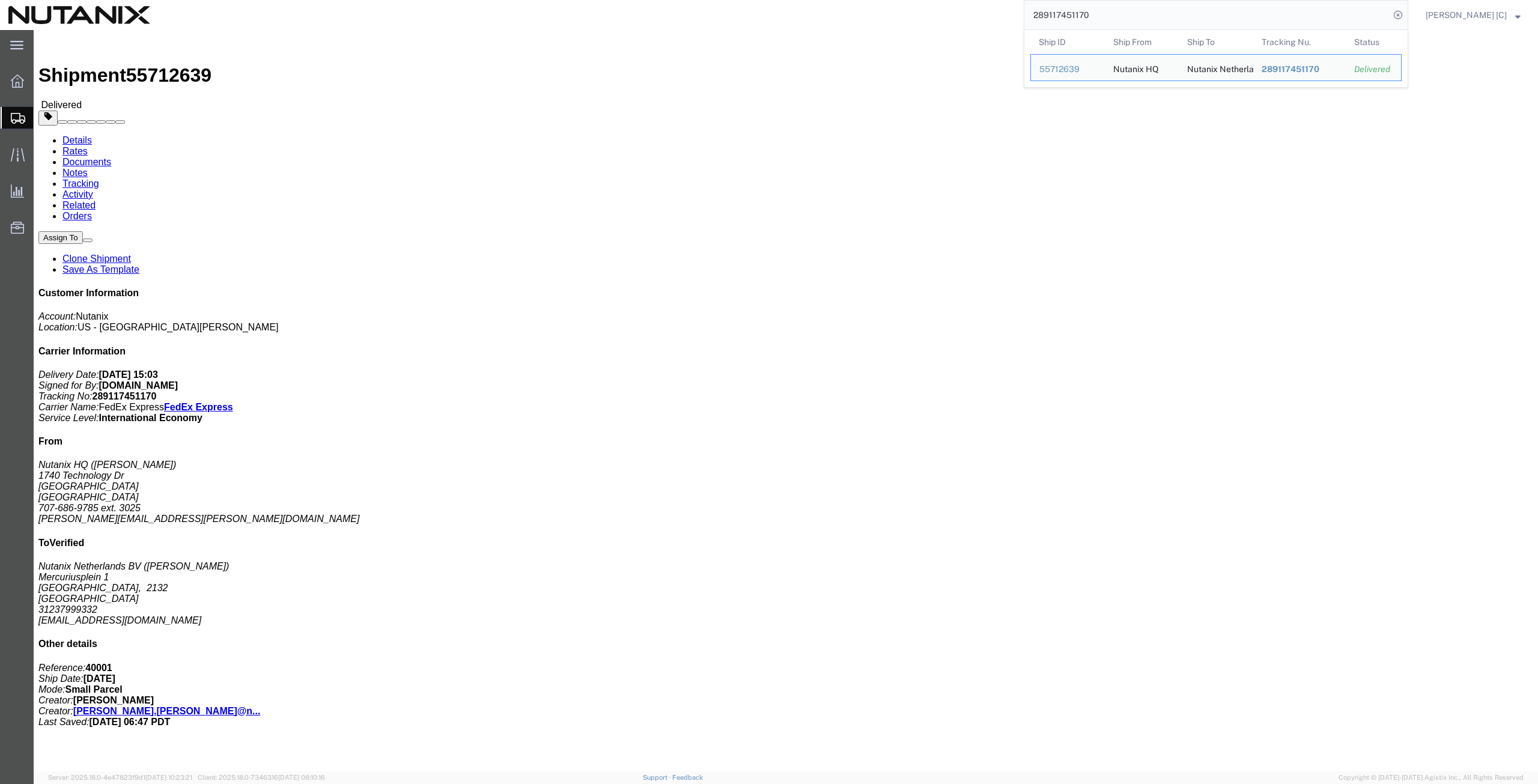
drag, startPoint x: 1105, startPoint y: 15, endPoint x: 898, endPoint y: 4, distance: 207.3
click at [1111, 10] on input "289117451170" at bounding box center [1207, 15] width 366 height 29
drag, startPoint x: 1106, startPoint y: 10, endPoint x: 1036, endPoint y: 20, distance: 70.7
click at [1035, 20] on input "289117451170" at bounding box center [1207, 15] width 366 height 29
paste input "54909653"
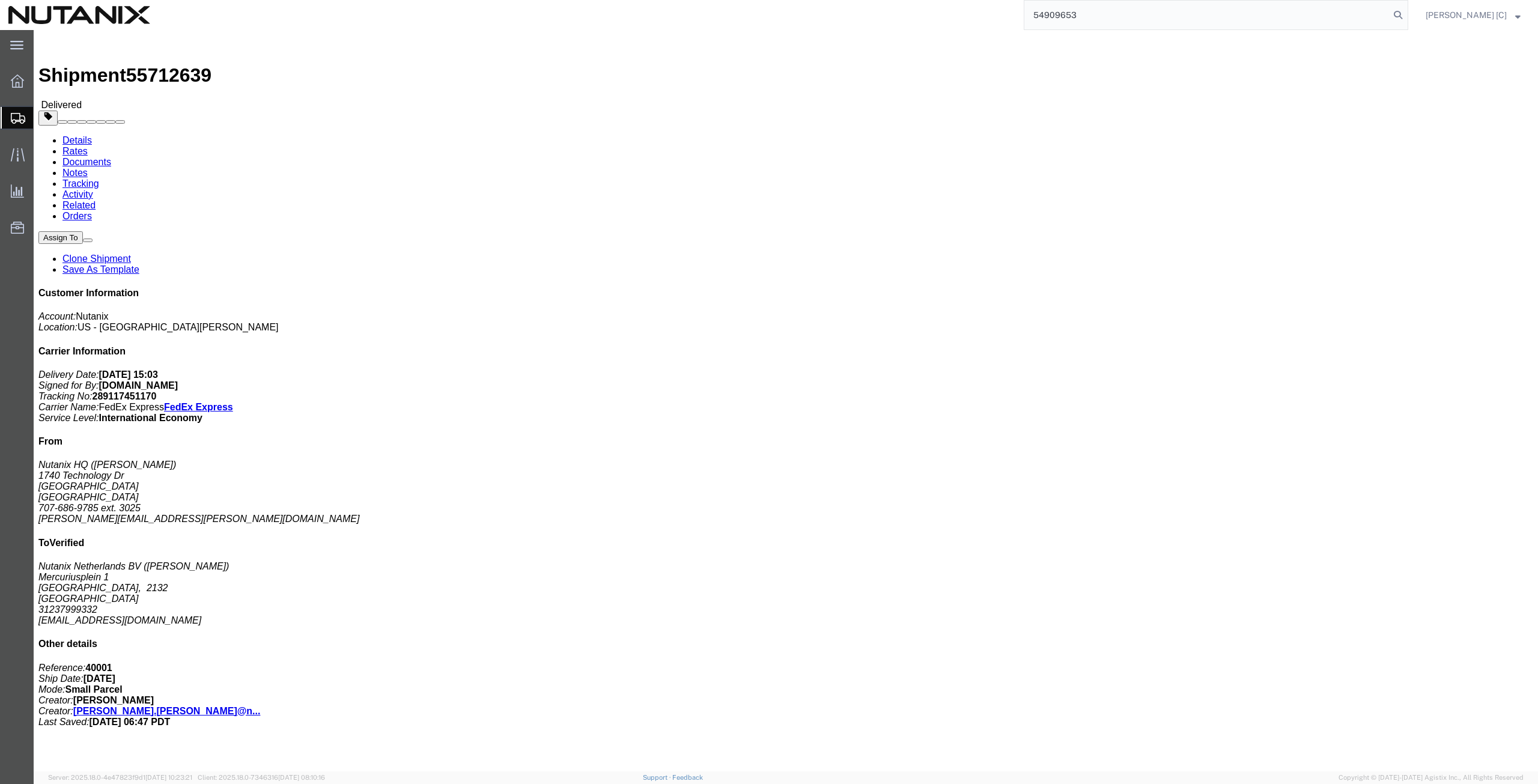
type input "54909653"
click link "Clone Shipment"
